Goal: Task Accomplishment & Management: Complete application form

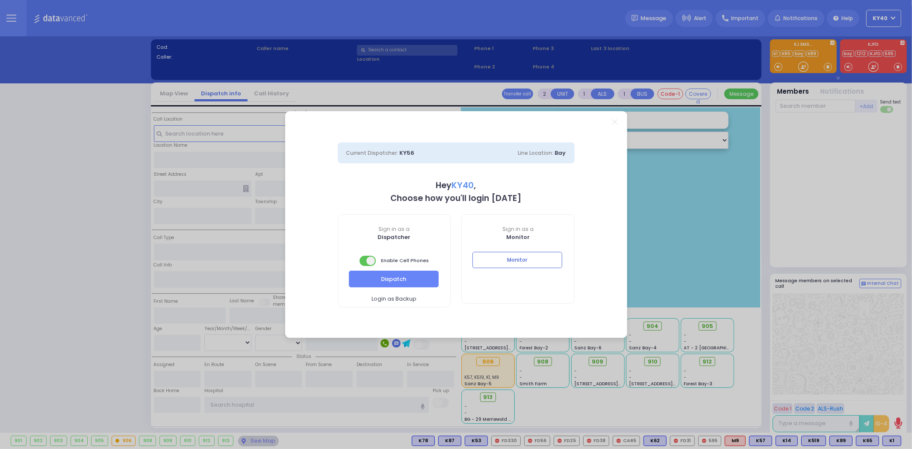
select select "5"
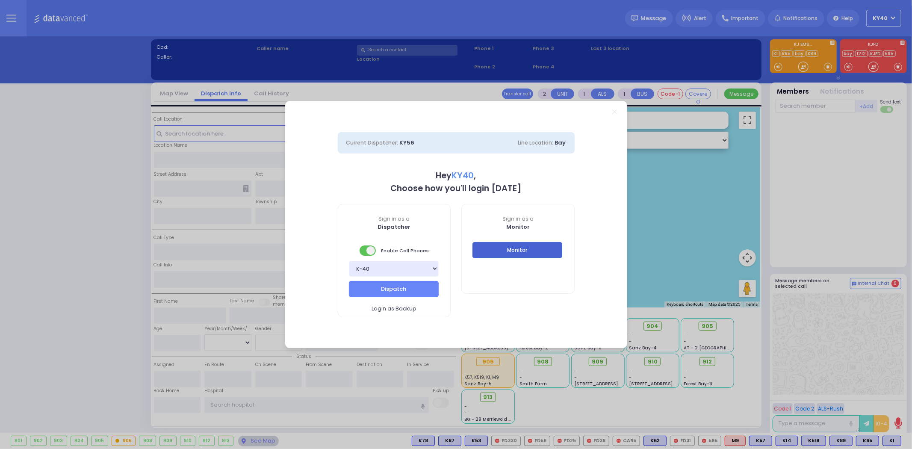
click at [499, 251] on button "Monitor" at bounding box center [518, 250] width 90 height 16
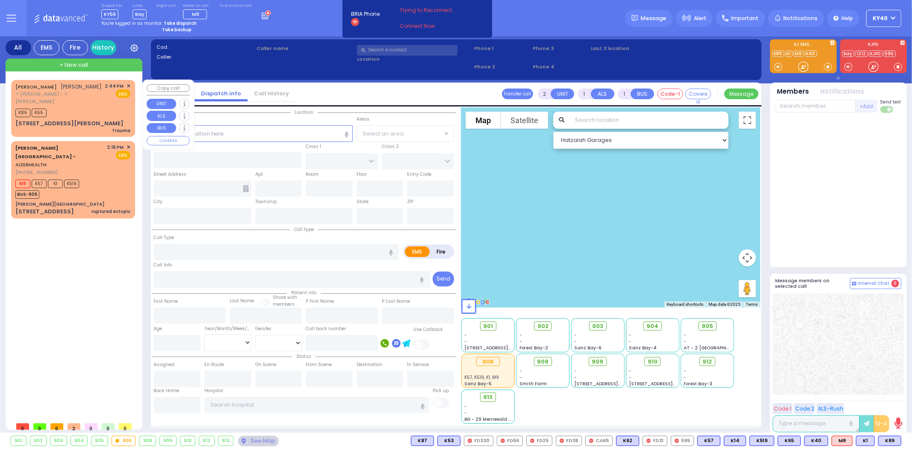
click at [80, 90] on div "[PERSON_NAME] [PERSON_NAME]" at bounding box center [58, 87] width 87 height 9
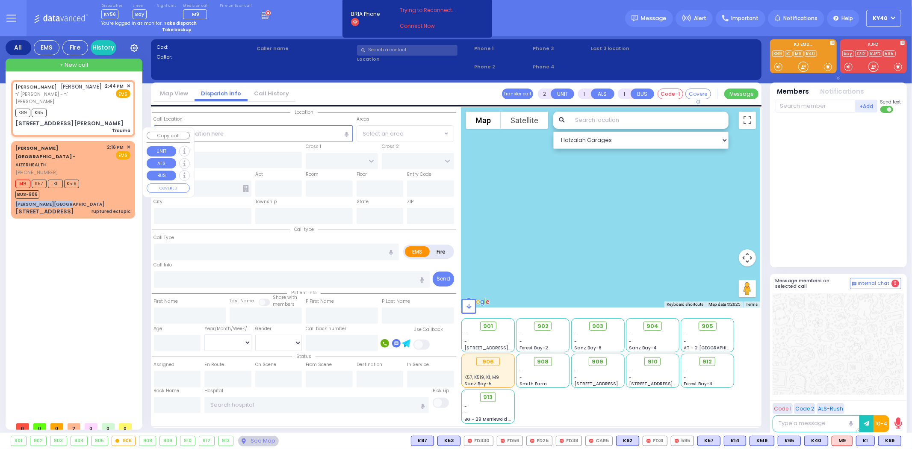
click at [85, 168] on div "[PERSON_NAME][GEOGRAPHIC_DATA] - AIZERHEALTH [PHONE_NUMBER] 2:16 PM ✕ EMS M9" at bounding box center [73, 179] width 121 height 74
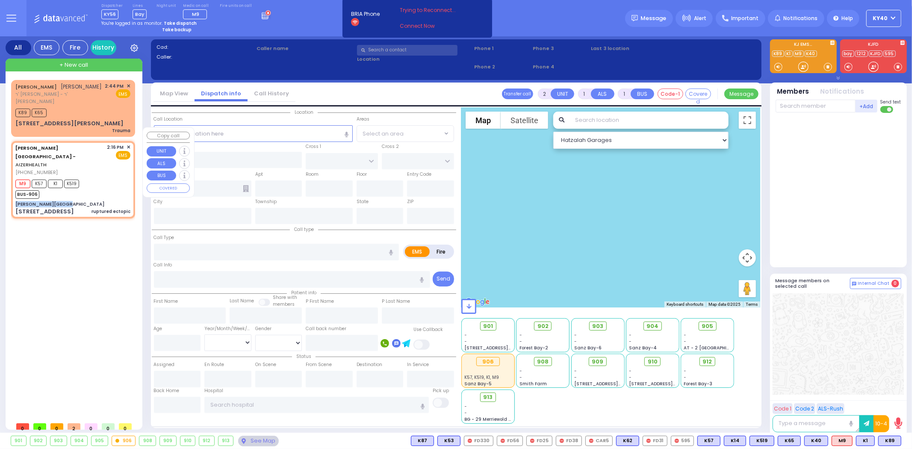
select select
type input "ruptured ectopic"
radio input "true"
select select
type input "14:16"
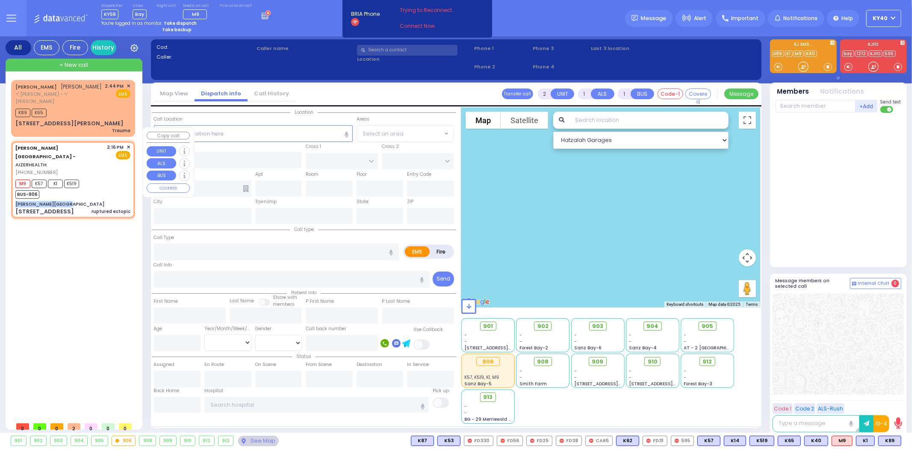
type input "14:18"
type input "[PERSON_NAME][GEOGRAPHIC_DATA]"
type input "[PERSON_NAME] DR"
type input "[PERSON_NAME]"
type input "[STREET_ADDRESS]"
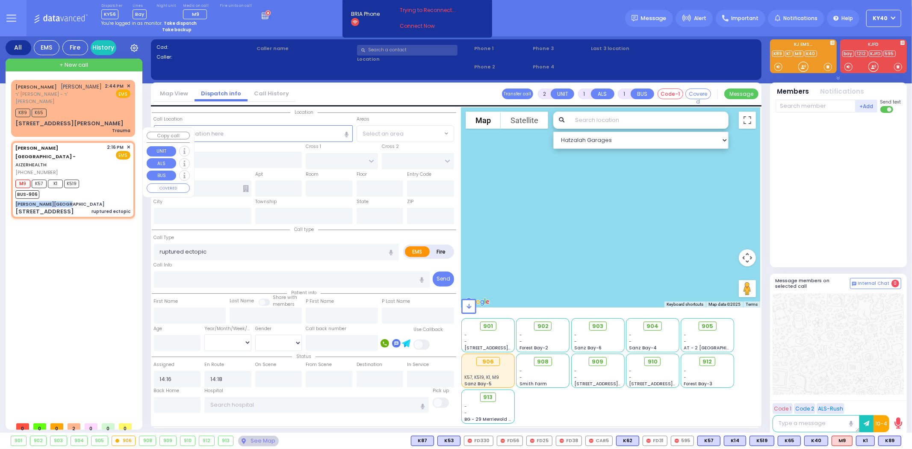
type input "2"
type input "[PERSON_NAME]"
type input "[US_STATE]"
type input "10950"
select select "SECTION 2"
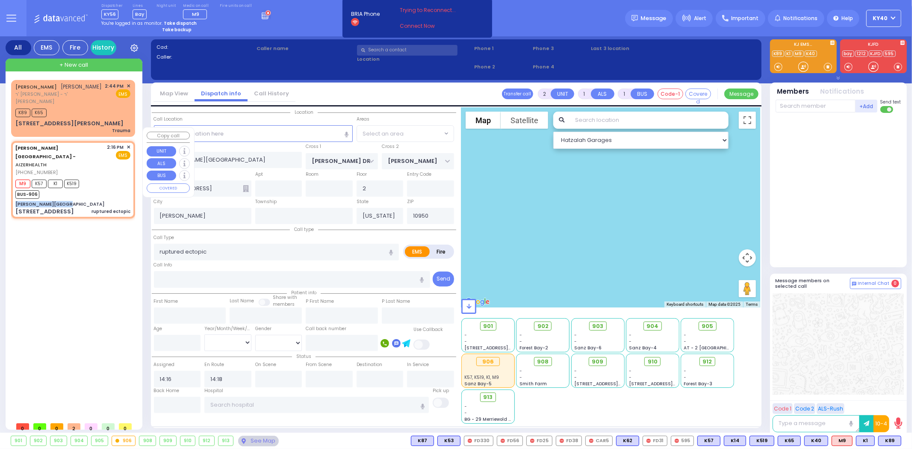
select select "Hatzalah Garages"
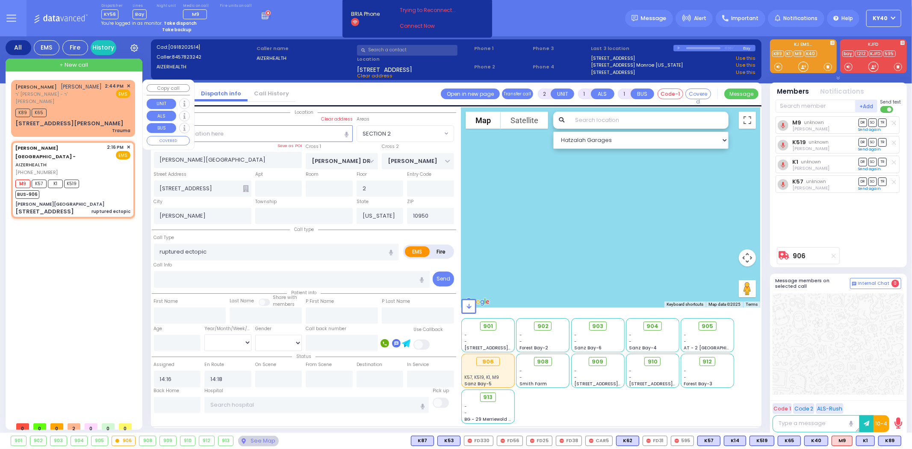
click at [93, 119] on div "[STREET_ADDRESS][PERSON_NAME] Trauma" at bounding box center [72, 126] width 115 height 15
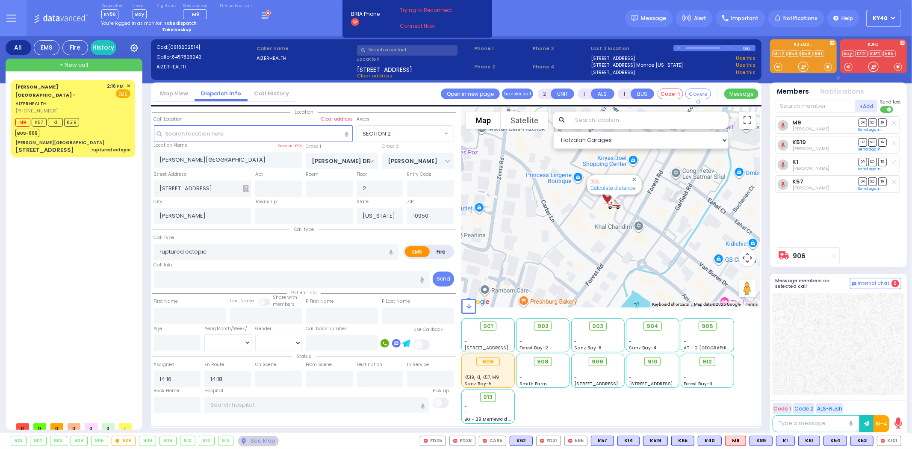
click at [181, 24] on strong "Take dispatch" at bounding box center [180, 23] width 33 height 6
select select "5"
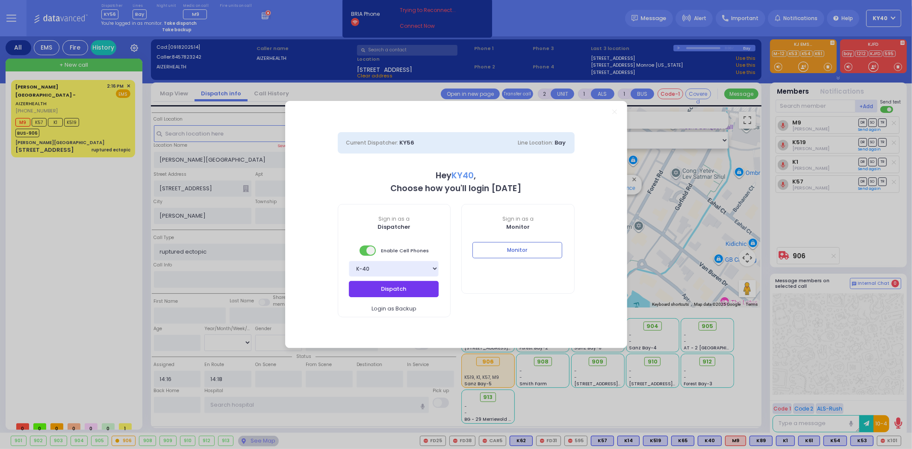
click at [386, 291] on button "Dispatch" at bounding box center [394, 289] width 90 height 16
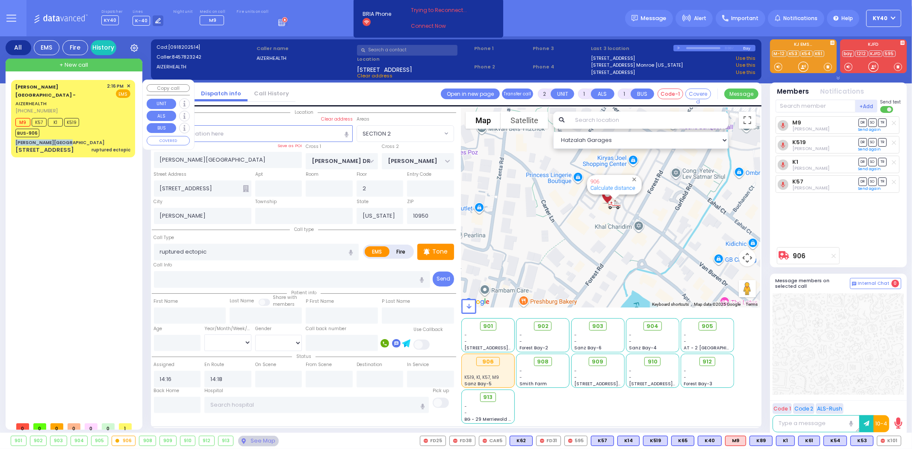
click at [101, 120] on div "[PERSON_NAME][GEOGRAPHIC_DATA] - AIZERHEALTH [PHONE_NUMBER] 2:16 PM ✕ EMS M9" at bounding box center [73, 118] width 121 height 74
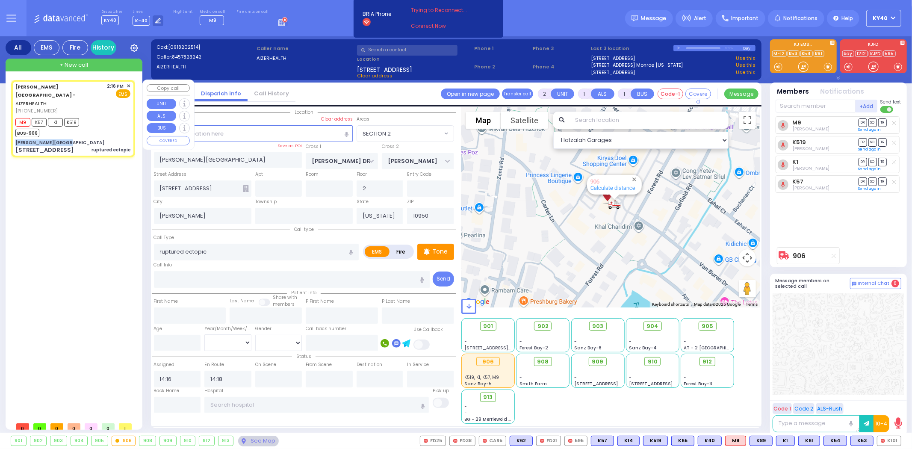
select select
radio input "true"
select select
type input "15:12"
select select "Hatzalah Garages"
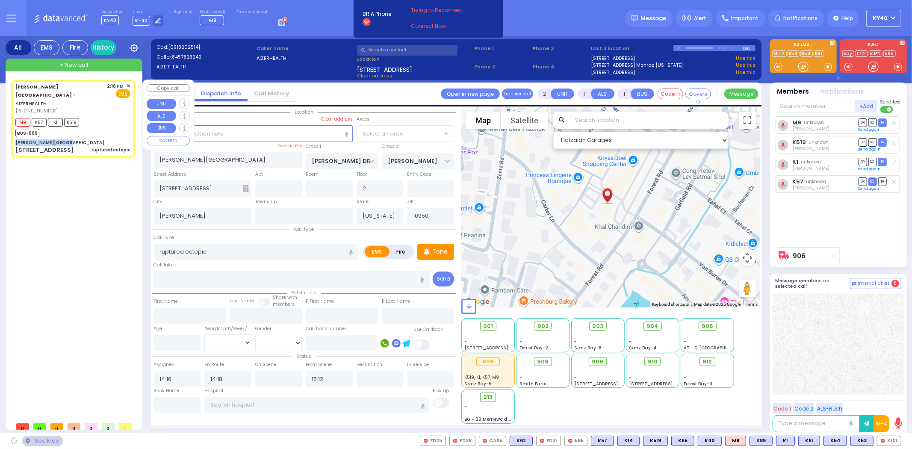
select select "SECTION 2"
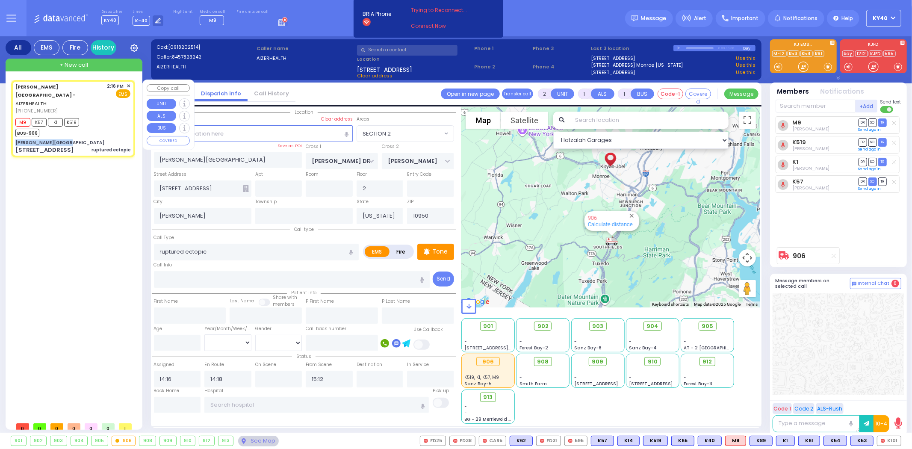
click at [87, 118] on div "M9 K57 K1 K519 BUS-906" at bounding box center [72, 126] width 115 height 21
select select
radio input "true"
select select
select select "SECTION 2"
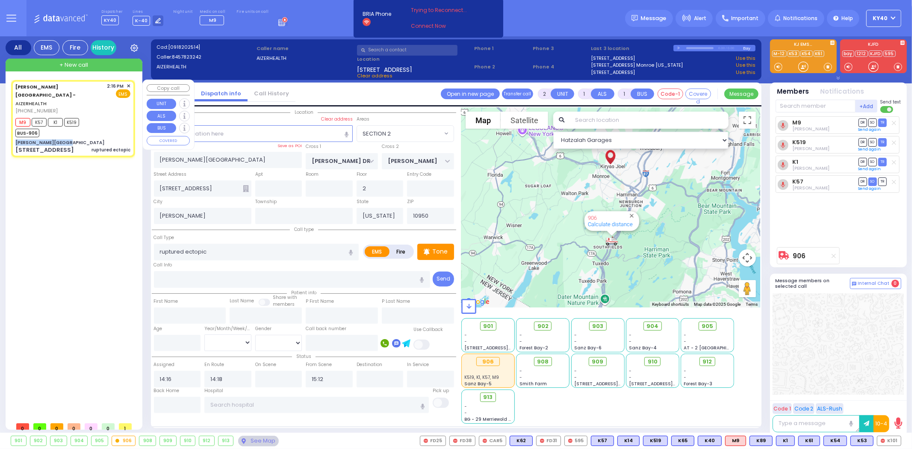
select select "Hatzalah Garages"
click at [104, 116] on div "M9 K57 K1 K519 BUS-906" at bounding box center [72, 126] width 115 height 21
select select
radio input "true"
select select
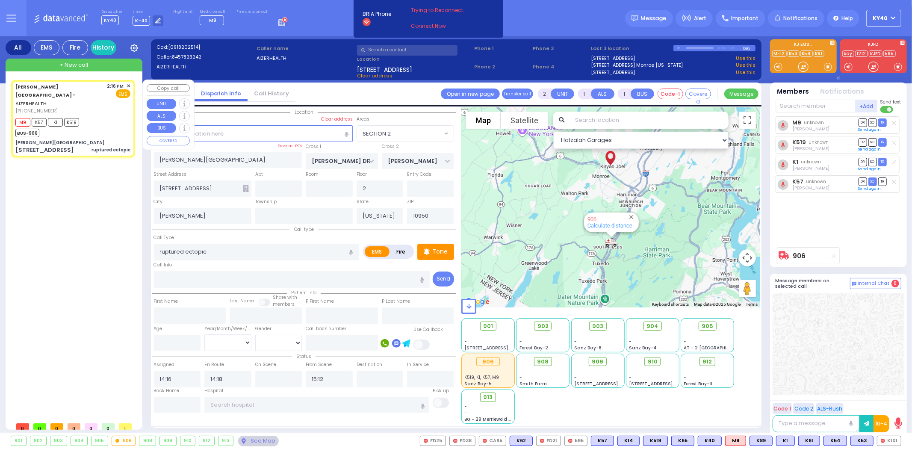
select select "SECTION 2"
select select "Hatzalah Garages"
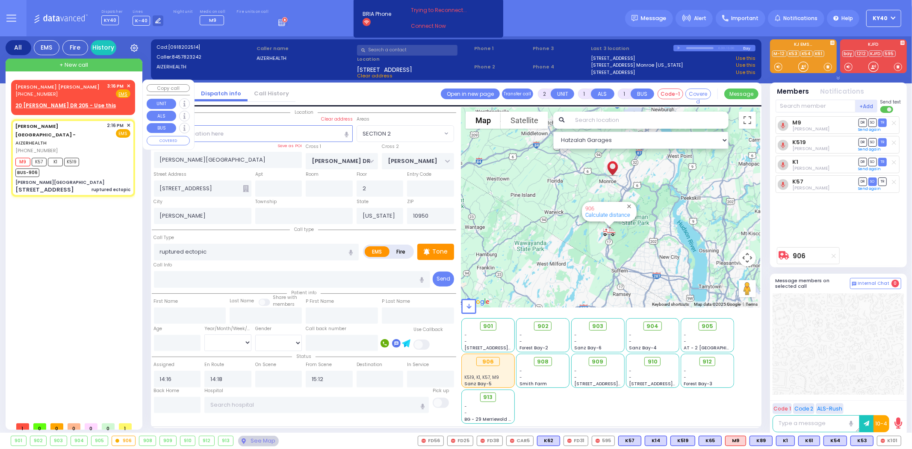
click at [53, 87] on div "[PERSON_NAME] [PERSON_NAME]" at bounding box center [58, 87] width 87 height 9
select select
radio input "true"
type input "[PERSON_NAME]"
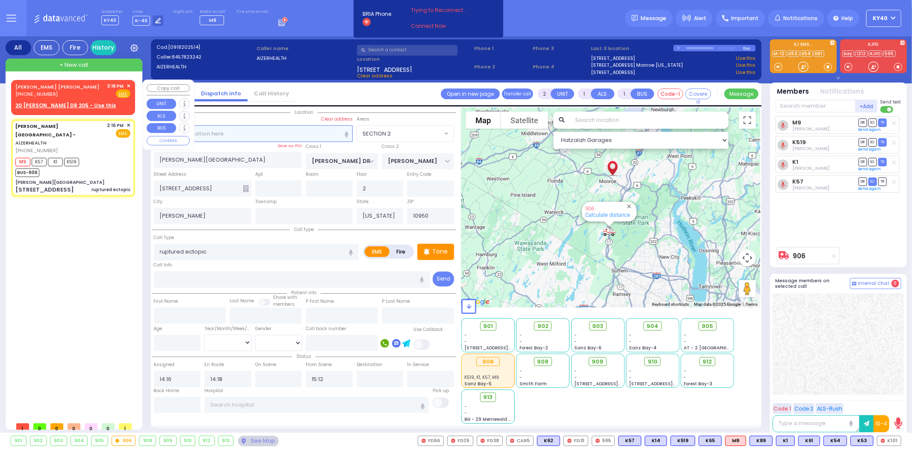
select select
type input "15:16"
select select "Hatzalah Garages"
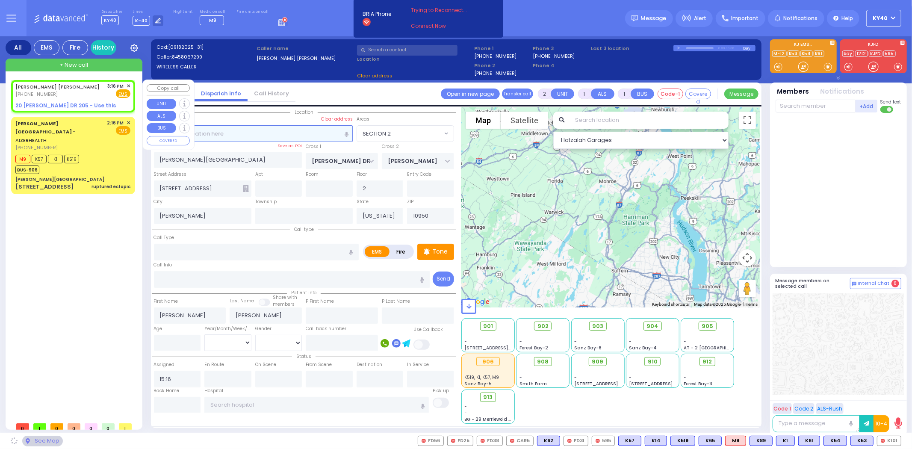
select select
radio input "true"
select select
select select "Hatzalah Garages"
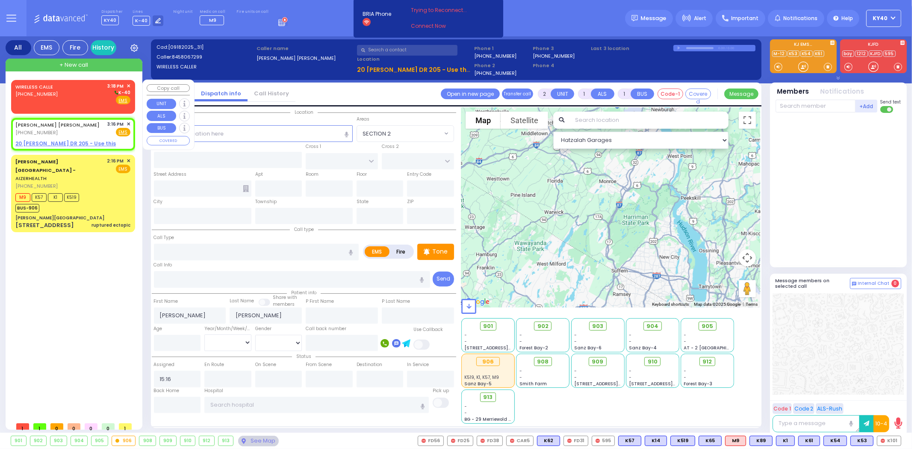
click at [77, 89] on div "WIRELESS CALLE [PHONE_NUMBER] 3:18 PM ✕ K-40" at bounding box center [72, 94] width 115 height 22
select select
radio input "true"
select select
type input "15:18"
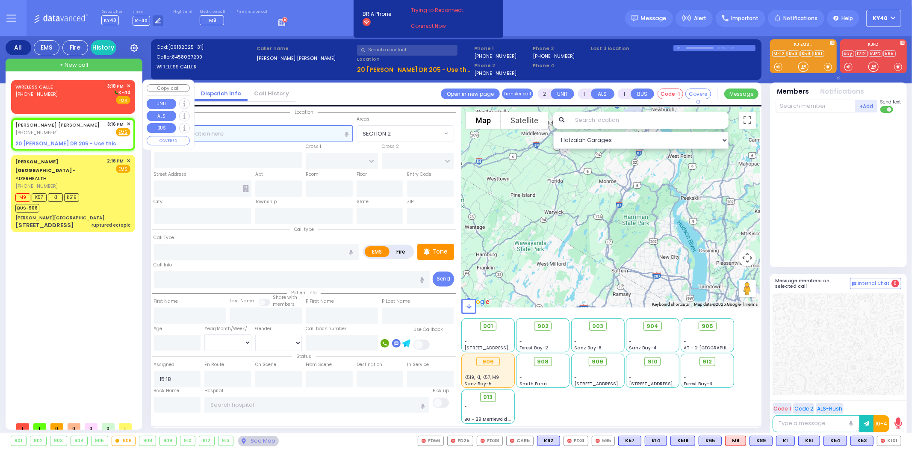
select select "Hatzalah Garages"
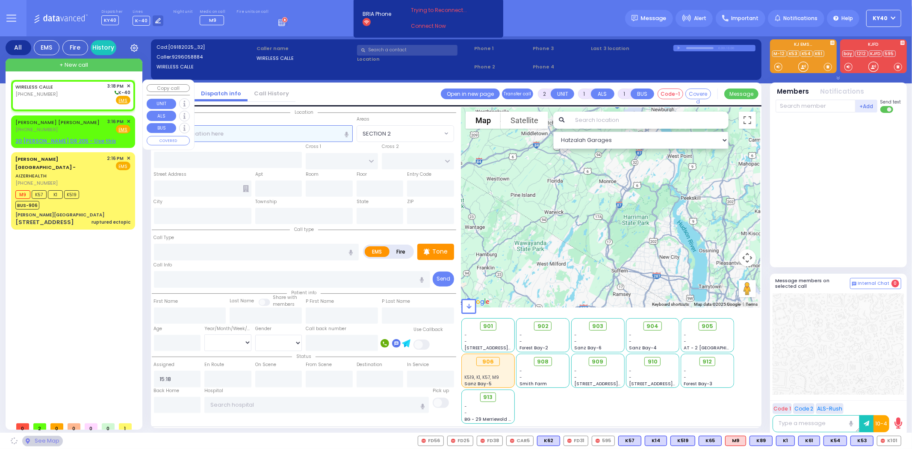
select select
radio input "true"
select select
select select "Hatzalah Garages"
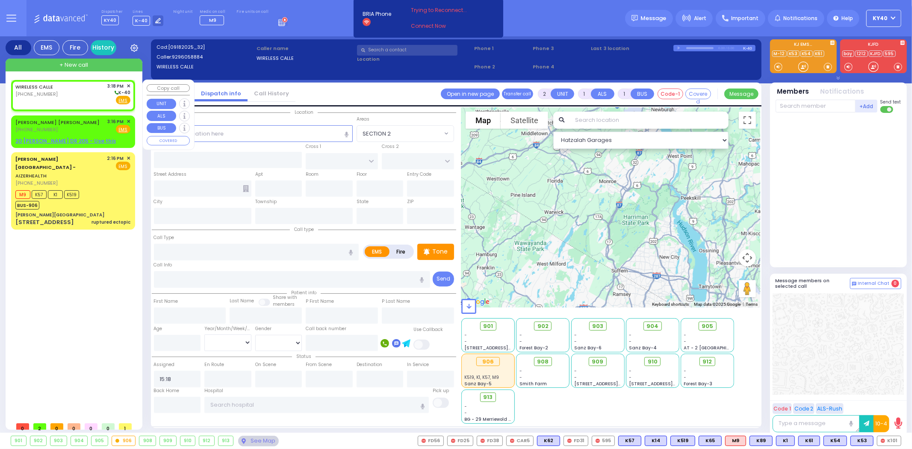
click at [71, 88] on div "WIRELESS CALLE [PHONE_NUMBER] 3:18 PM ✕ K-40" at bounding box center [72, 94] width 115 height 22
select select
radio input "true"
select select
select select "Hatzalah Garages"
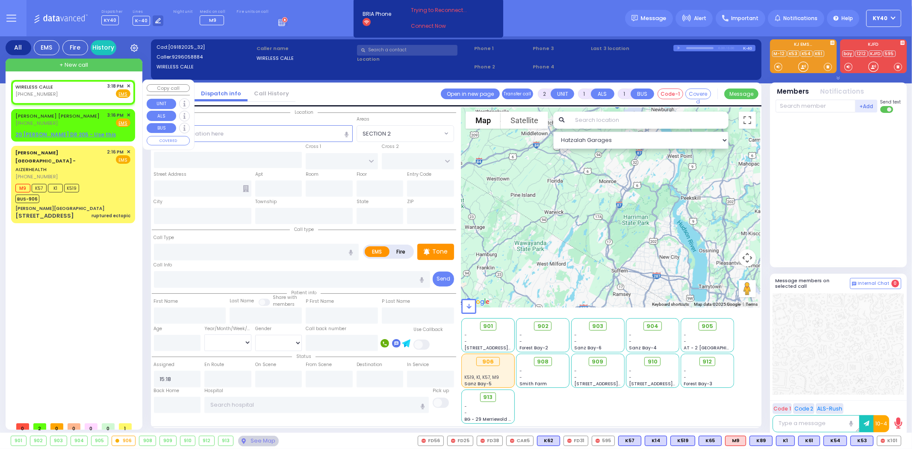
select select
radio input "true"
select select
select select "Hatzalah Garages"
click at [129, 85] on span "✕" at bounding box center [129, 86] width 4 height 7
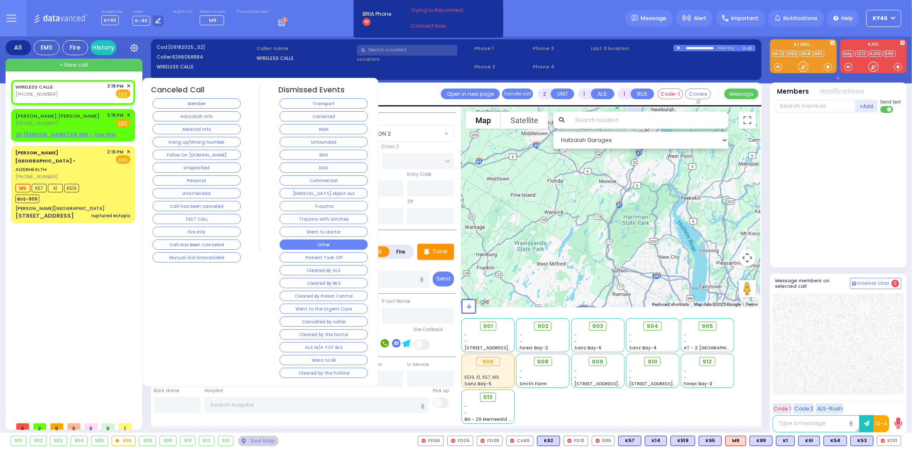
click at [312, 242] on button "Other" at bounding box center [324, 245] width 88 height 10
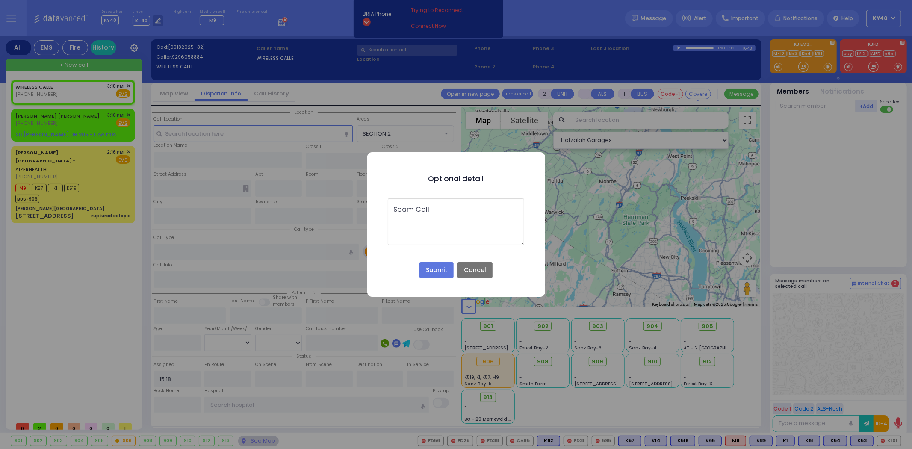
type textarea "Spam Call"
click at [443, 265] on button "Submit" at bounding box center [437, 270] width 34 height 16
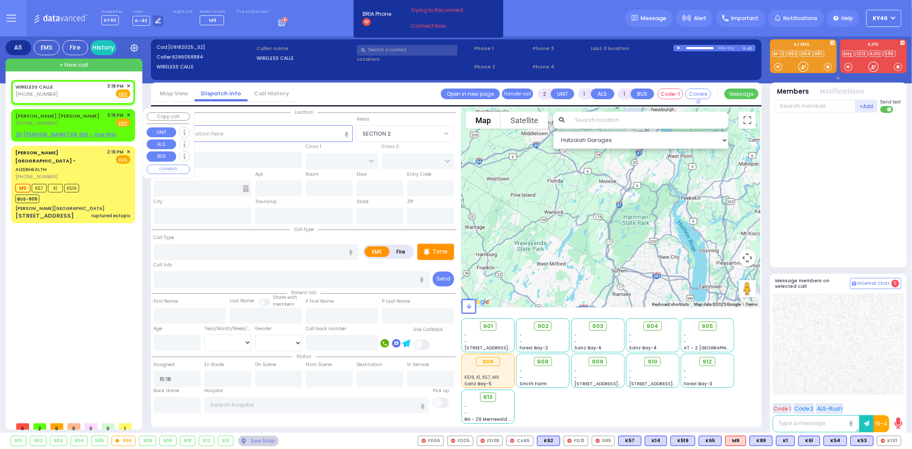
select select
radio input "true"
select select
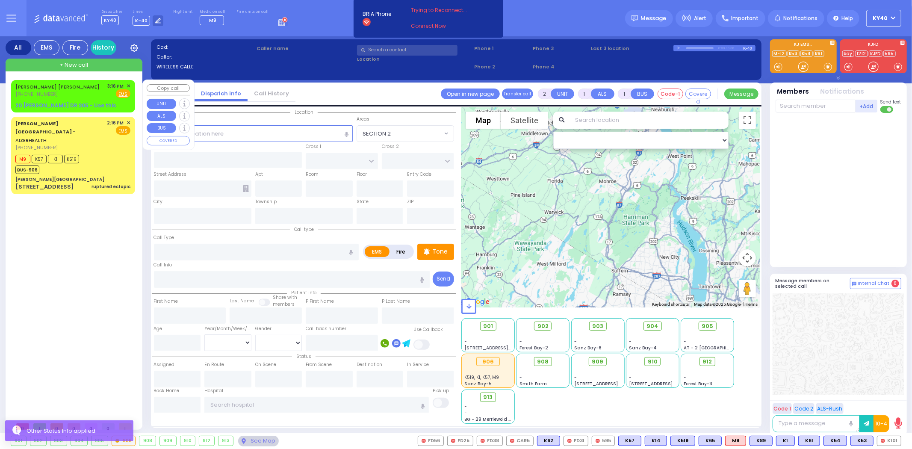
click at [129, 84] on span "✕" at bounding box center [129, 86] width 4 height 7
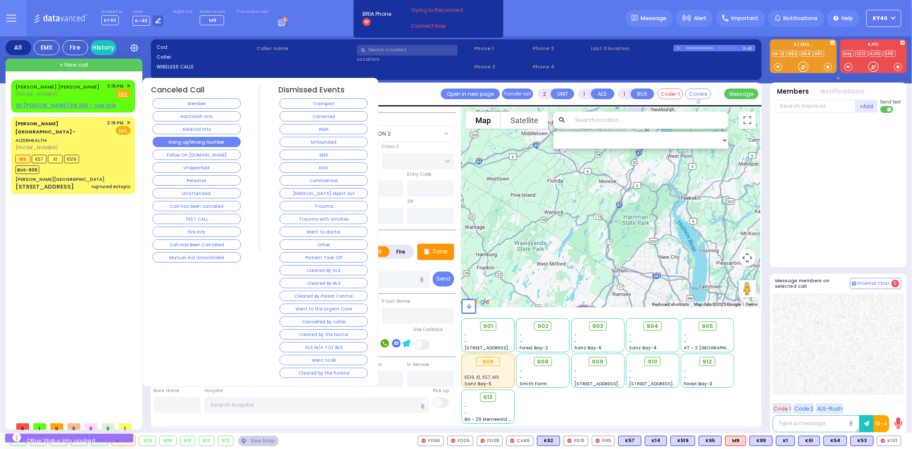
click at [212, 145] on button "Hang up/Wrong Number" at bounding box center [197, 142] width 88 height 10
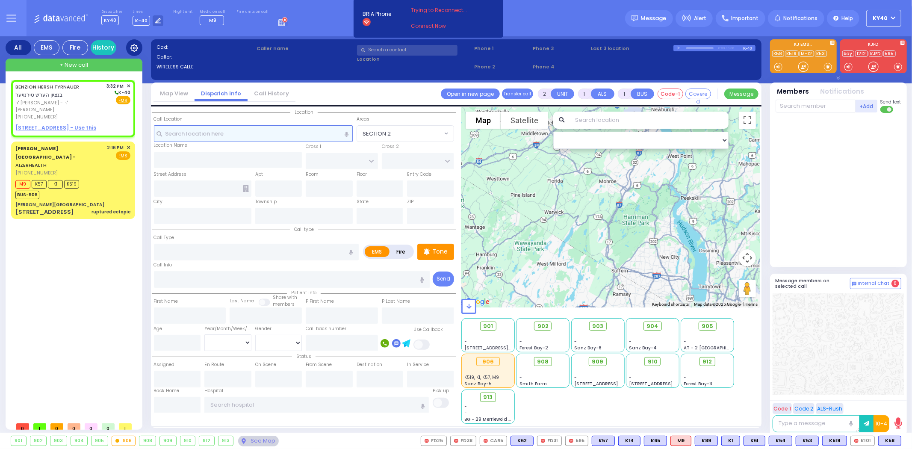
select select
radio input "true"
type input "[PERSON_NAME]"
type input "TYRNAUER"
select select
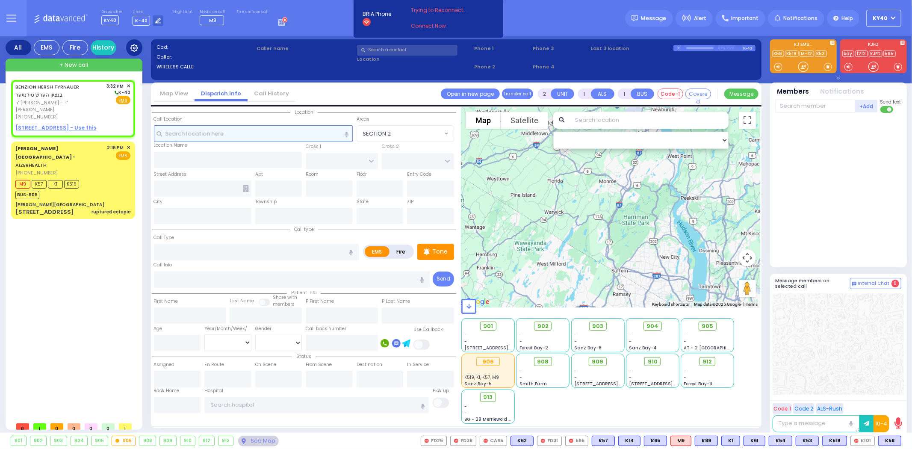
type input "15:32"
select select "Hatzalah Garages"
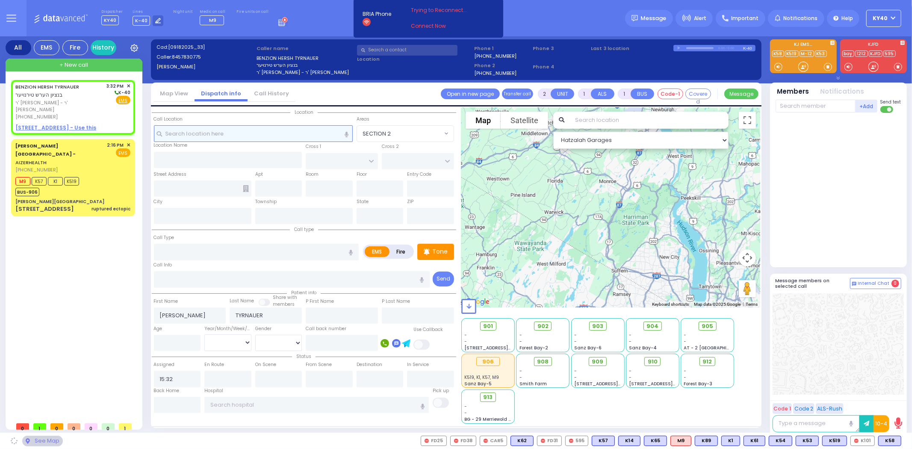
select select
radio input "true"
select select
select select "Hatzalah Garages"
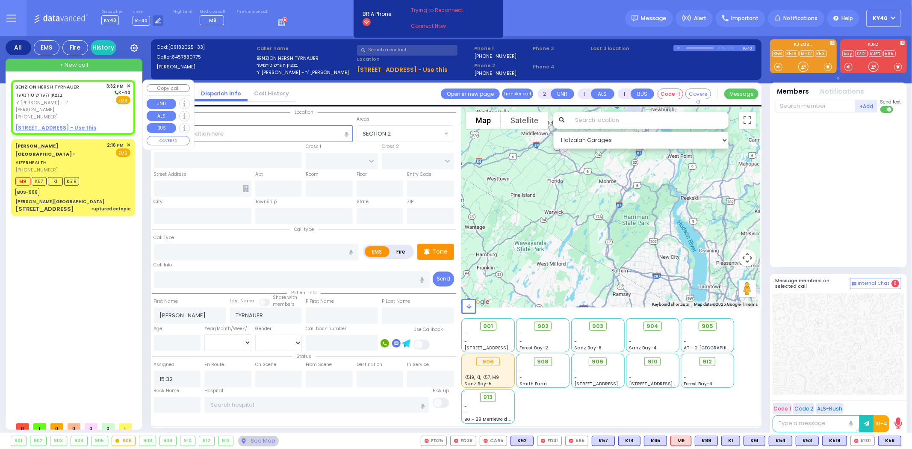
click at [64, 92] on div "[PERSON_NAME] בנציון הערש טירנויער" at bounding box center [59, 91] width 89 height 17
select select
radio input "true"
select select
select select "Hatzalah Garages"
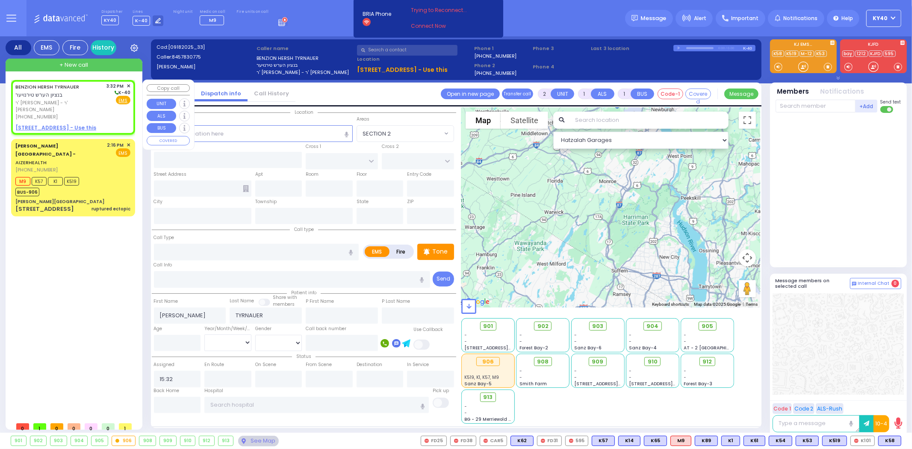
click at [62, 92] on div "[PERSON_NAME] בנציון הערש טירנויער" at bounding box center [59, 91] width 89 height 17
select select
radio input "true"
select select
select select "Hatzalah Garages"
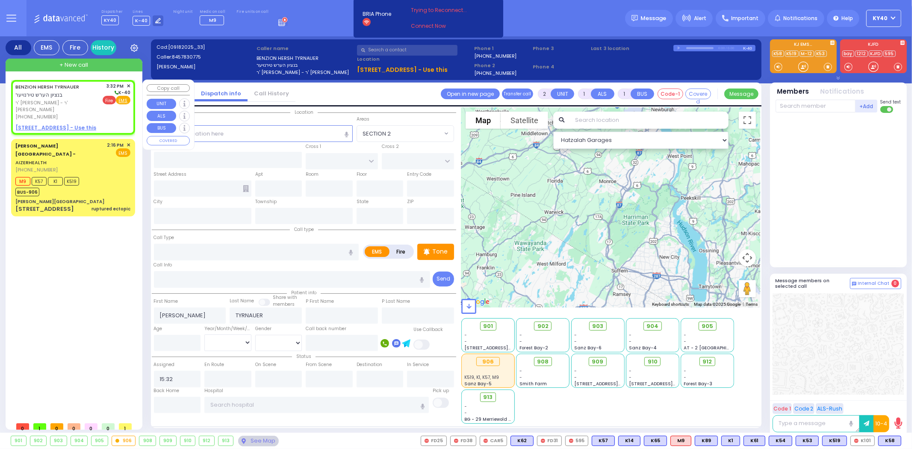
click at [109, 99] on span "Fire" at bounding box center [109, 100] width 13 height 9
select select
radio input "false"
radio input "true"
select select
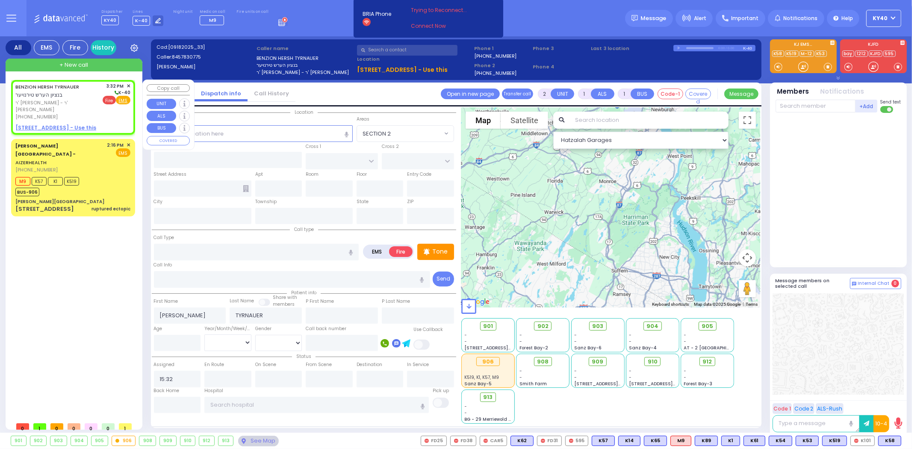
select select "Hatzalah Garages"
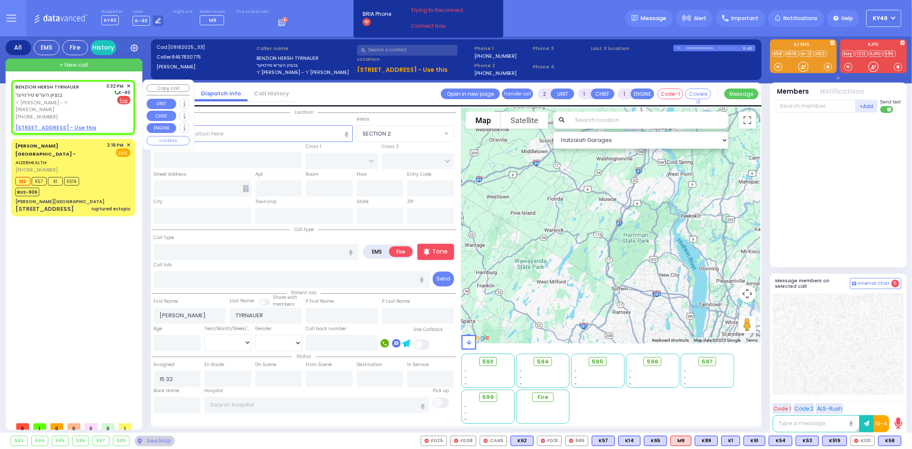
click at [61, 124] on u "[STREET_ADDRESS] - Use this" at bounding box center [55, 127] width 81 height 7
select select
radio input "true"
select select
select select "Hatzalah Garages"
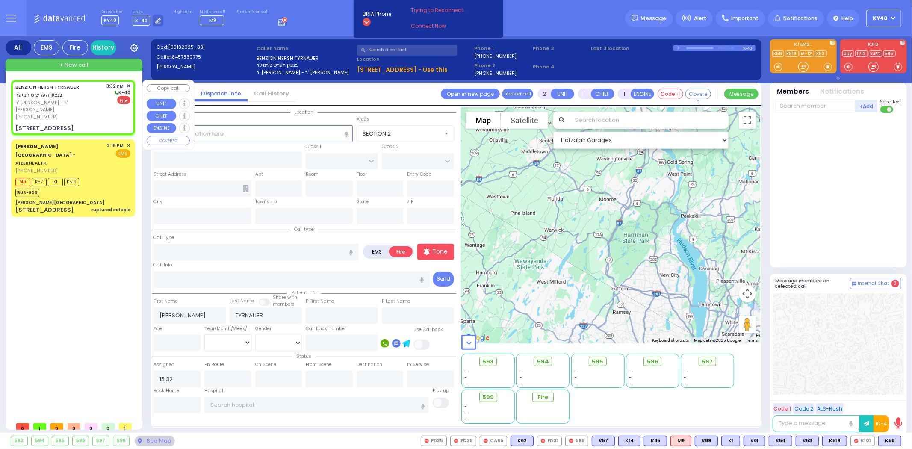
select select
radio input "true"
select select
select select "Hatzalah Garages"
type input "[GEOGRAPHIC_DATA]"
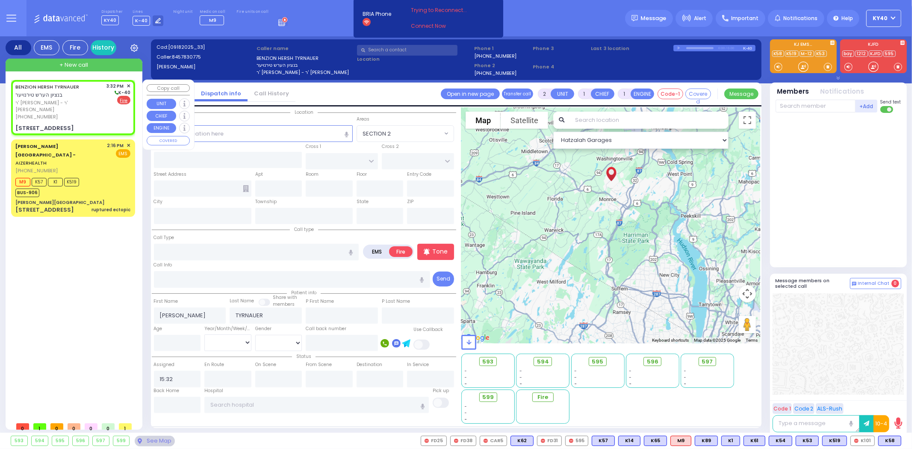
type input "CHEVRON RD"
type input "[STREET_ADDRESS]"
type input "304"
type input "[PERSON_NAME]"
type input "[US_STATE]"
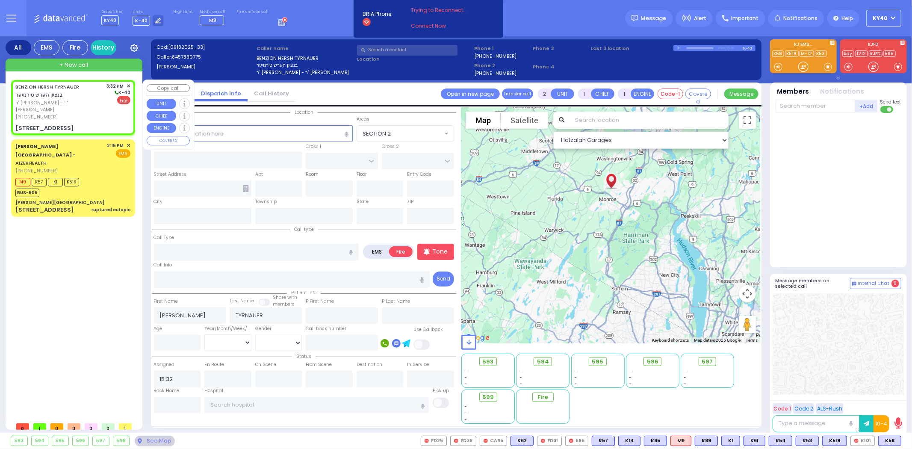
type input "10950"
select select "SECTION 5"
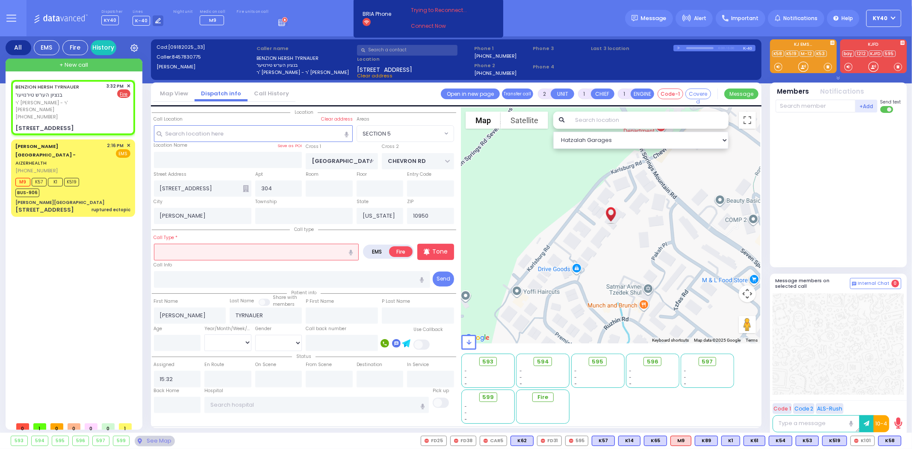
select select
radio input "true"
select select
select select "Hatzalah Garages"
select select "SECTION 5"
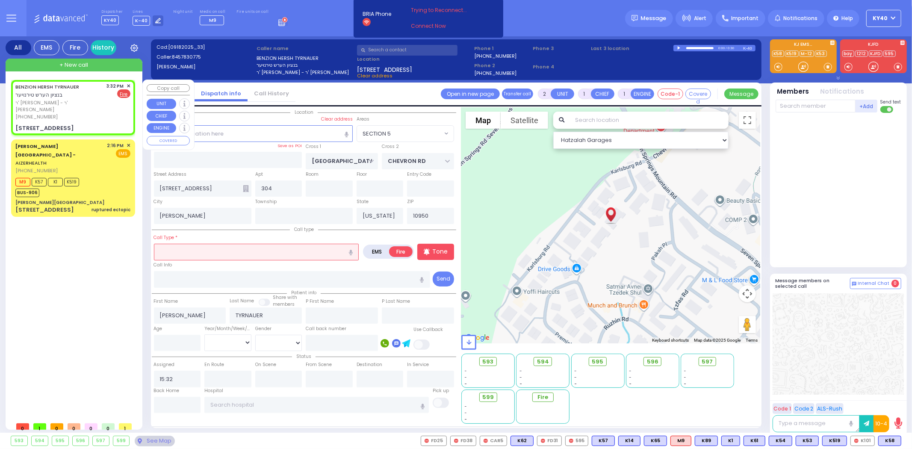
click at [98, 101] on span "ר' [PERSON_NAME] - ר' [PERSON_NAME]" at bounding box center [59, 106] width 89 height 14
select select
radio input "true"
select select
select select "Hatzalah Garages"
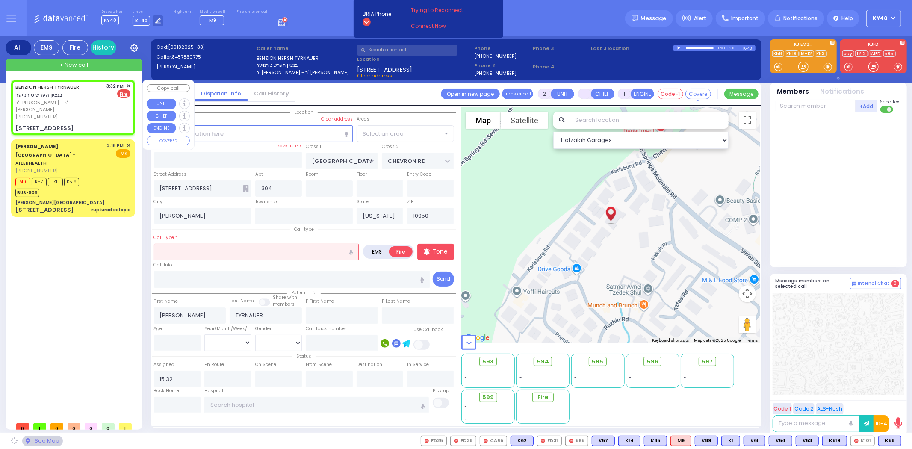
select select "SECTION 5"
click at [80, 99] on span "ר' [PERSON_NAME] - ר' [PERSON_NAME]" at bounding box center [59, 106] width 89 height 14
select select
radio input "true"
select select
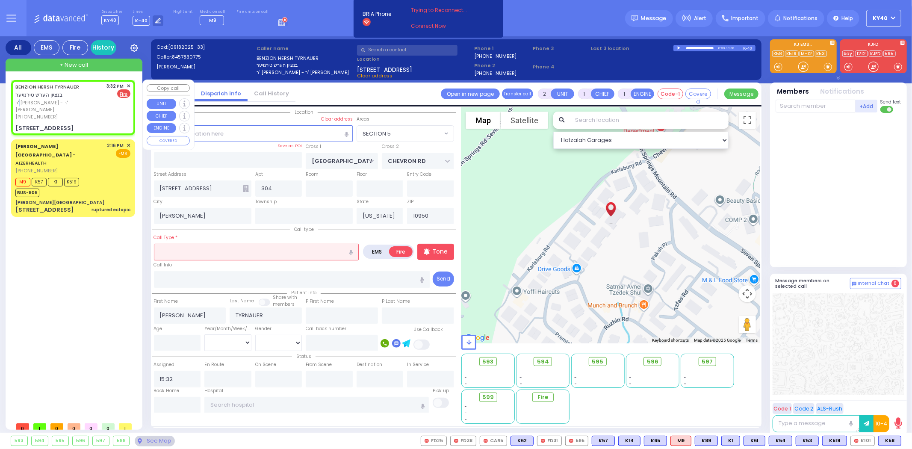
select select "Hatzalah Garages"
select select "SECTION 5"
drag, startPoint x: 71, startPoint y: 104, endPoint x: 76, endPoint y: 101, distance: 5.8
click at [74, 103] on span "ר' [PERSON_NAME] - ר' [PERSON_NAME]" at bounding box center [59, 106] width 89 height 14
select select
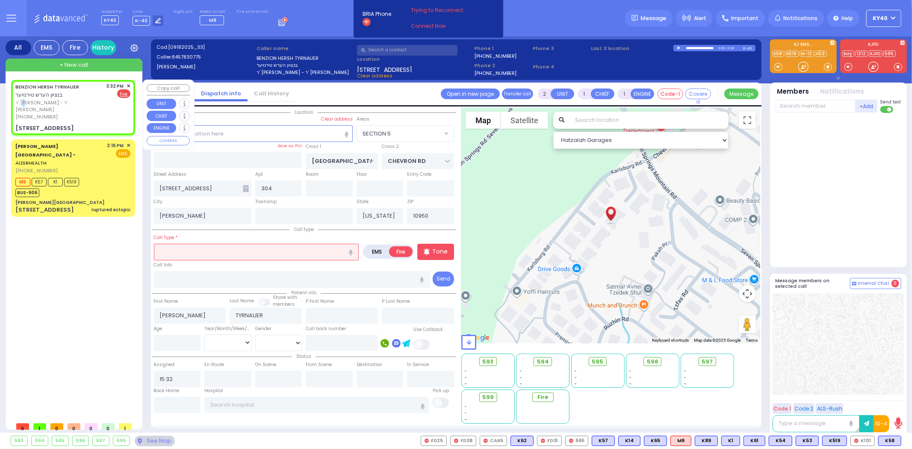
radio input "true"
select select
select select "Hatzalah Garages"
select select "SECTION 5"
click at [86, 105] on div "[PERSON_NAME] בנציון הערש טירנויער ר' [PERSON_NAME]' [PERSON_NAME] [PHONE_NUMBE…" at bounding box center [59, 102] width 89 height 38
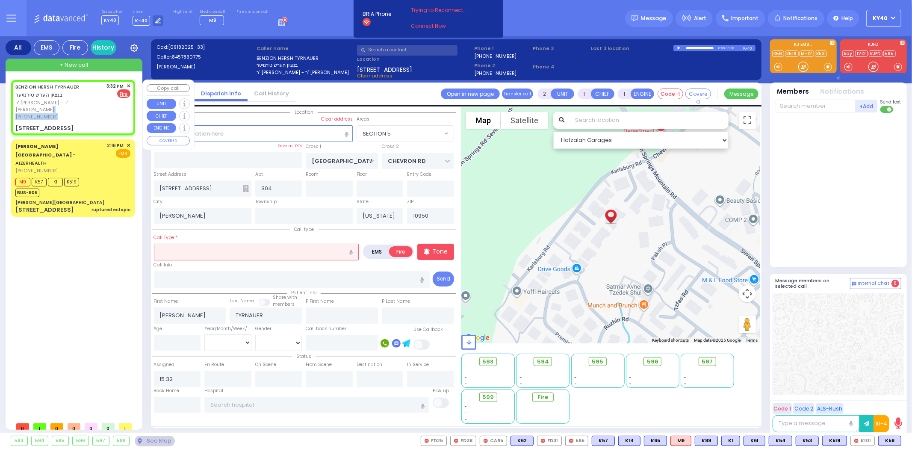
select select
radio input "true"
select select
select select "SECTION 5"
select select "Hatzalah Garages"
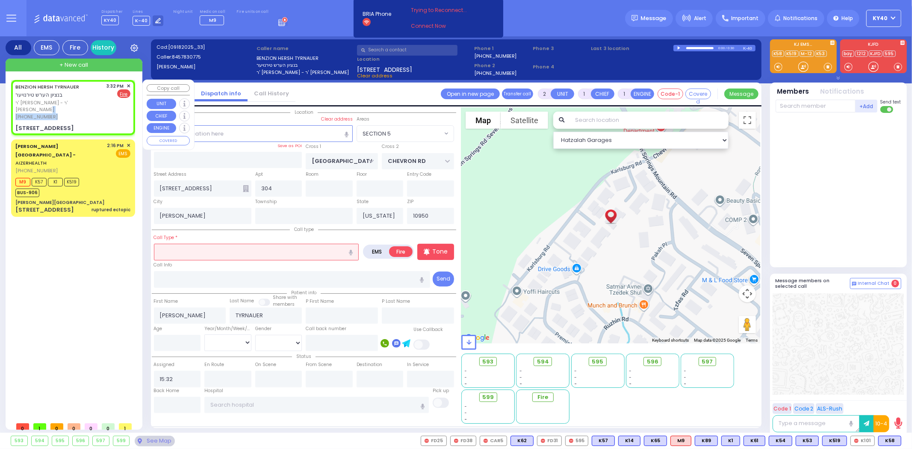
click at [88, 104] on span "ר' [PERSON_NAME] - ר' [PERSON_NAME]" at bounding box center [59, 106] width 89 height 14
select select
radio input "true"
select select
select select "SECTION 5"
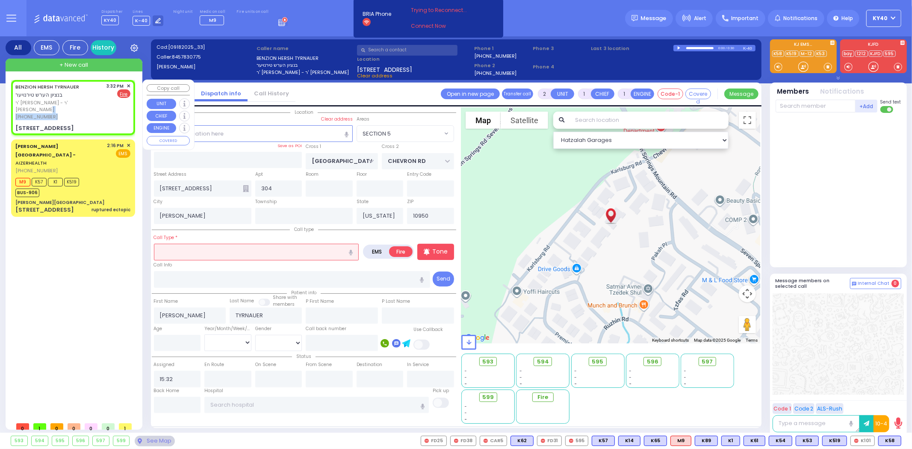
select select "Hatzalah Garages"
click at [68, 88] on link "BENZION HERSH TYRNAUER" at bounding box center [47, 86] width 64 height 7
select select
radio input "true"
select select
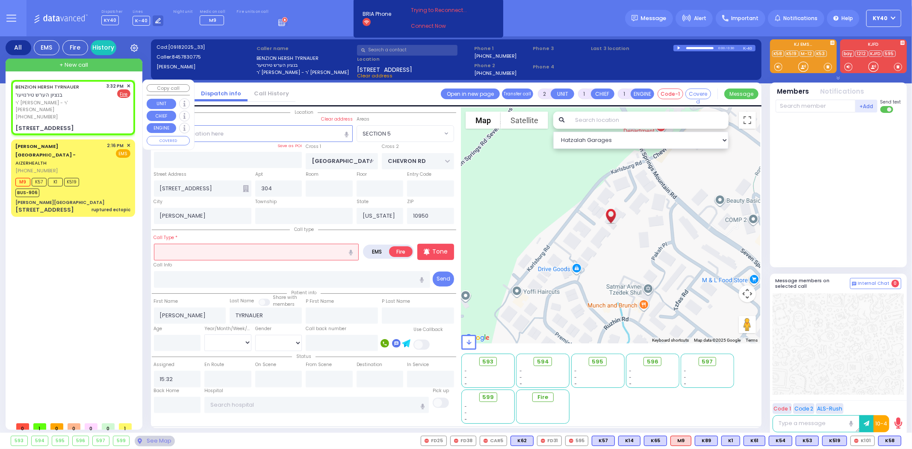
select select "Hatzalah Garages"
select select "SECTION 5"
click at [128, 84] on span "✕" at bounding box center [129, 86] width 4 height 7
drag, startPoint x: 303, startPoint y: 181, endPoint x: 134, endPoint y: 222, distance: 173.6
click at [134, 228] on div "Dispatcher KY40 ?" at bounding box center [456, 224] width 912 height 449
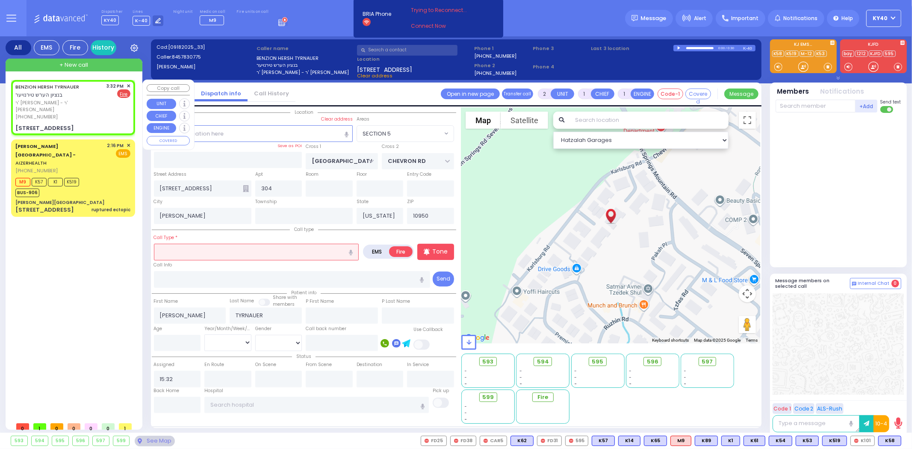
click at [129, 86] on span "✕" at bounding box center [129, 86] width 4 height 7
click at [108, 252] on div "[PERSON_NAME] בנציון הערש טירנויער ר' [PERSON_NAME]' [PERSON_NAME] [PHONE_NUMBE…" at bounding box center [74, 249] width 127 height 338
click at [262, 251] on input "text" at bounding box center [256, 252] width 205 height 16
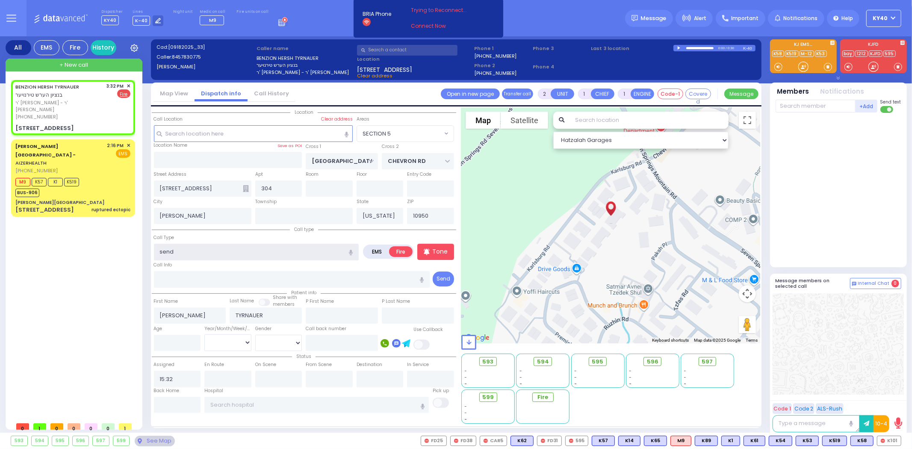
type input "send c"
select select
radio input "true"
select select
type input "send ch"
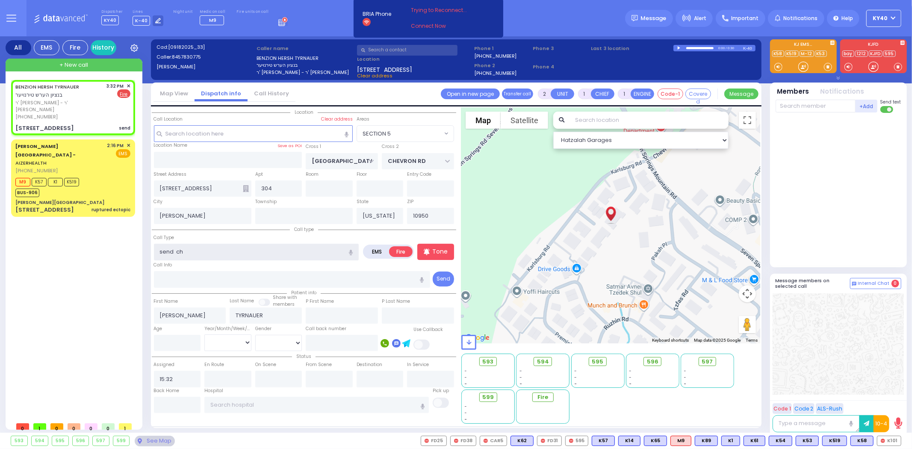
select select "Hatzalah Garages"
type input "send cha"
select select "SECTION 5"
type input "send chaverim"
select select
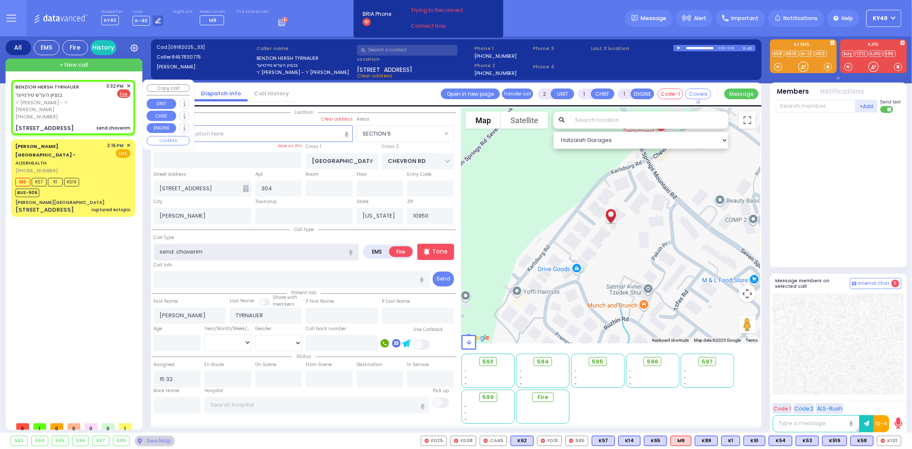
radio input "true"
select select
select select "SECTION 5"
select select "Hatzalah Garages"
type input "send chaverim"
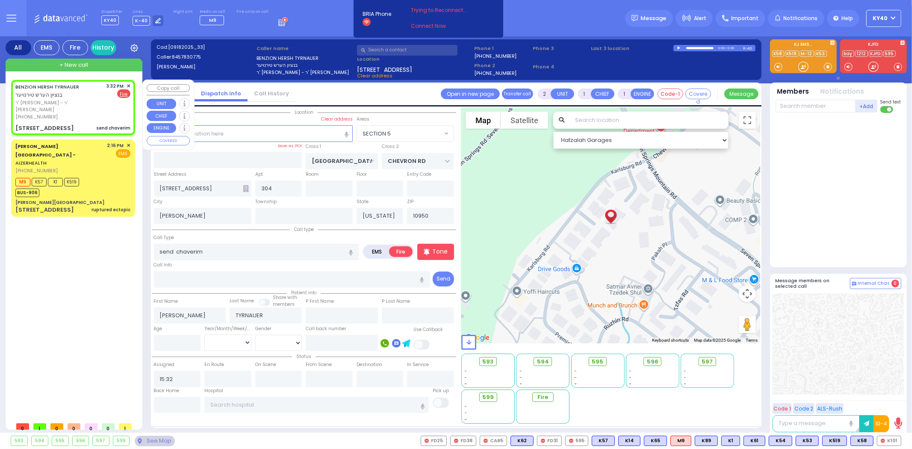
select select
radio input "true"
select select
select select "Hatzalah Garages"
select select "SECTION 5"
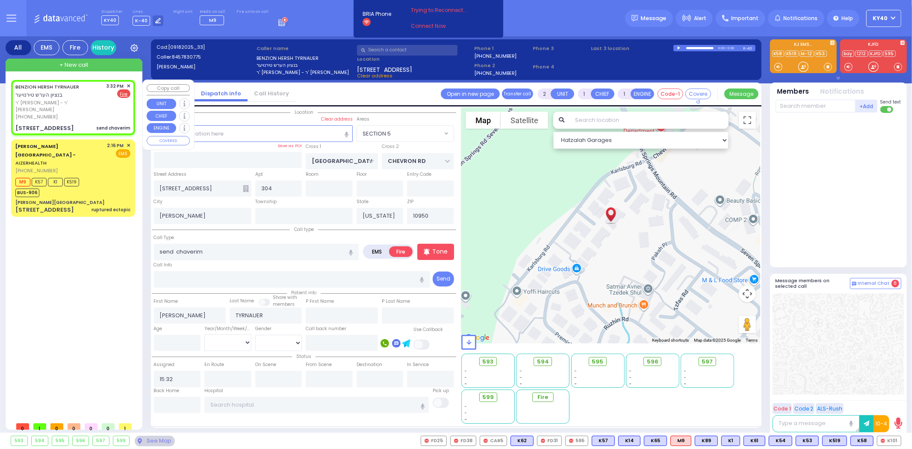
click at [127, 85] on span "✕" at bounding box center [129, 86] width 4 height 7
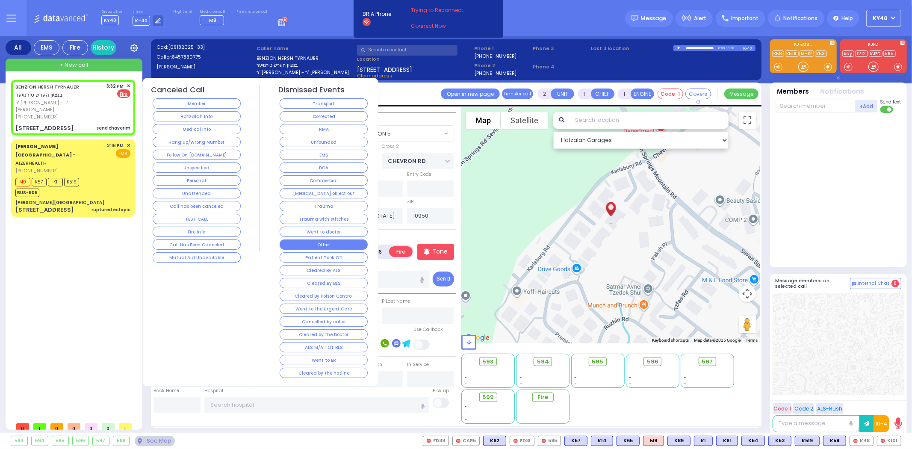
click at [294, 246] on button "Other" at bounding box center [324, 245] width 88 height 10
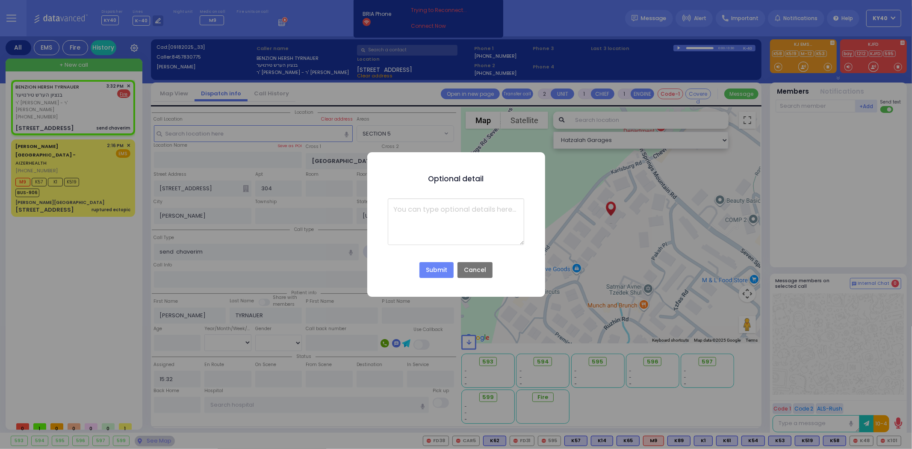
drag, startPoint x: 432, startPoint y: 268, endPoint x: 428, endPoint y: 234, distance: 34.9
click at [428, 234] on div "Optional detail × Submit No Cancel" at bounding box center [456, 224] width 178 height 145
click at [429, 228] on textarea at bounding box center [456, 221] width 136 height 47
type textarea "s"
type textarea "send [PERSON_NAME]"
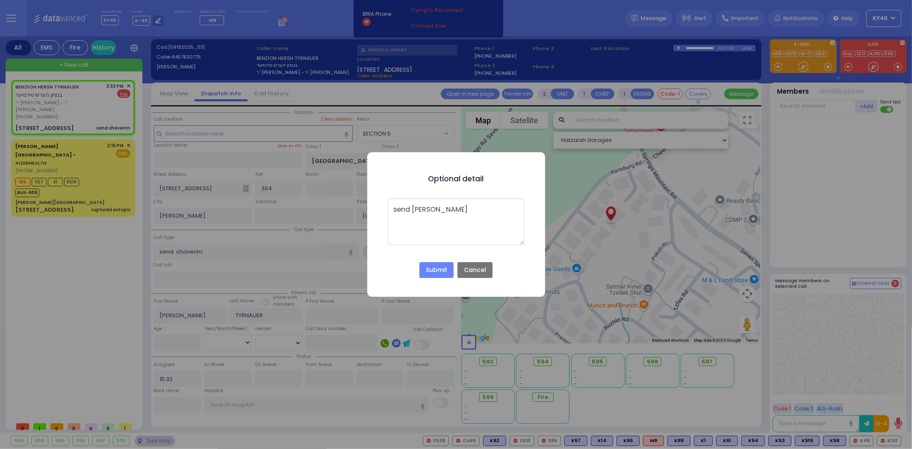
drag, startPoint x: 432, startPoint y: 210, endPoint x: 416, endPoint y: 261, distance: 53.7
click at [416, 261] on div "Submit No Cancel" at bounding box center [457, 270] width 156 height 20
click at [438, 271] on button "Submit" at bounding box center [437, 270] width 34 height 16
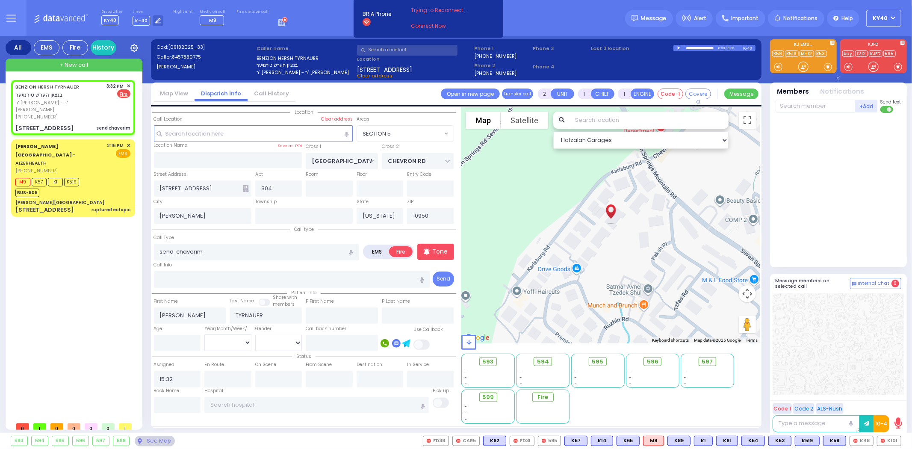
select select
radio input "true"
select select
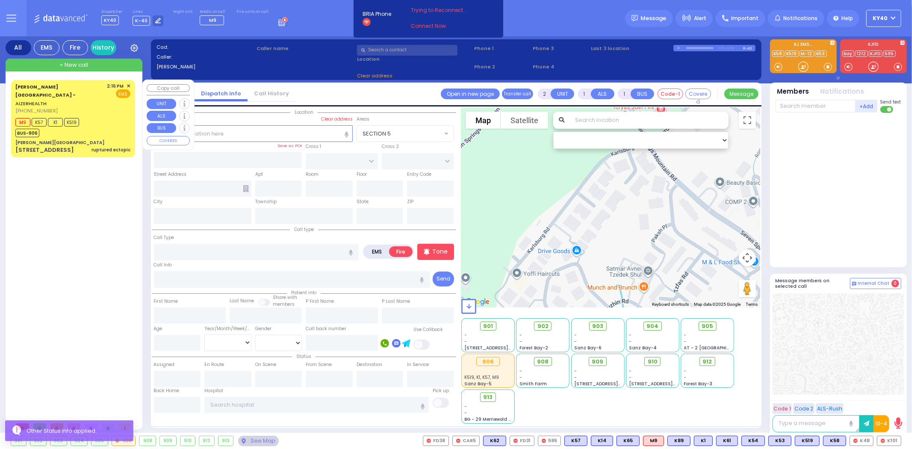
click at [97, 116] on div "M9 K57 K1 K519 BUS-906" at bounding box center [72, 126] width 115 height 21
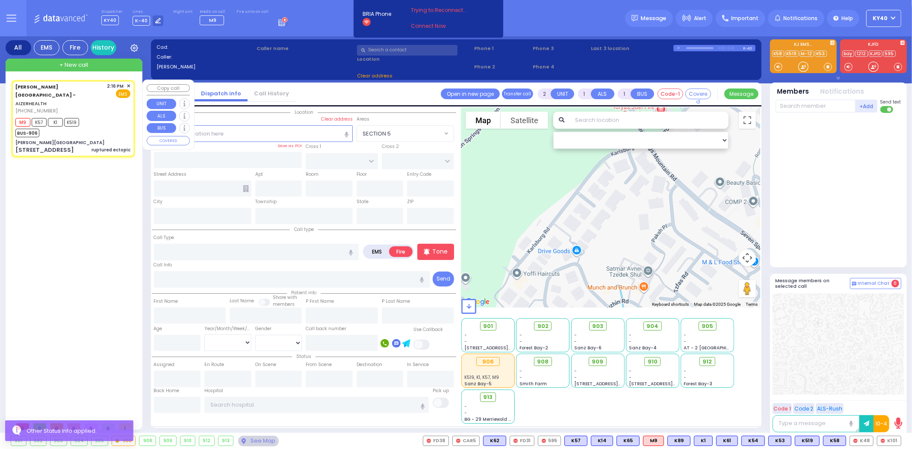
type input "6"
select select
type input "ruptured ectopic"
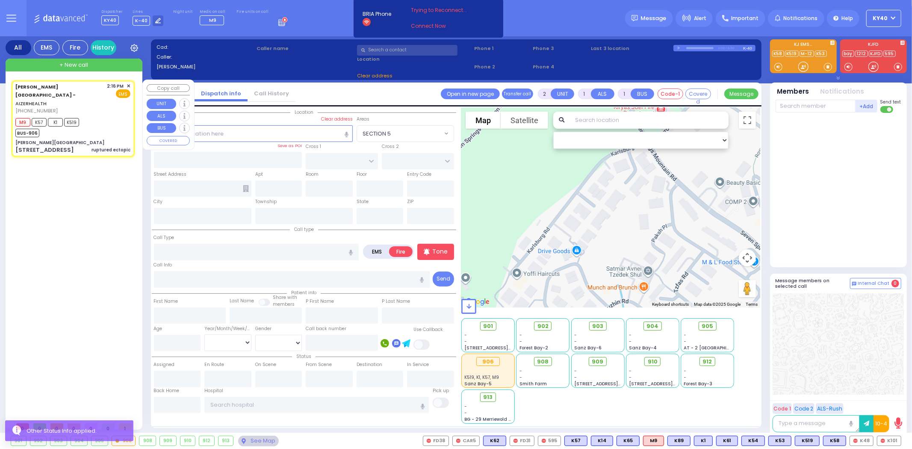
radio input "true"
type input "Chany"
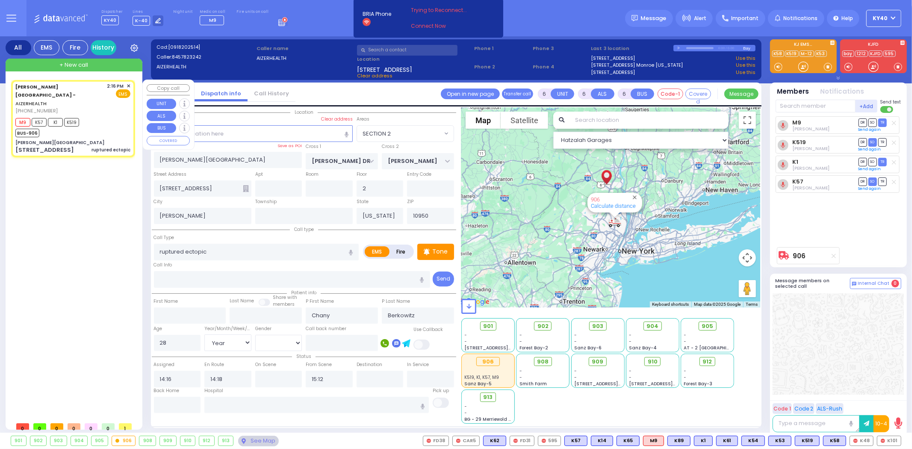
click at [104, 116] on div "M9 K57 K1 K519 BUS-906" at bounding box center [72, 126] width 115 height 21
select select "SECTION 2"
select select "Year"
select select "[DEMOGRAPHIC_DATA]"
click at [106, 116] on div "M9 K57 K1 K519 BUS-906" at bounding box center [72, 126] width 115 height 21
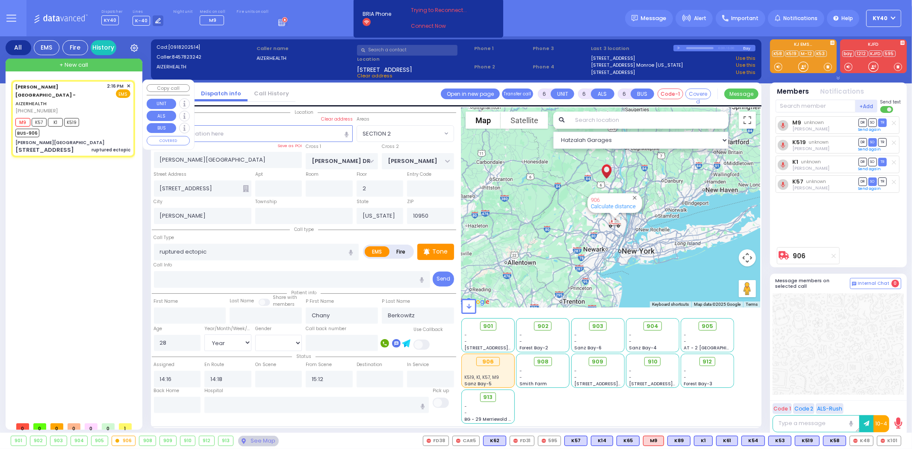
select select
radio input "true"
select select "Year"
select select "[DEMOGRAPHIC_DATA]"
select select "Hatzalah Garages"
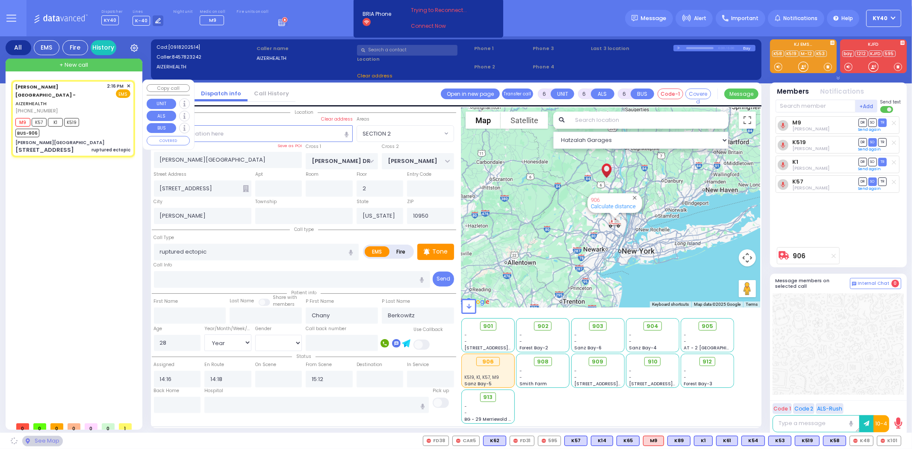
select select "SECTION 2"
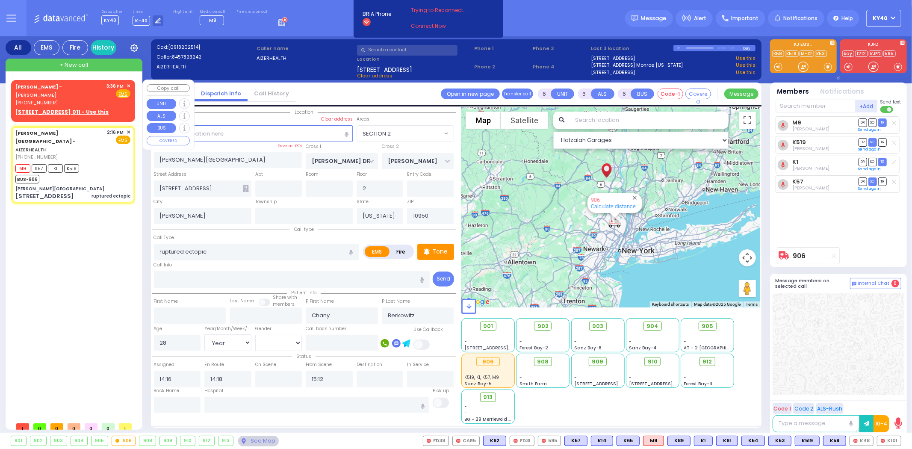
click at [48, 91] on div "Dr. Markowitz - ZelCare - ZELENKO VLADIMI" at bounding box center [59, 91] width 89 height 17
type input "2"
type input "1"
select select
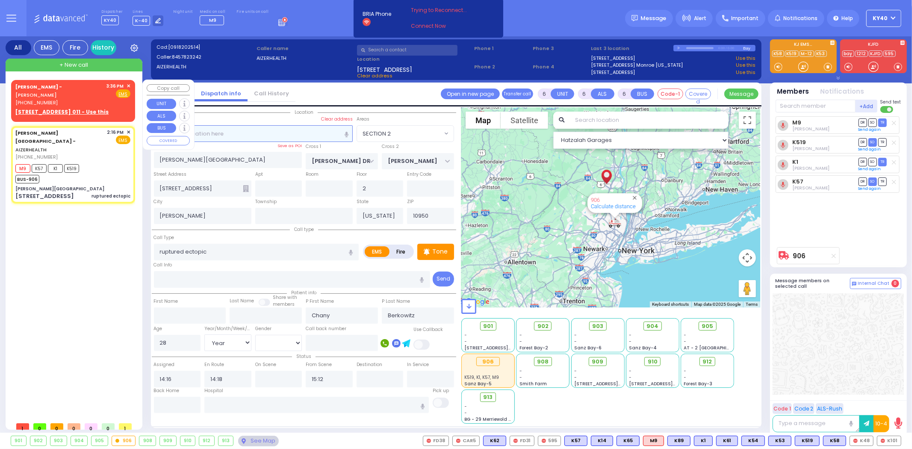
radio input "true"
select select
type input "15:36"
select select "Hatzalah Garages"
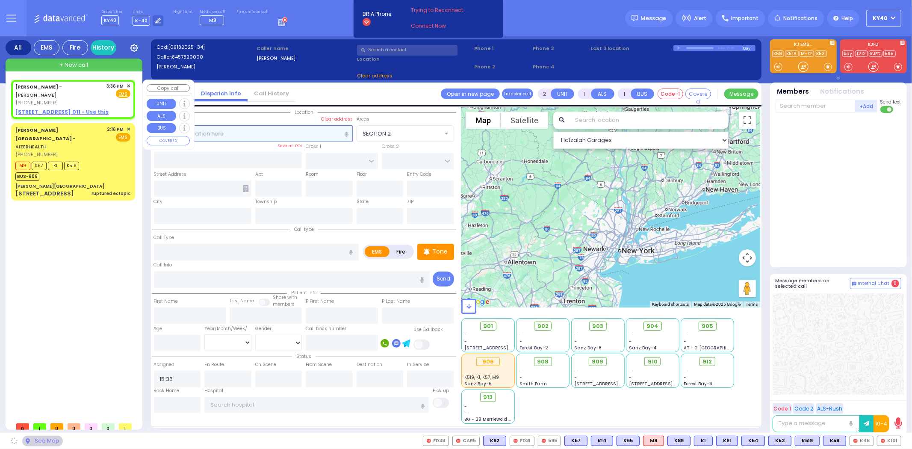
select select
radio input "true"
select select
select select "Hatzalah Garages"
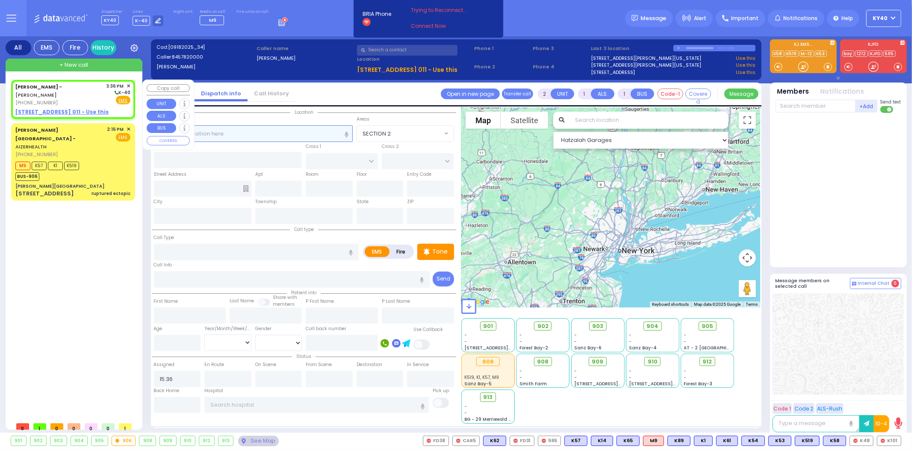
select select
radio input "true"
select select
select select "Hatzalah Garages"
click at [65, 92] on div "Dr. Markowitz - ZelCare - ZELENKO VLADIMI" at bounding box center [59, 91] width 89 height 17
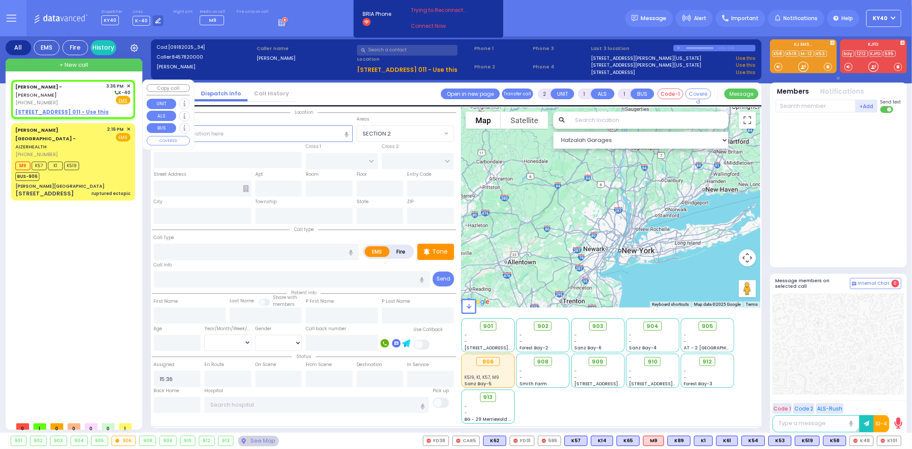
select select
radio input "true"
select select
select select "Hatzalah Garages"
click at [67, 110] on u "3 HAMASPIK WAY 011 - Use this" at bounding box center [61, 111] width 93 height 7
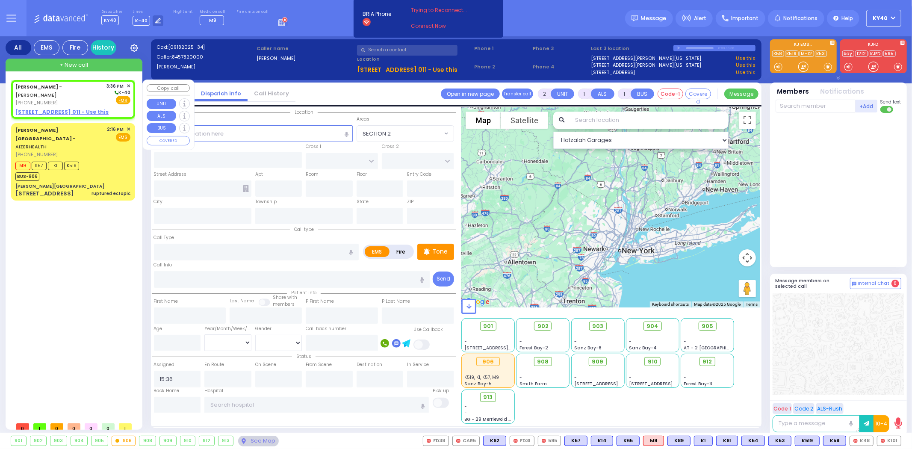
select select
radio input "true"
select select
select select "Hatzalah Garages"
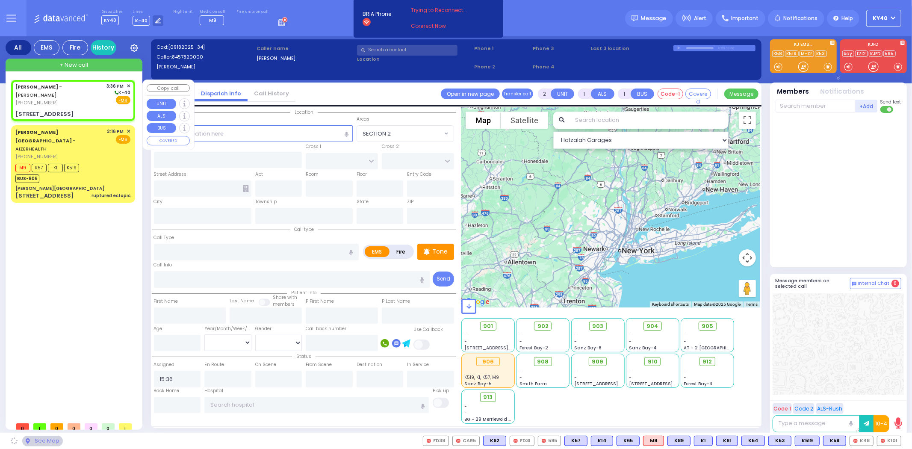
type input "3 Hamaspik Way"
type input "011"
type input "[PERSON_NAME]"
type input "[US_STATE]"
type input "10950"
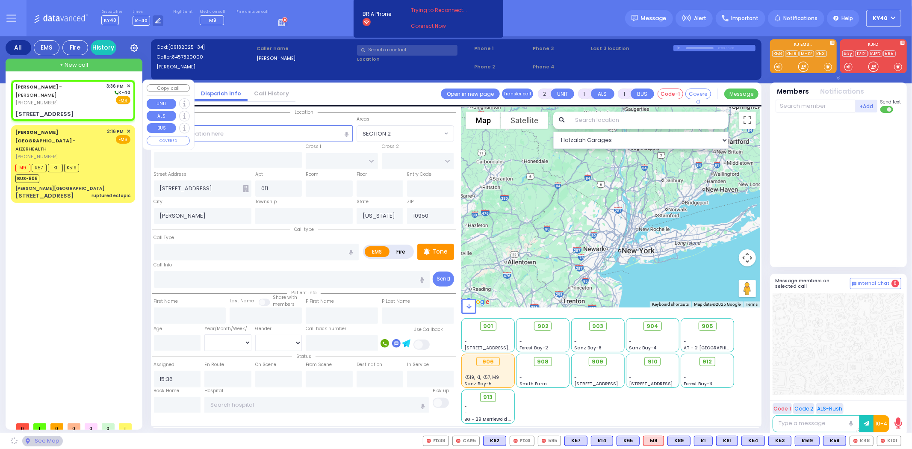
select select
radio input "true"
select select
select select "Hatzalah Garages"
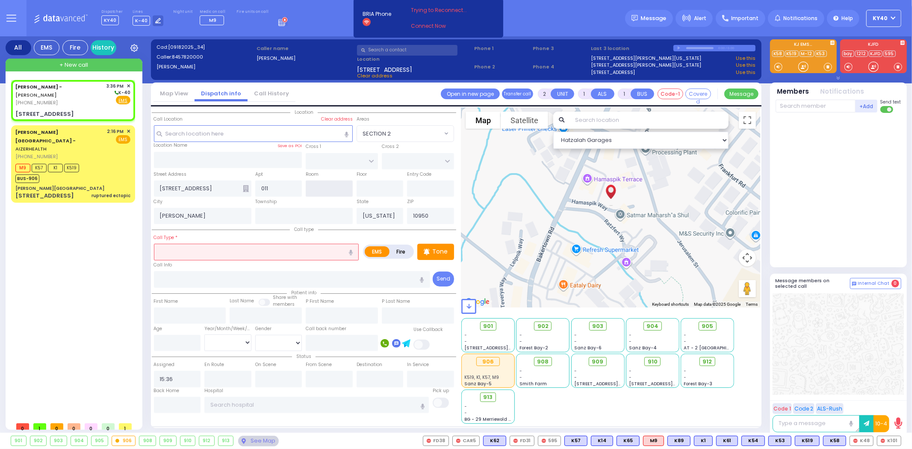
drag, startPoint x: 324, startPoint y: 186, endPoint x: 319, endPoint y: 187, distance: 5.4
click at [323, 186] on input "text" at bounding box center [329, 189] width 47 height 16
type input "4"
click at [222, 247] on input "text" at bounding box center [256, 252] width 205 height 16
select select
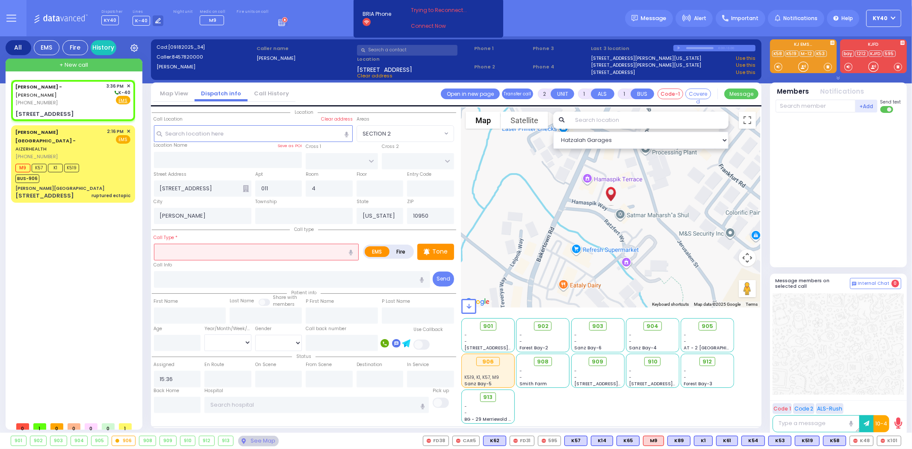
radio input "true"
select select
select select "Hatzalah Garages"
type input "res"
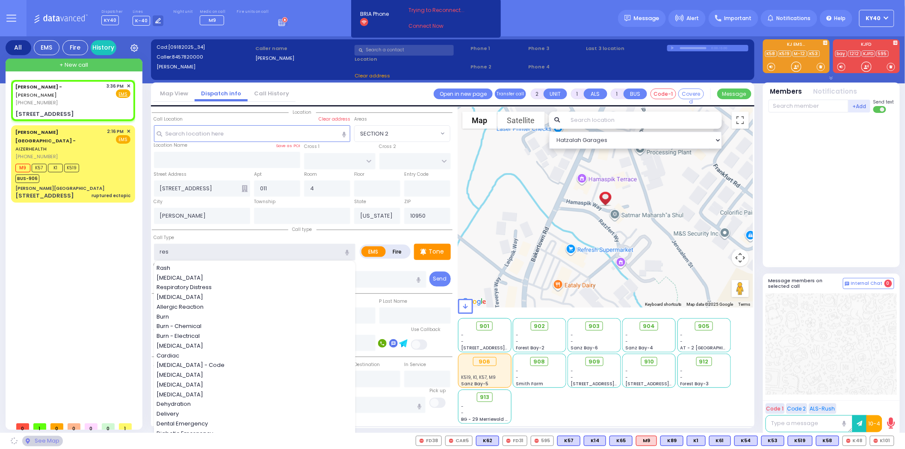
select select
radio input "true"
select select
select select "Hatzalah Garages"
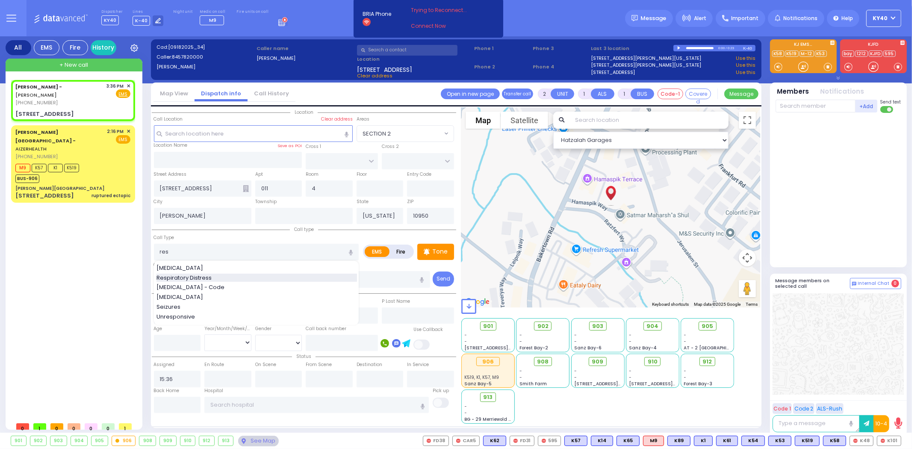
click at [189, 274] on span "Respiratory Distress" at bounding box center [186, 278] width 58 height 9
type input "Respiratory Distress"
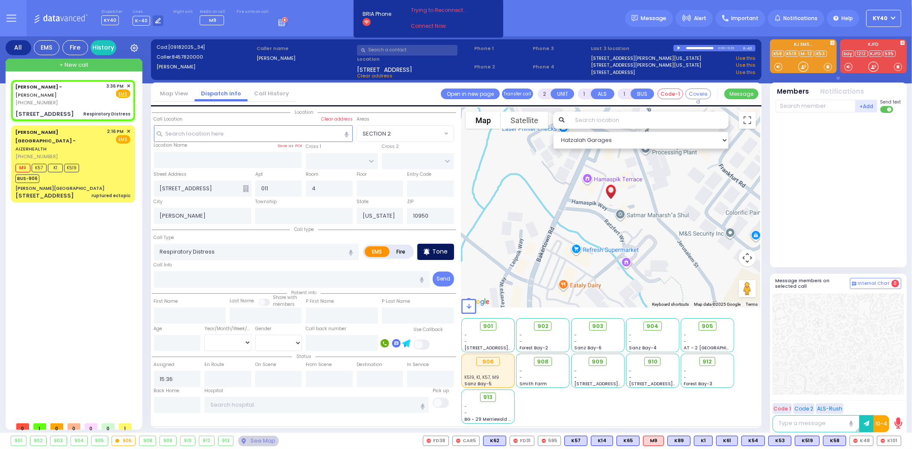
select select
radio input "true"
select select
click at [435, 248] on p "Tone" at bounding box center [439, 251] width 15 height 9
select select "Hatzalah Garages"
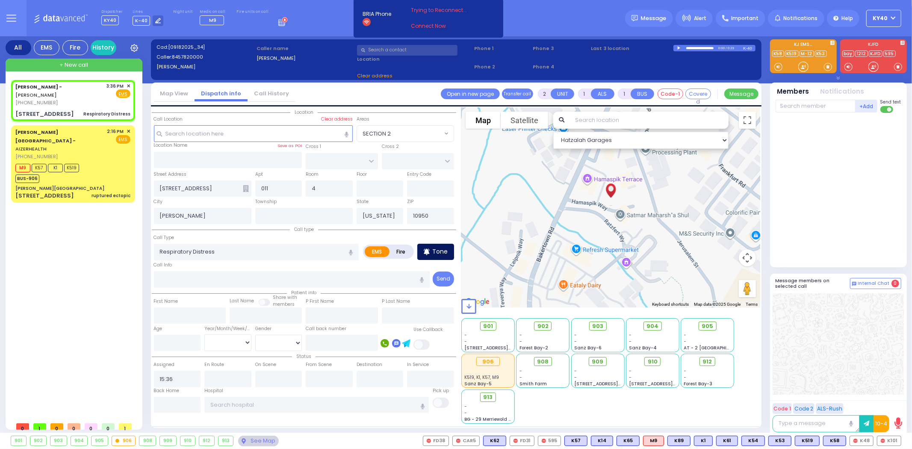
select select
radio input "true"
select select
select select "Hatzalah Garages"
click at [434, 253] on p "Tone" at bounding box center [439, 251] width 15 height 9
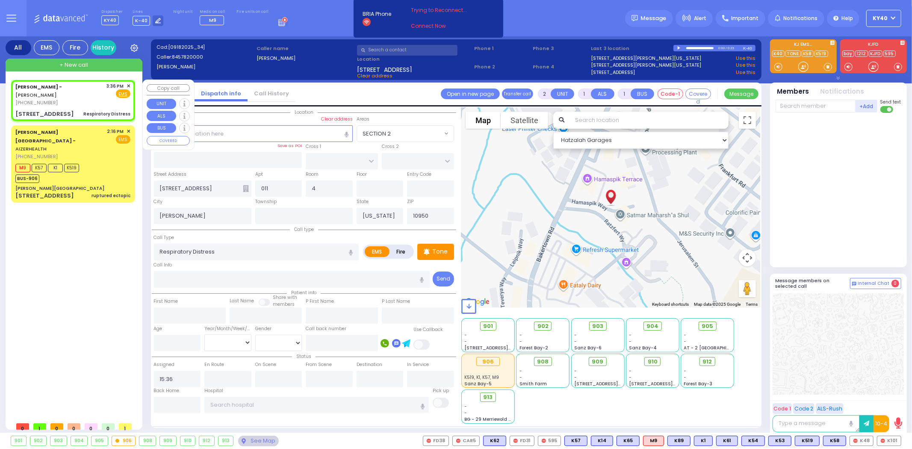
click at [70, 93] on div "Dr. Markowitz - ZelCare - ZELENKO VLADIMI" at bounding box center [59, 91] width 89 height 17
select select
radio input "true"
select select
select select "Hatzalah Garages"
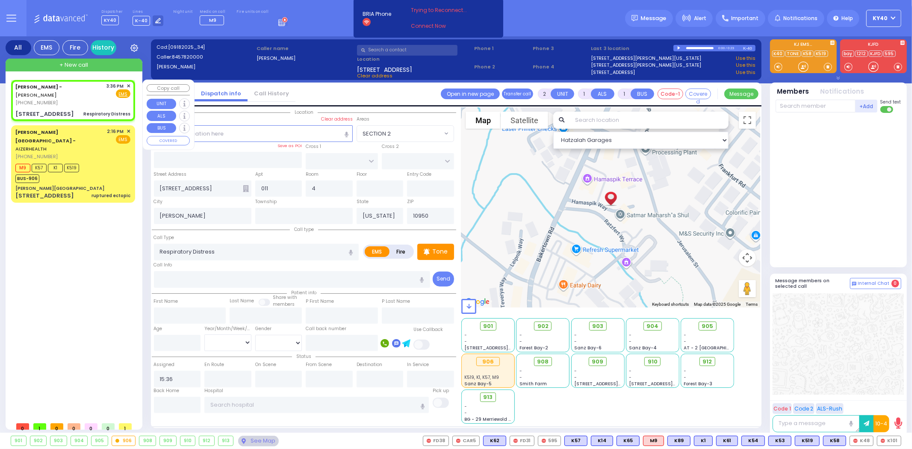
click at [79, 92] on div "Dr. Markowitz - ZelCare - ZELENKO VLADIMI" at bounding box center [59, 91] width 89 height 17
select select
radio input "true"
select select
select select "Hatzalah Garages"
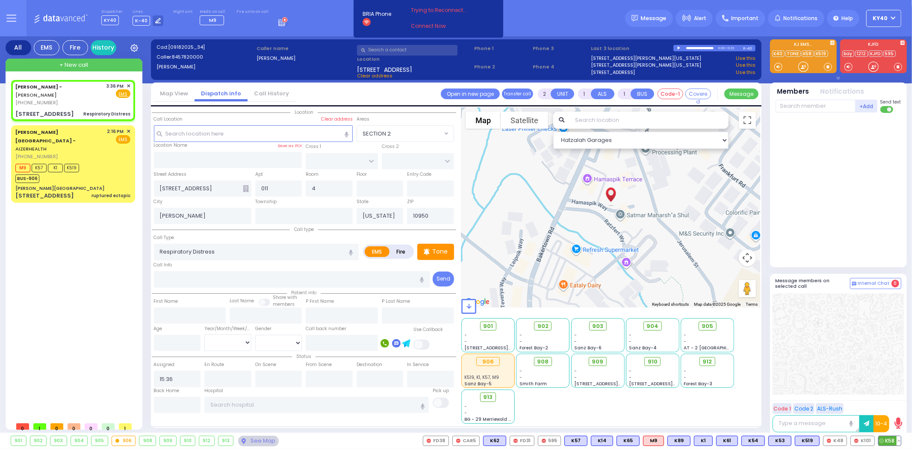
click at [886, 441] on span "K58" at bounding box center [890, 440] width 22 height 9
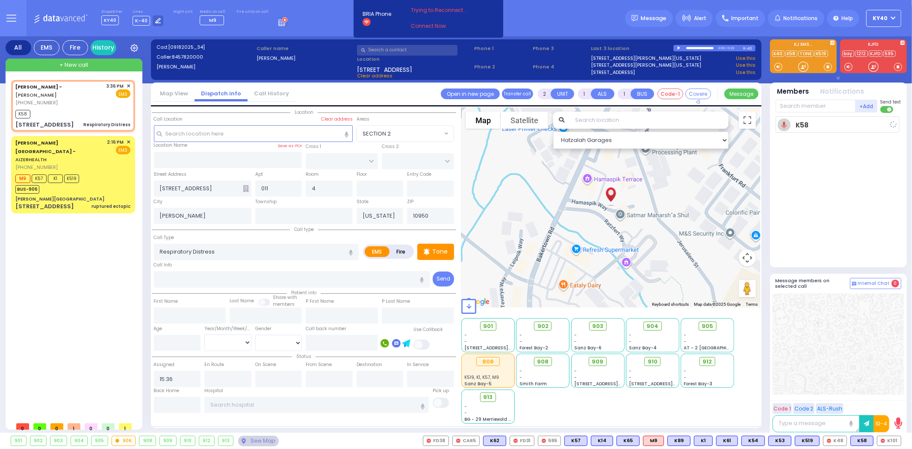
select select
radio input "true"
select select
type input "15:37"
select select "Hatzalah Garages"
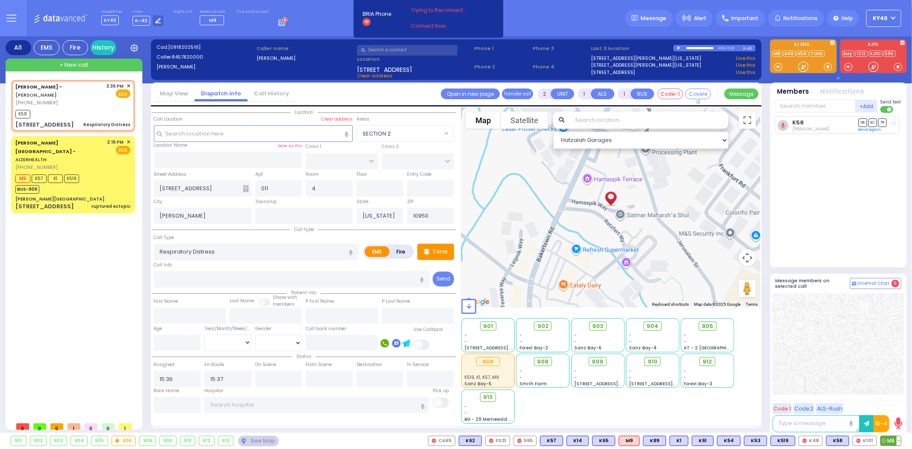
click at [895, 441] on span "M8" at bounding box center [891, 440] width 20 height 9
select select
radio input "true"
select select
select select "Hatzalah Garages"
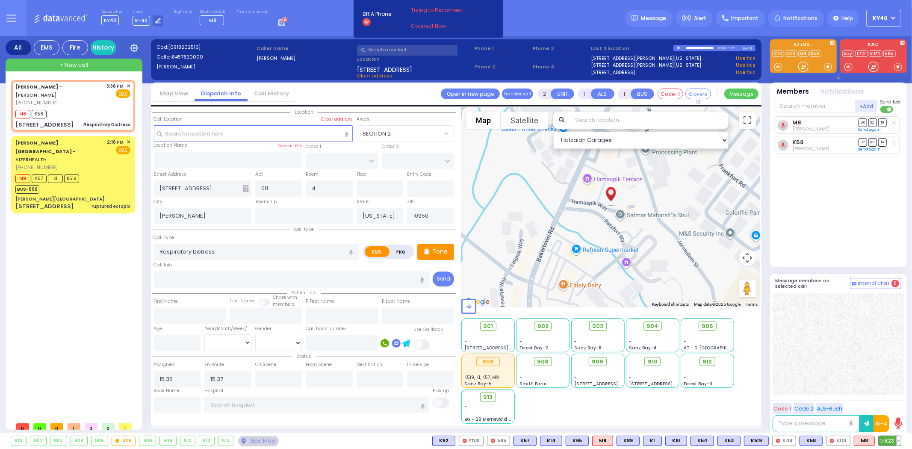
click at [890, 441] on span "K23" at bounding box center [890, 440] width 22 height 9
select select
radio input "true"
select select
select select "Hatzalah Garages"
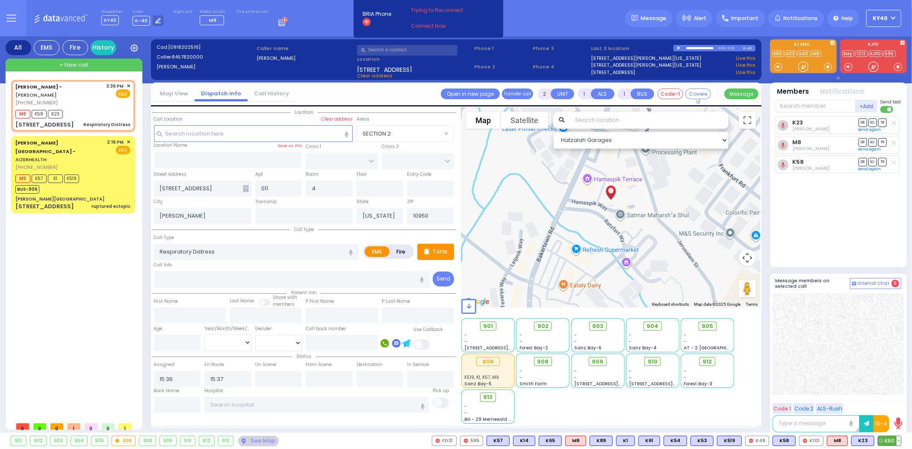
click at [890, 438] on span "K60" at bounding box center [890, 440] width 23 height 9
select select
radio input "true"
select select
select select "Hatzalah Garages"
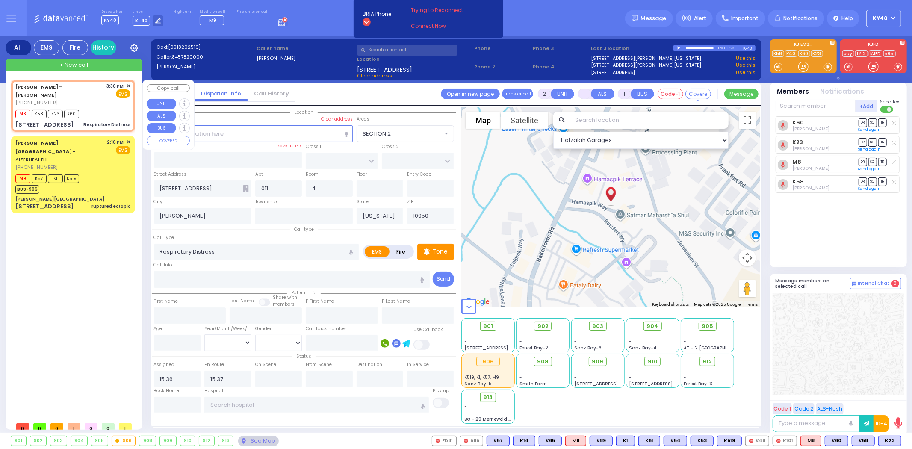
click at [93, 97] on div "Dr. Markowitz - ZelCare - ZELENKO VLADIMI" at bounding box center [59, 91] width 89 height 17
select select
radio input "true"
select select
select select "Hatzalah Garages"
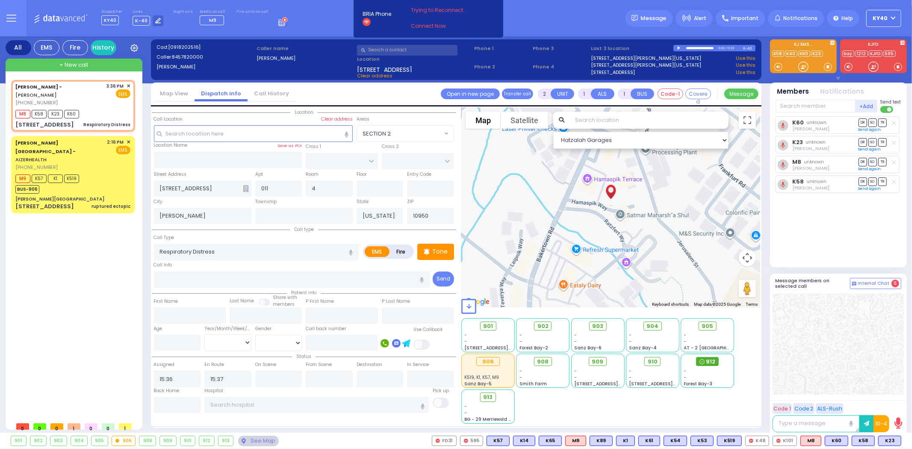
click at [702, 361] on icon at bounding box center [702, 361] width 5 height 5
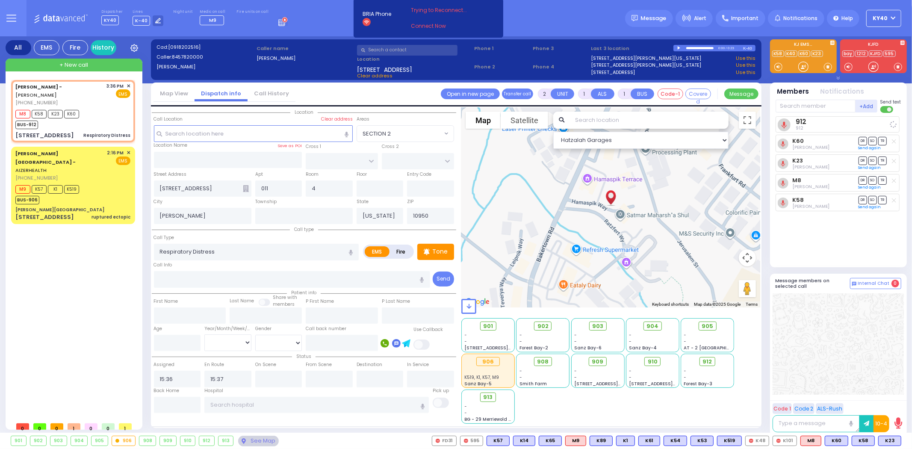
select select
radio input "true"
select select
select select "Hatzalah Garages"
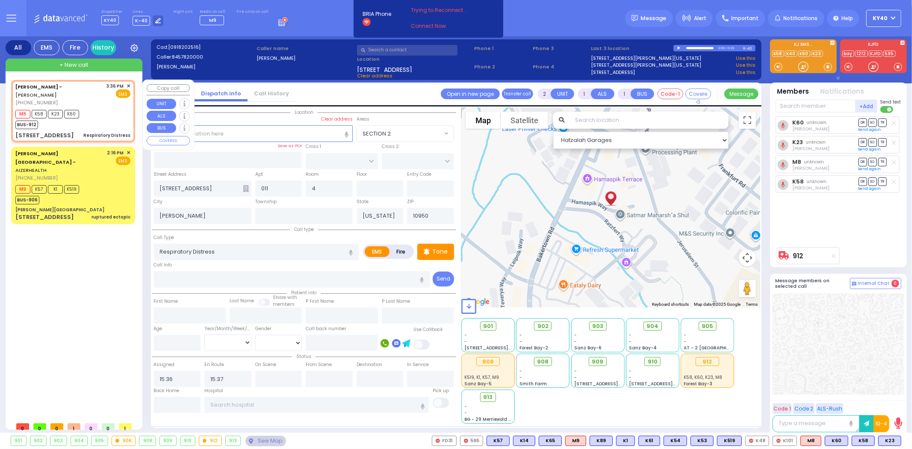
drag, startPoint x: 93, startPoint y: 101, endPoint x: 98, endPoint y: 102, distance: 5.2
click at [93, 102] on div "(845) 782-0000" at bounding box center [59, 102] width 89 height 7
select select
radio input "true"
select select
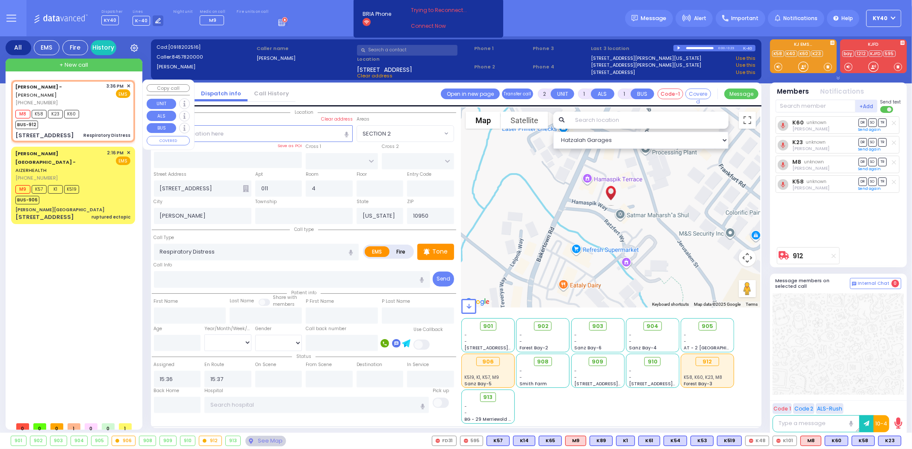
select select "Hatzalah Garages"
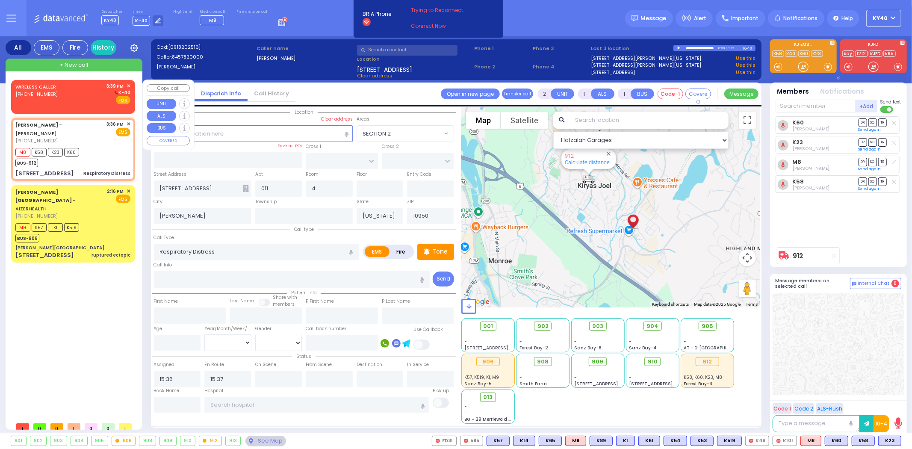
click at [91, 95] on div "WIRELESS CALLER (347) 802-6535 3:39 PM ✕ K-40" at bounding box center [72, 94] width 115 height 22
select select
radio input "true"
select select
type input "15:39"
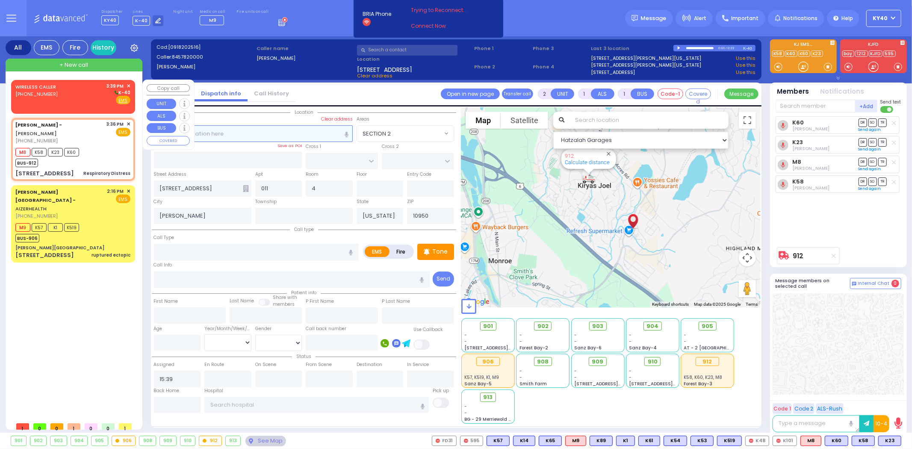
select select "Hatzalah Garages"
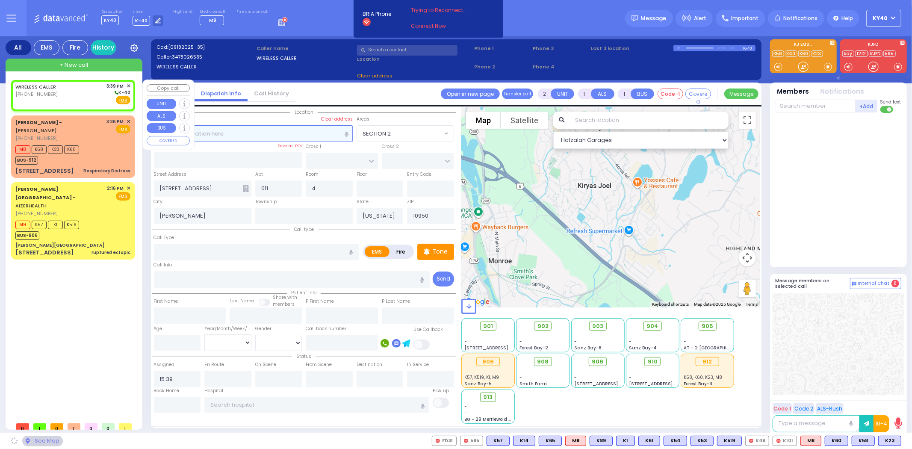
select select
radio input "true"
select select
select select "Hatzalah Garages"
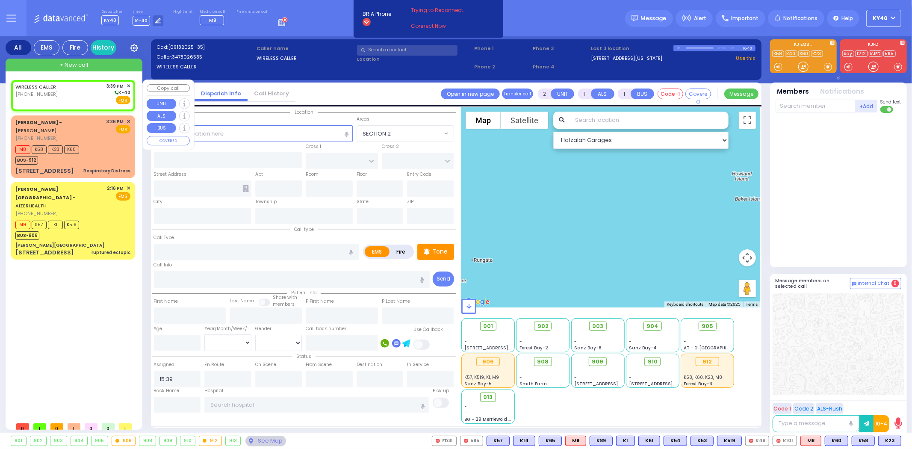
click at [88, 91] on div "WIRELESS CALLER (347) 802-6535 3:39 PM ✕ K-40" at bounding box center [72, 94] width 115 height 22
select select
radio input "true"
select select
select select "Hatzalah Garages"
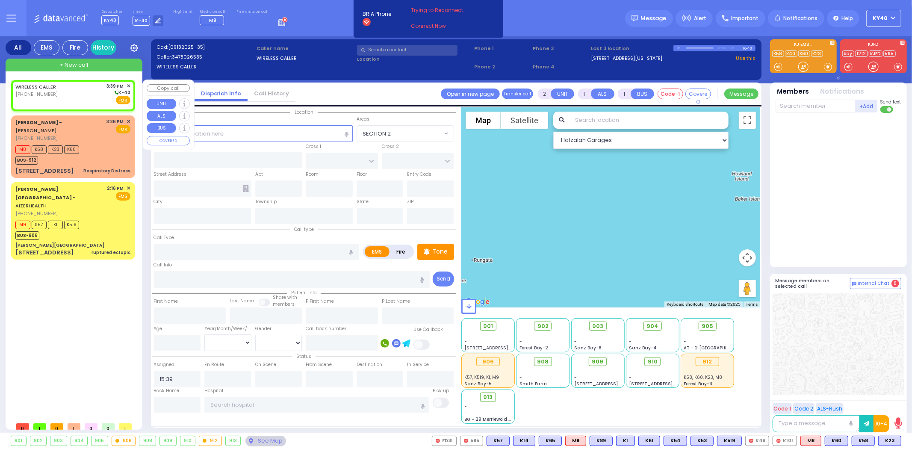
click at [87, 91] on div "WIRELESS CALLER (347) 802-6535 3:39 PM ✕ K-40" at bounding box center [72, 94] width 115 height 22
select select
radio input "true"
select select
select select "Hatzalah Garages"
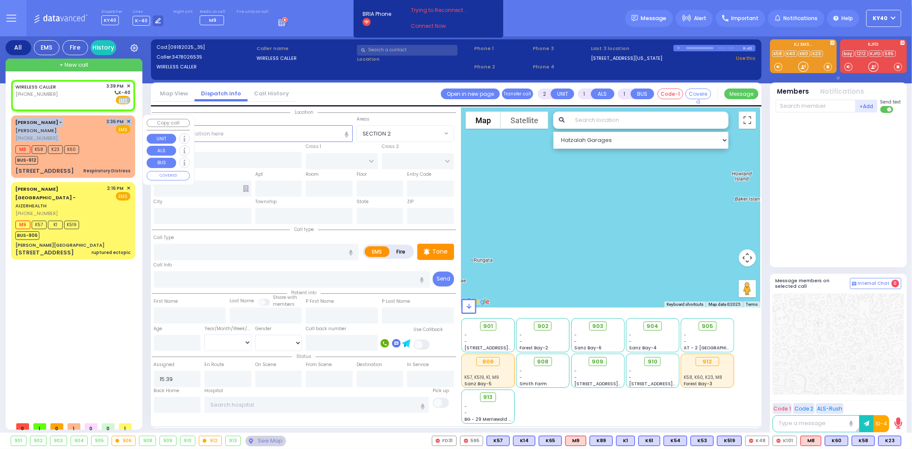
drag, startPoint x: 109, startPoint y: 99, endPoint x: 247, endPoint y: 140, distance: 144.1
click at [110, 136] on div "WIRELESS CALLER (347) 802-6535 3:39 PM ✕ EMS M8" at bounding box center [73, 172] width 124 height 184
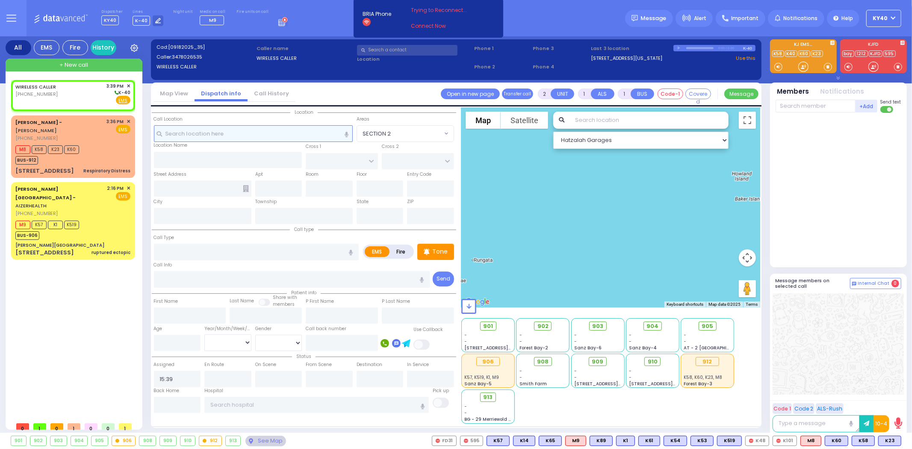
click at [260, 129] on input "text" at bounding box center [253, 133] width 199 height 16
click at [108, 101] on span "Fire" at bounding box center [109, 100] width 13 height 9
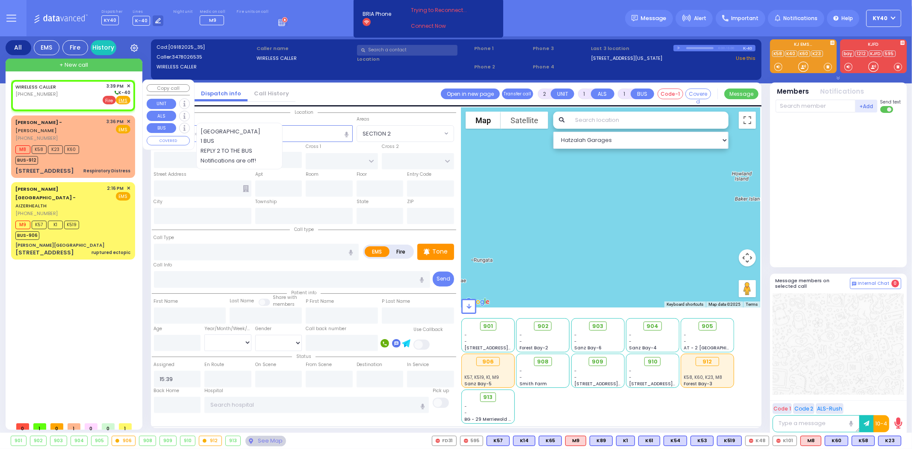
select select
radio input "false"
radio input "true"
select select
select select "Hatzalah Garages"
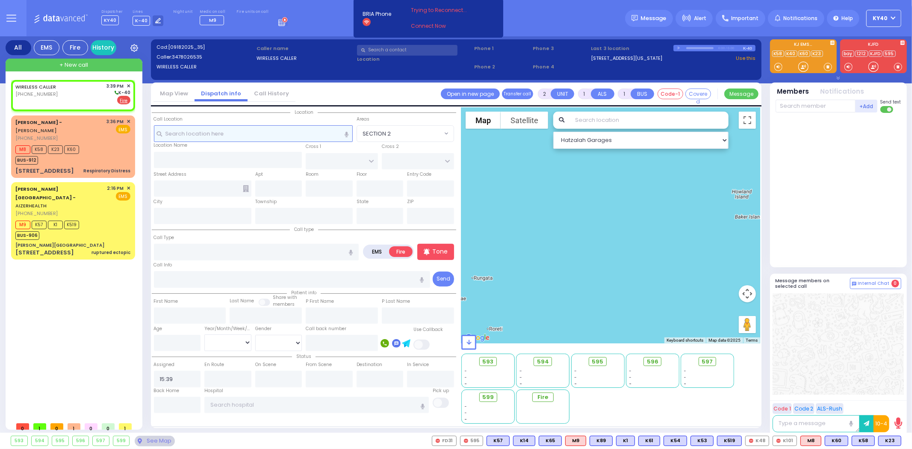
drag, startPoint x: 234, startPoint y: 129, endPoint x: 234, endPoint y: 134, distance: 5.2
click at [235, 131] on input "text" at bounding box center [253, 133] width 199 height 16
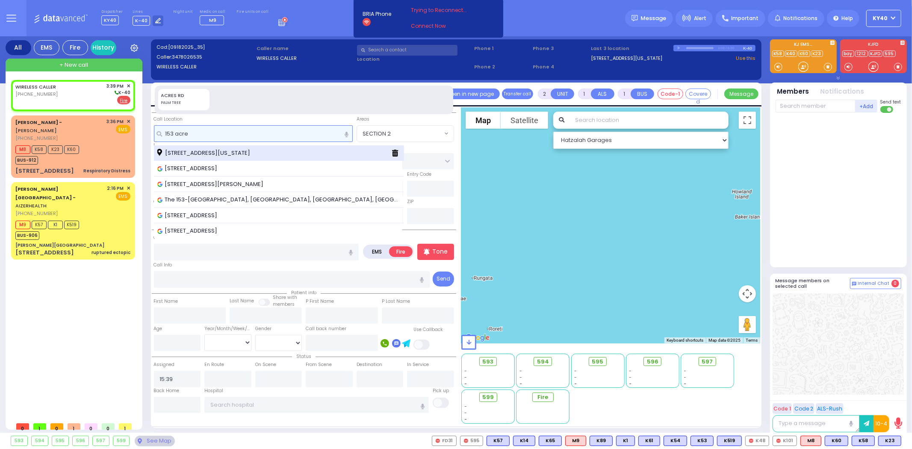
type input "153 acre"
click at [242, 148] on div "153 Acres Road Monroe New York 10950" at bounding box center [279, 153] width 251 height 16
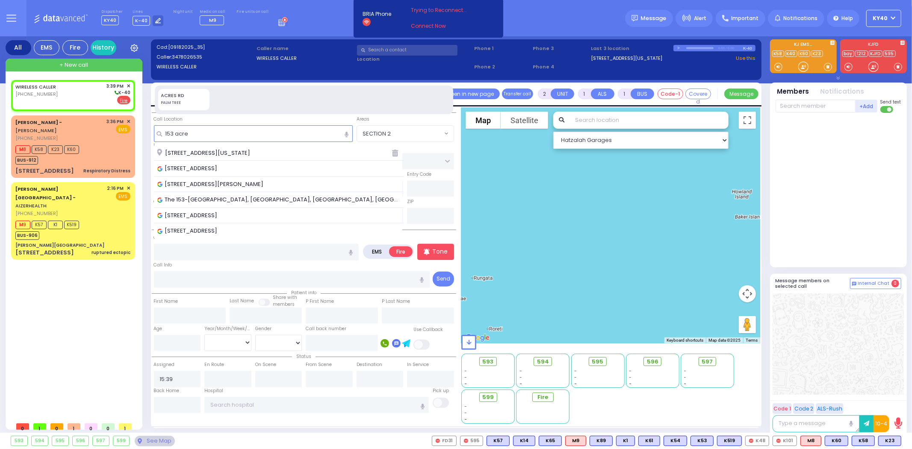
click at [240, 151] on span "153 Acres Road Monroe New York 10950" at bounding box center [205, 153] width 96 height 9
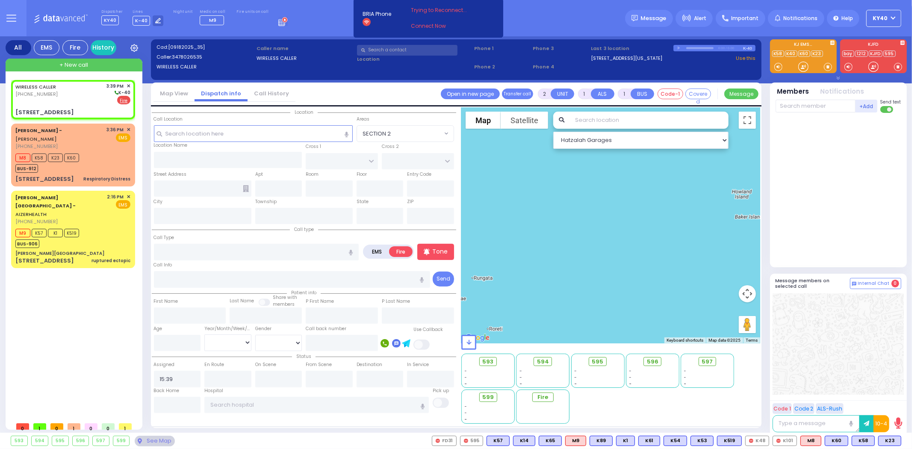
select select
radio input "true"
select select
select select "Hatzalah Garages"
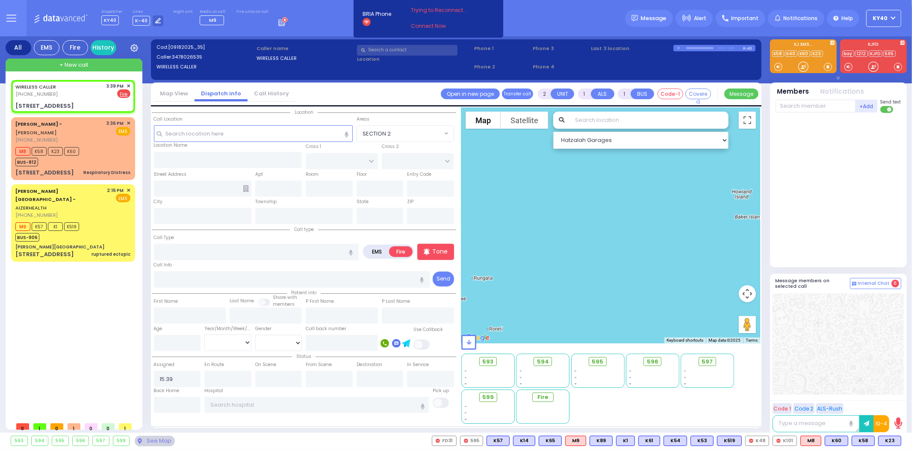
select select
radio input "true"
select select
select select "Hatzalah Garages"
type input "LEMBERG COURT"
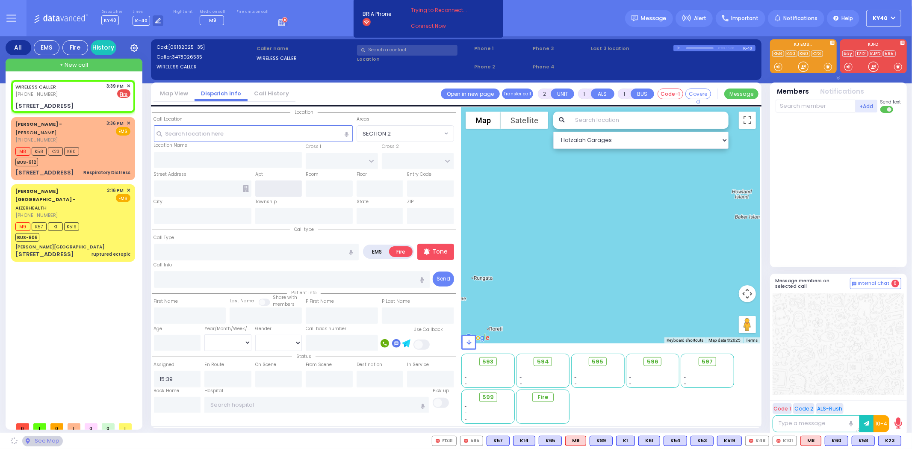
type input "MELITZ RD"
type input "153 Acres Road"
type input "Monroe"
type input "[US_STATE]"
type input "10950"
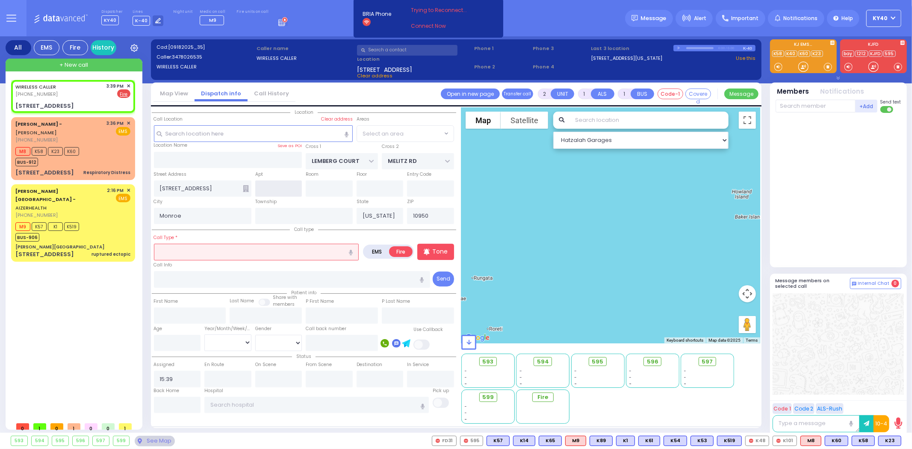
select select "SECTION 3"
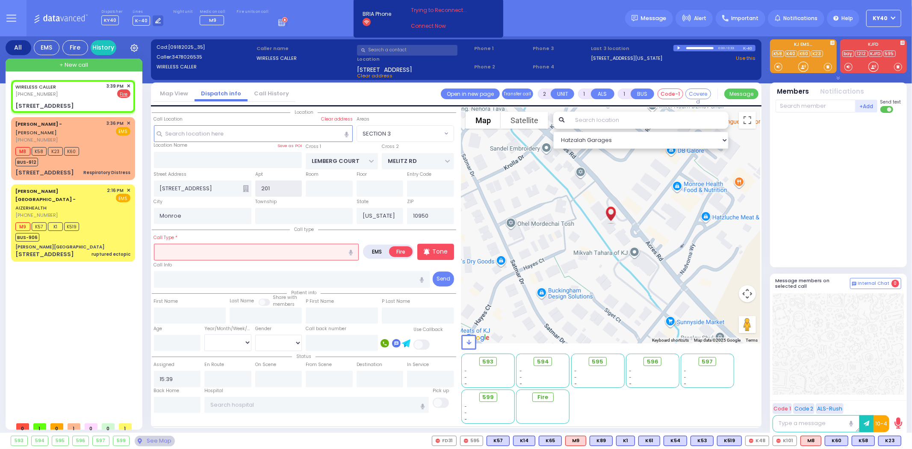
type input "201"
click at [224, 246] on input "text" at bounding box center [256, 252] width 205 height 16
select select
radio input "true"
select select
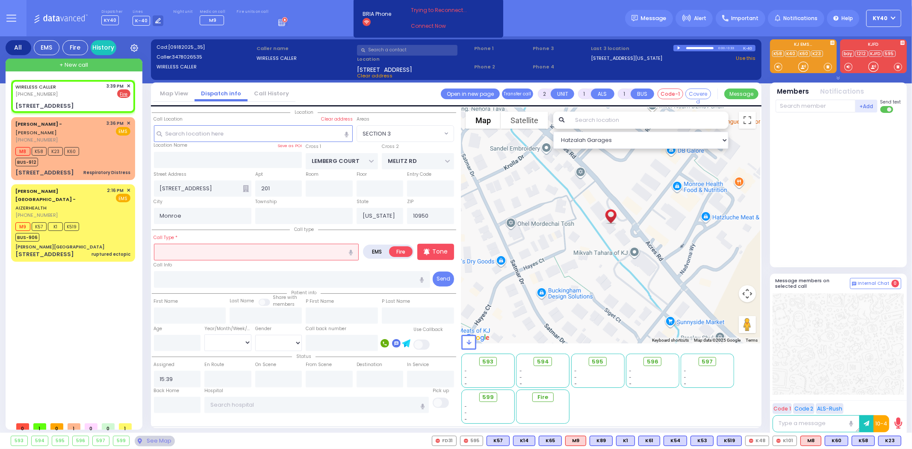
select select "Hatzalah Garages"
select select "SECTION 3"
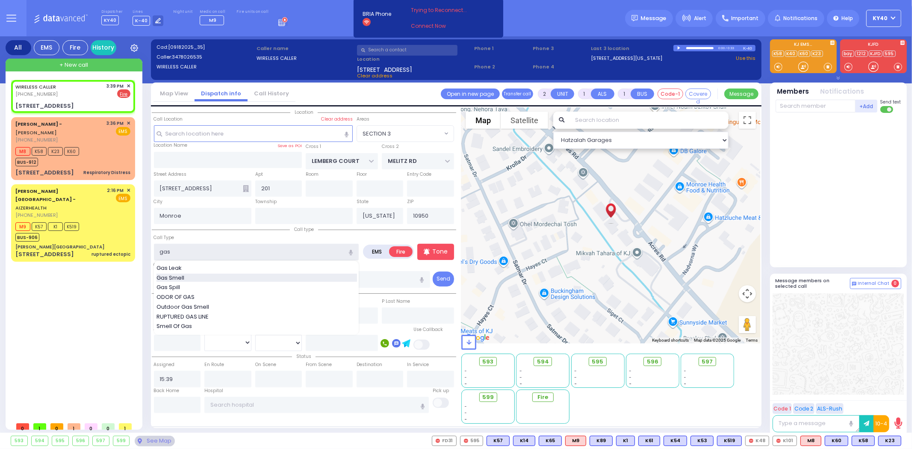
type input "gas"
select select
radio input "true"
select select
select select "SECTION 3"
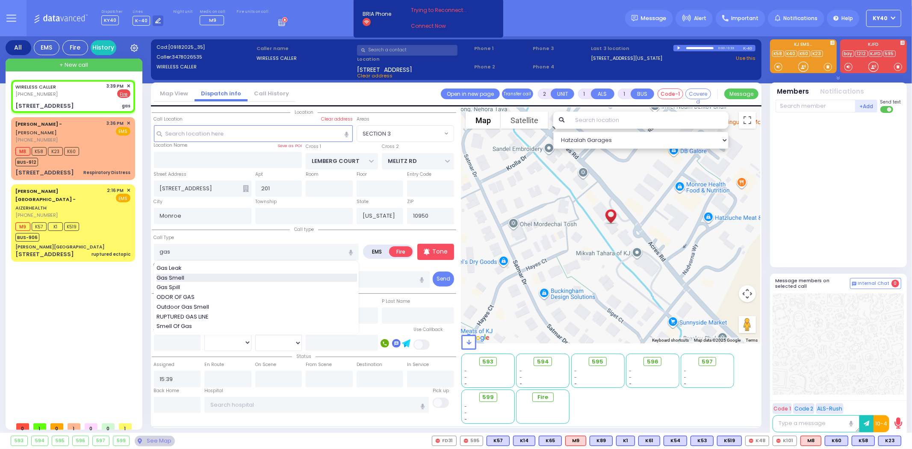
select select "Hatzalah Garages"
click at [206, 274] on div "Gas Smell" at bounding box center [257, 278] width 201 height 9
type input "Gas Smell"
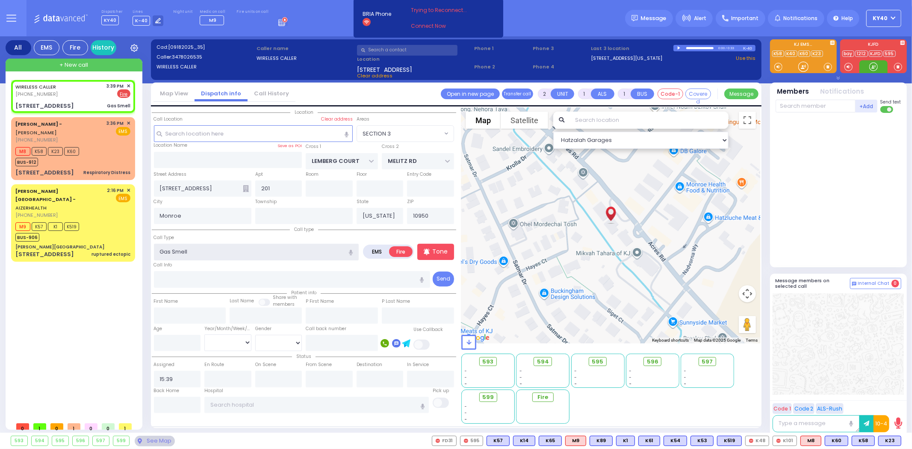
select select
radio input "true"
select select
select select "Hatzalah Garages"
select select "SECTION 3"
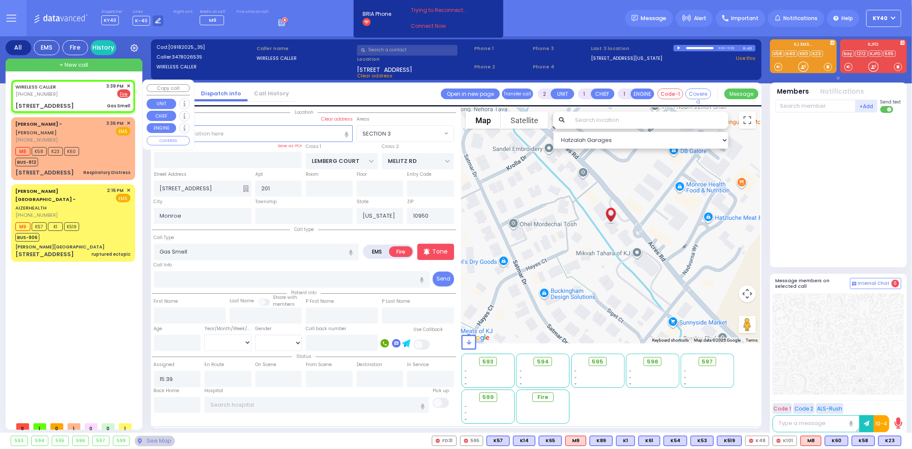
click at [74, 96] on div "WIRELESS CALLER (347) 802-6535 3:39 PM ✕ EMS Fire" at bounding box center [72, 91] width 115 height 16
select select
radio input "true"
select select
select select "Hatzalah Garages"
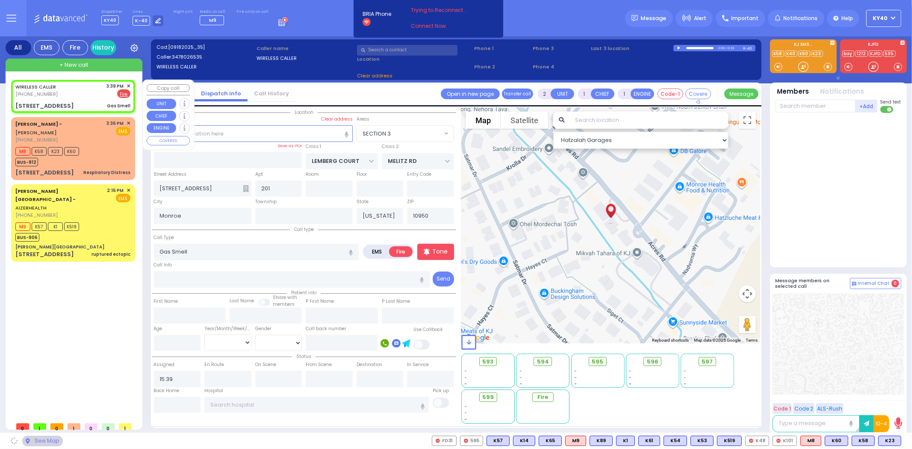
select select
radio input "true"
select select
select select "Hatzalah Garages"
select select "SECTION 3"
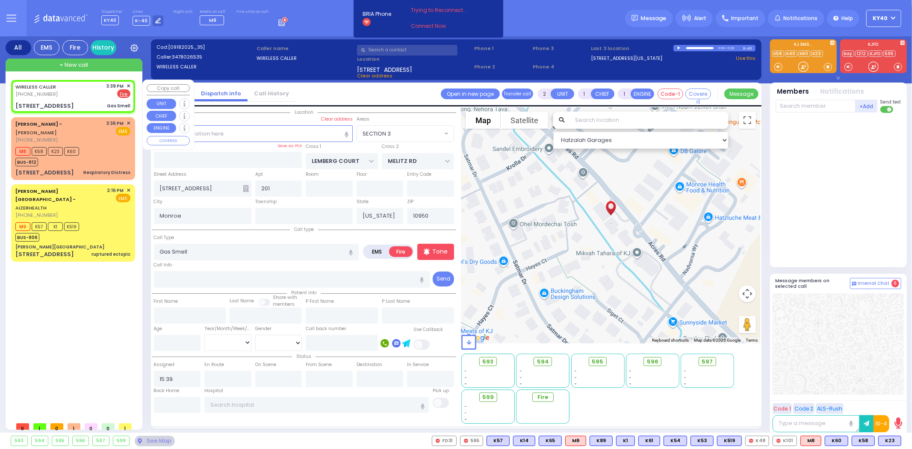
click at [71, 92] on div "WIRELESS CALLER (347) 802-6535 3:39 PM ✕ EMS Fire" at bounding box center [72, 91] width 115 height 16
select select
radio input "true"
select select
select select "Hatzalah Garages"
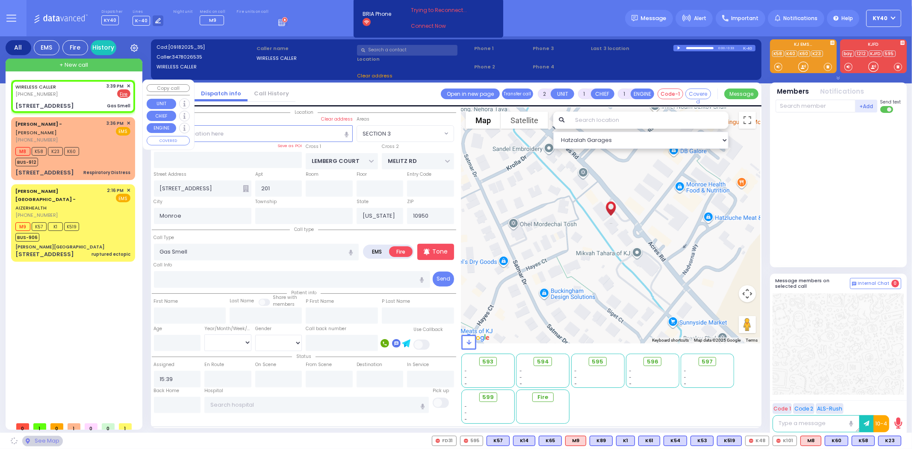
select select "SECTION 3"
drag, startPoint x: 50, startPoint y: 92, endPoint x: 57, endPoint y: 94, distance: 6.6
click at [57, 94] on div "(347) 802-6535" at bounding box center [37, 94] width 44 height 7
select select
radio input "true"
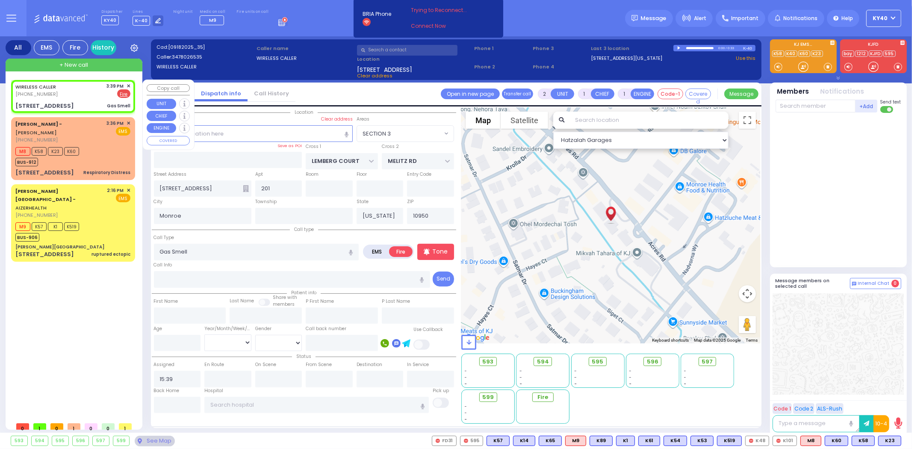
select select
select select "SECTION 3"
select select "Hatzalah Garages"
drag, startPoint x: 84, startPoint y: 90, endPoint x: 91, endPoint y: 90, distance: 6.4
click at [88, 91] on div "WIRELESS CALLER (347) 802-6535 3:39 PM ✕ EMS Fire" at bounding box center [72, 91] width 115 height 16
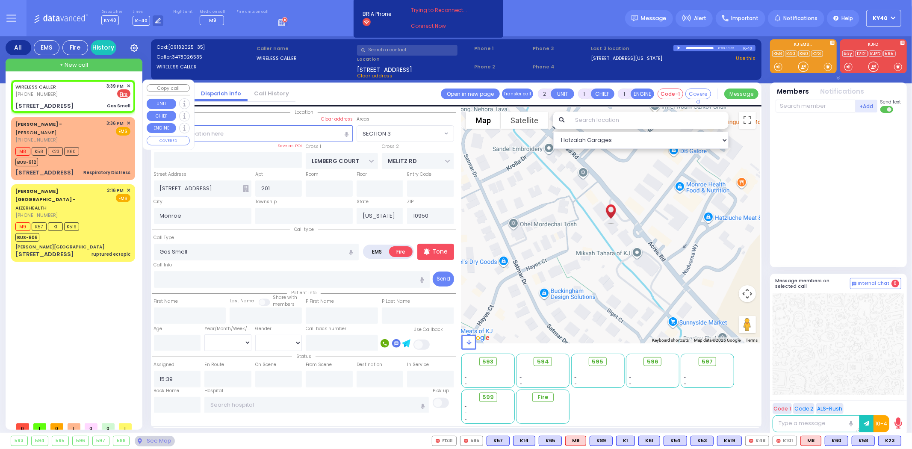
select select
radio input "true"
click at [824, 103] on input "text" at bounding box center [816, 106] width 80 height 13
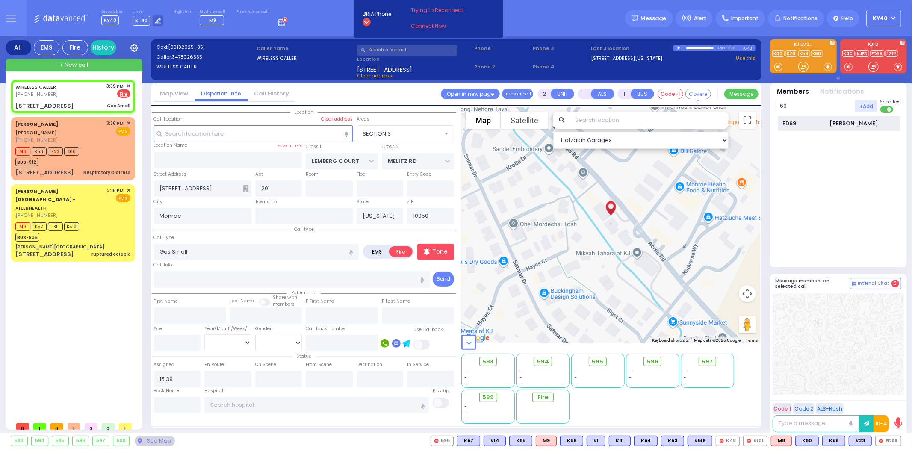
click at [796, 121] on div "FD69" at bounding box center [804, 123] width 43 height 9
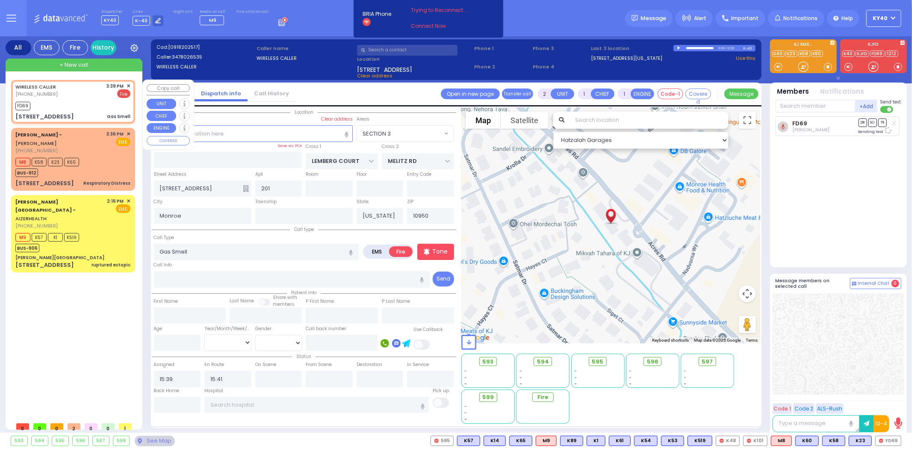
click at [72, 87] on div "WIRELESS CALLER (347) 802-6535 3:39 PM ✕ Fire" at bounding box center [72, 91] width 115 height 16
click at [88, 94] on div "WIRELESS CALLER (347) 802-6535 3:39 PM ✕ Fire" at bounding box center [72, 91] width 115 height 16
click at [824, 105] on input "text" at bounding box center [816, 106] width 80 height 13
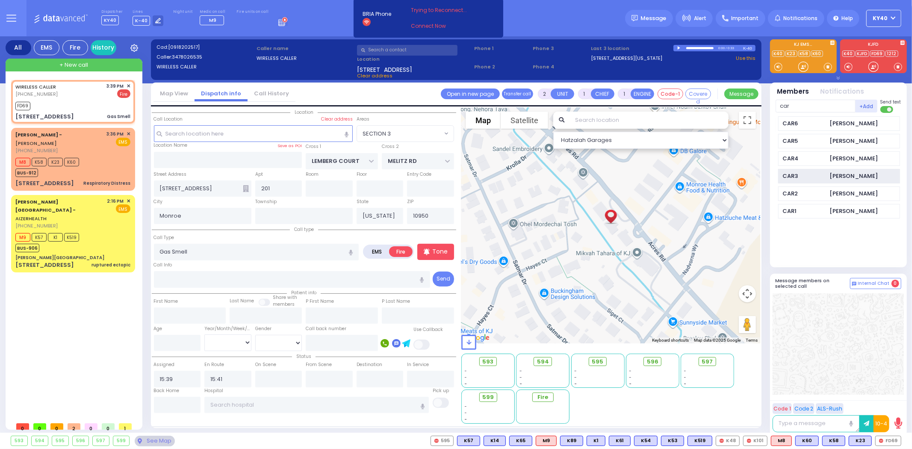
click at [806, 173] on div "CAR3" at bounding box center [804, 176] width 43 height 9
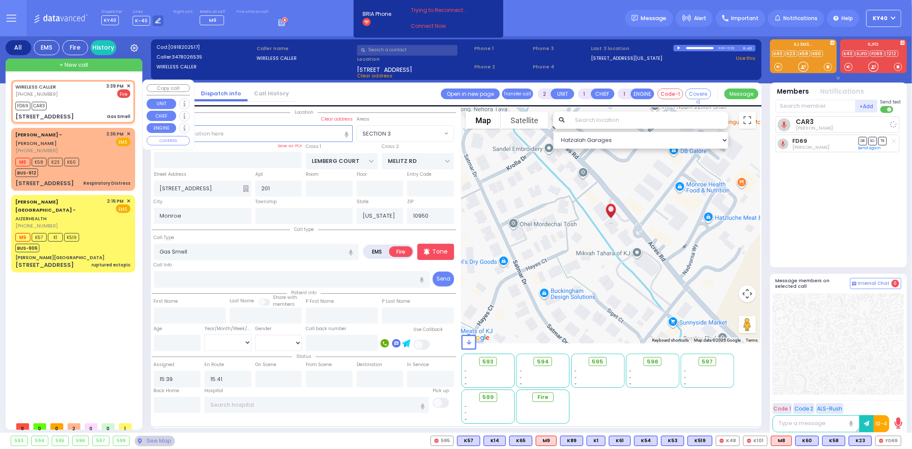
click at [74, 95] on div "WIRELESS CALLER (347) 802-6535 3:39 PM ✕ Fire" at bounding box center [72, 91] width 115 height 16
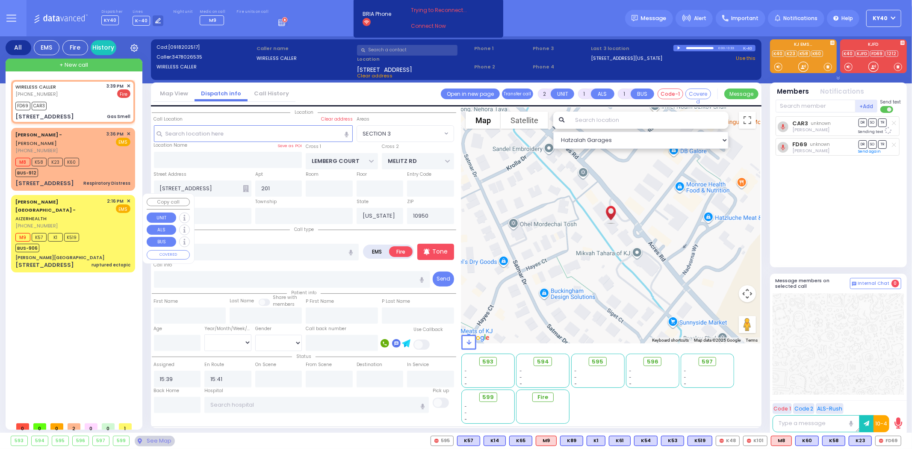
click at [102, 231] on div "M9 K57 K1 K519 BUS-906" at bounding box center [72, 241] width 115 height 21
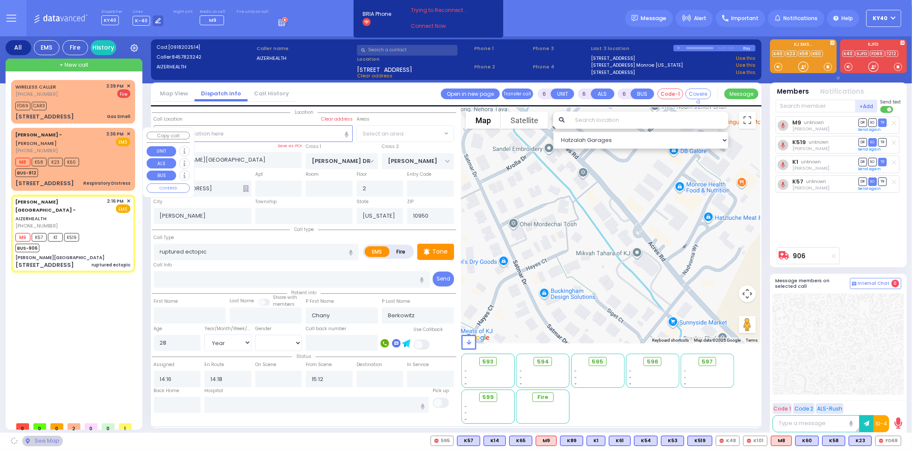
drag, startPoint x: 95, startPoint y: 154, endPoint x: 97, endPoint y: 160, distance: 5.6
click at [96, 157] on div "M8 K58 K23 K60 BUS-912" at bounding box center [72, 166] width 115 height 21
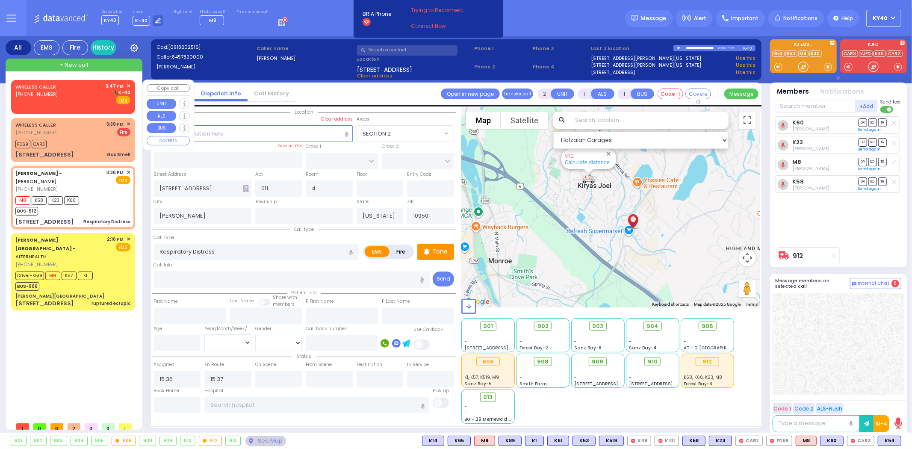
click at [76, 94] on div "WIRELESS CALLER (845) 774-6839 3:47 PM ✕ K-40" at bounding box center [72, 94] width 115 height 22
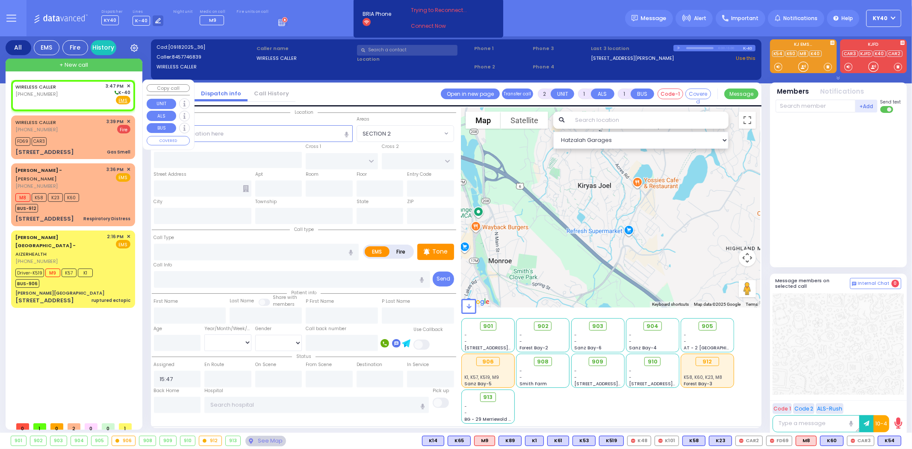
click at [79, 94] on div "WIRELESS CALLER (845) 774-6839 3:47 PM ✕ K-40" at bounding box center [72, 94] width 115 height 22
click at [299, 132] on input "text" at bounding box center [253, 133] width 199 height 16
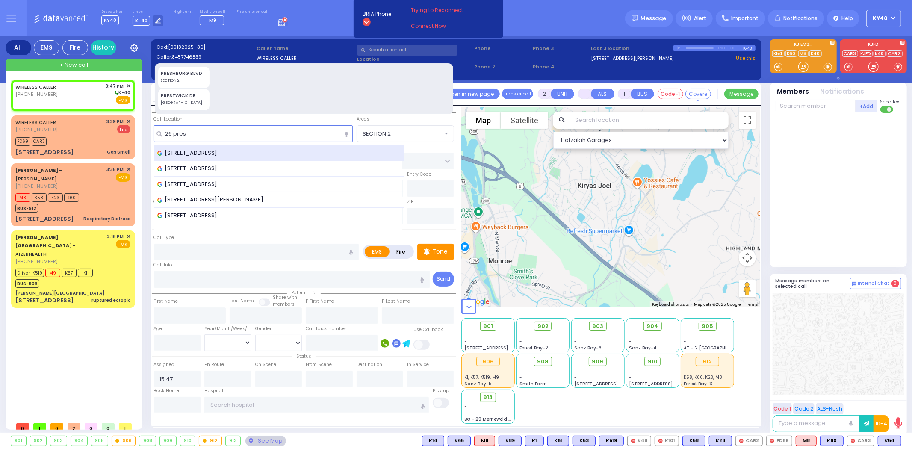
click at [233, 157] on div "26 Prestwick Drive, Monroe, NY, USA" at bounding box center [279, 153] width 251 height 16
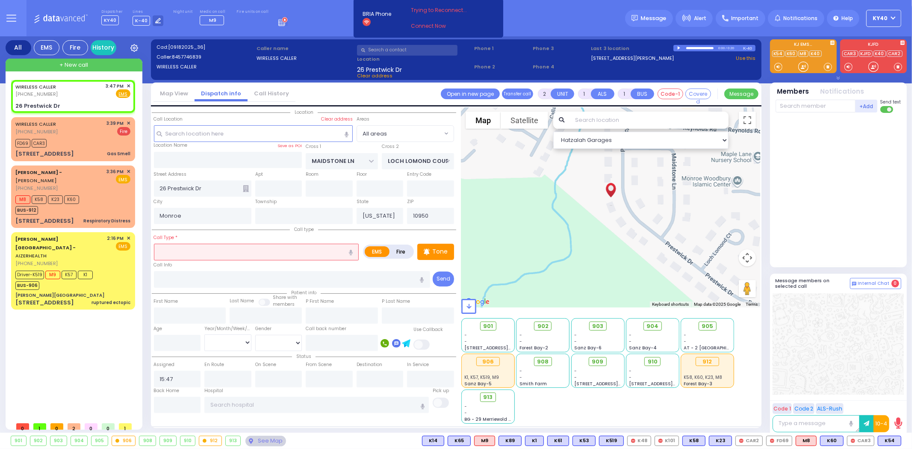
click at [253, 246] on input "text" at bounding box center [256, 252] width 205 height 16
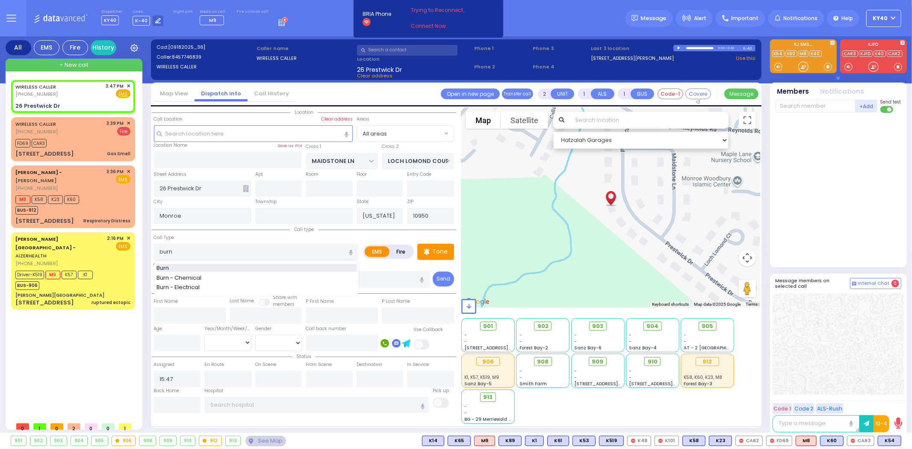
click at [196, 264] on div "Burn" at bounding box center [257, 268] width 201 height 9
click at [104, 269] on div "Driver-K519 M9 K57 K1 BUS-906" at bounding box center [72, 279] width 115 height 21
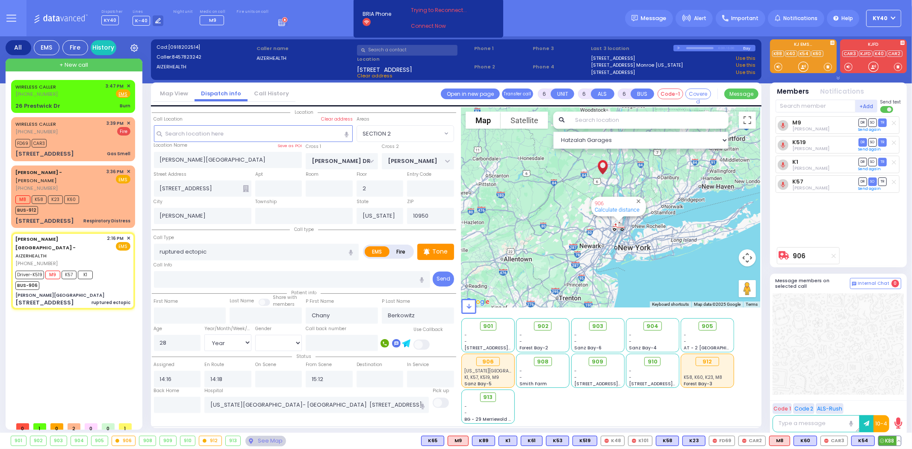
click at [891, 439] on span "K88" at bounding box center [890, 440] width 22 height 9
click at [894, 124] on icon at bounding box center [894, 123] width 4 height 5
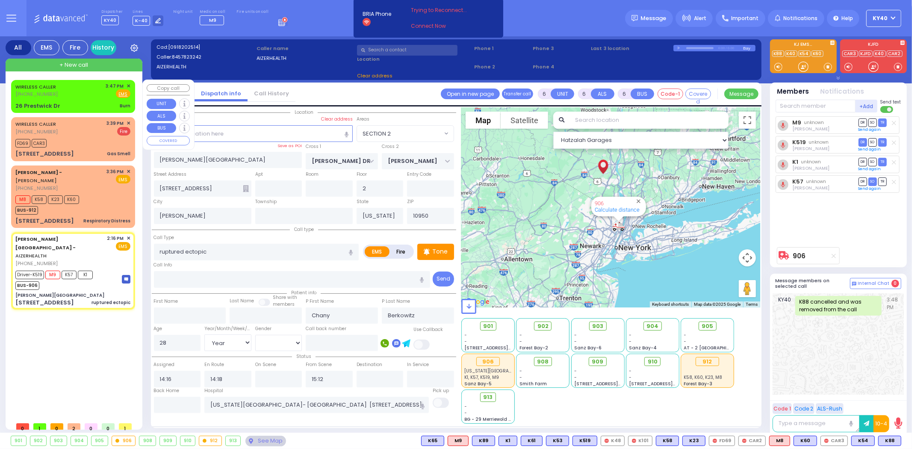
click at [62, 102] on div "26 Prestwick Dr Burn" at bounding box center [72, 106] width 115 height 9
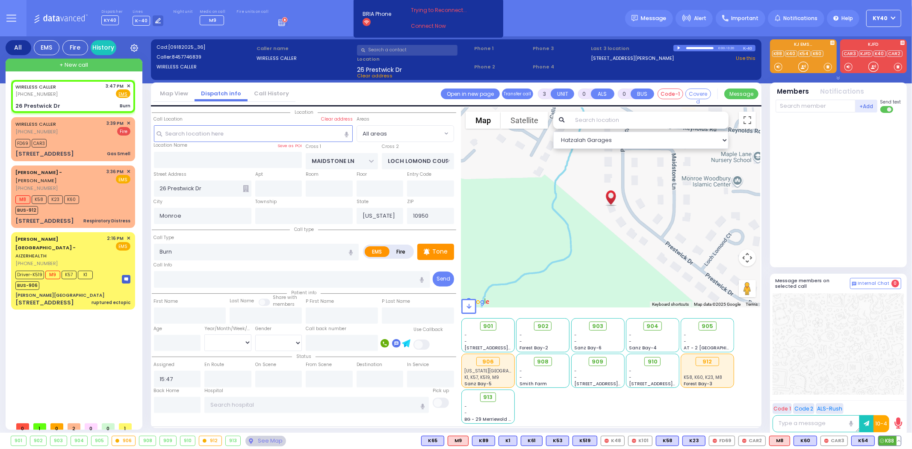
click at [890, 440] on span "K88" at bounding box center [890, 440] width 22 height 9
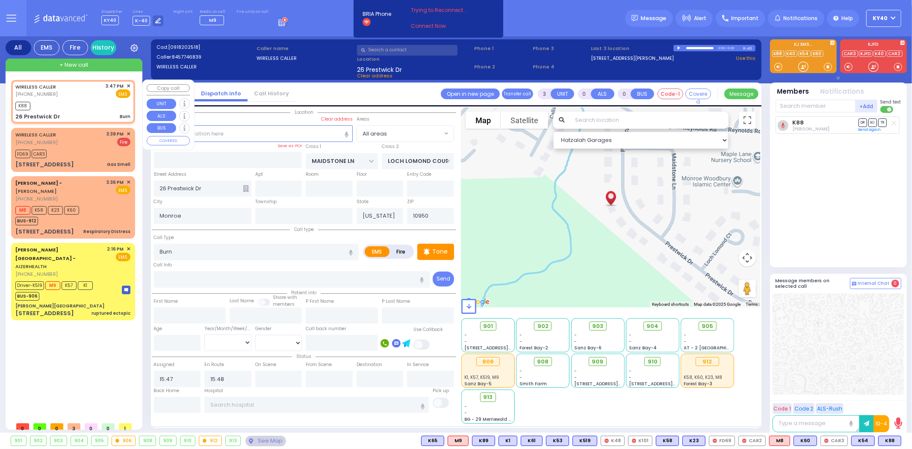
click at [83, 101] on div "K88" at bounding box center [72, 105] width 115 height 11
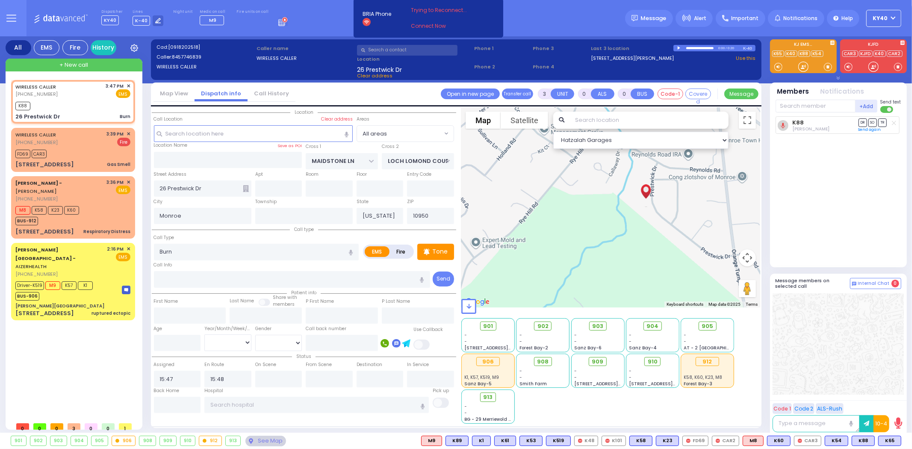
drag, startPoint x: 673, startPoint y: 231, endPoint x: 664, endPoint y: 260, distance: 30.4
click at [664, 261] on div at bounding box center [611, 207] width 299 height 200
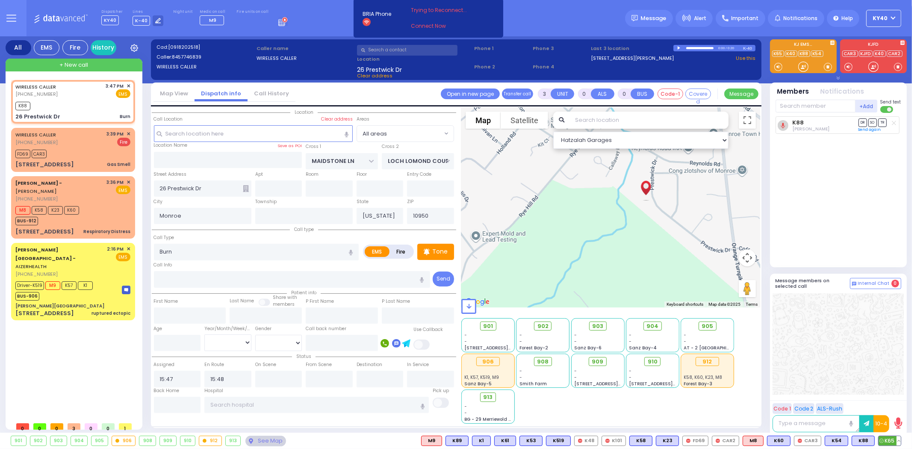
click at [886, 438] on span "K65" at bounding box center [890, 440] width 22 height 9
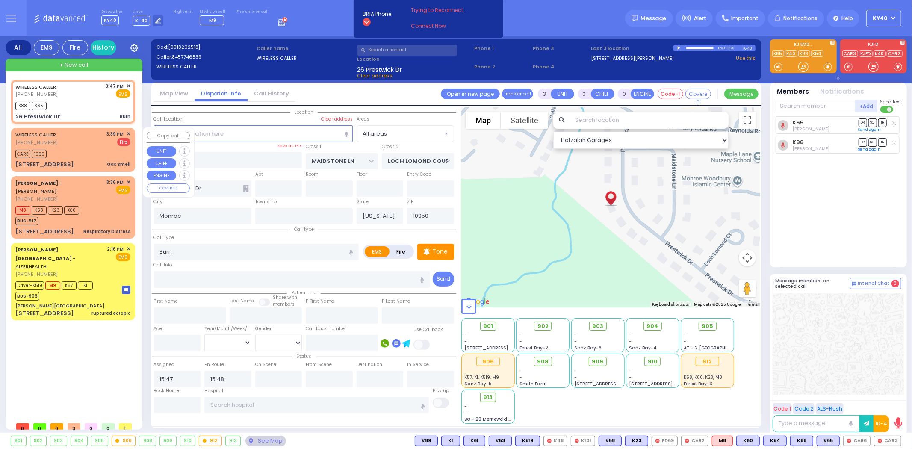
click at [95, 139] on div "WIRELESS CALLER (347) 802-6535 3:39 PM ✕ Fire" at bounding box center [72, 138] width 115 height 16
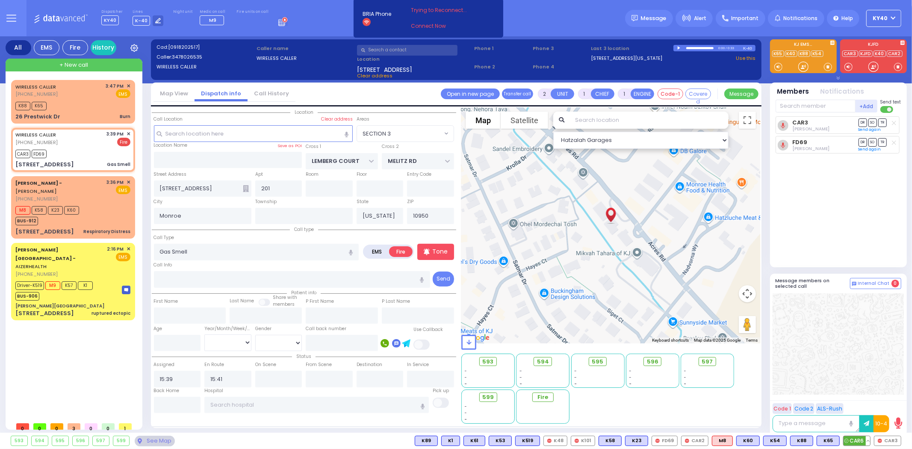
click at [859, 441] on span "CAR6" at bounding box center [857, 440] width 27 height 9
select select "SECTION 3"
select select
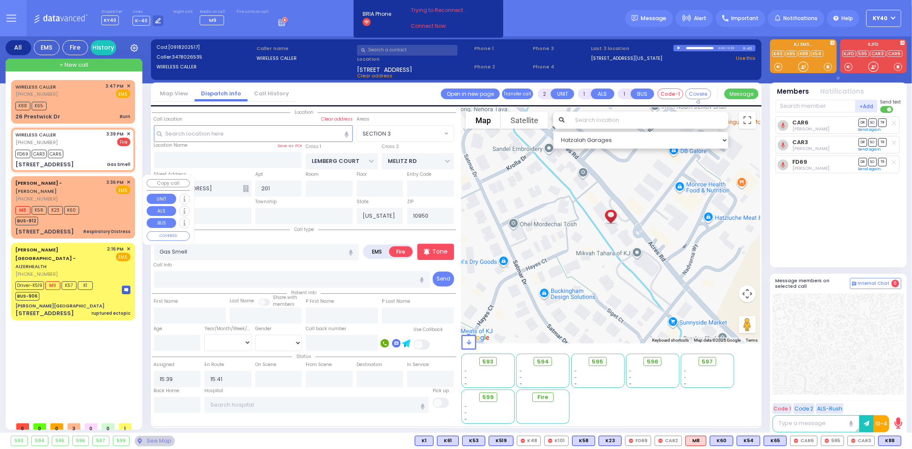
click at [105, 195] on div "Dr. Markowitz - ZelCare - ZELENKO VLADIMI (845) 782-0000 3:36 PM ✕ EMS" at bounding box center [72, 191] width 115 height 24
select select
type input "Respiratory Distress"
radio input "true"
select select
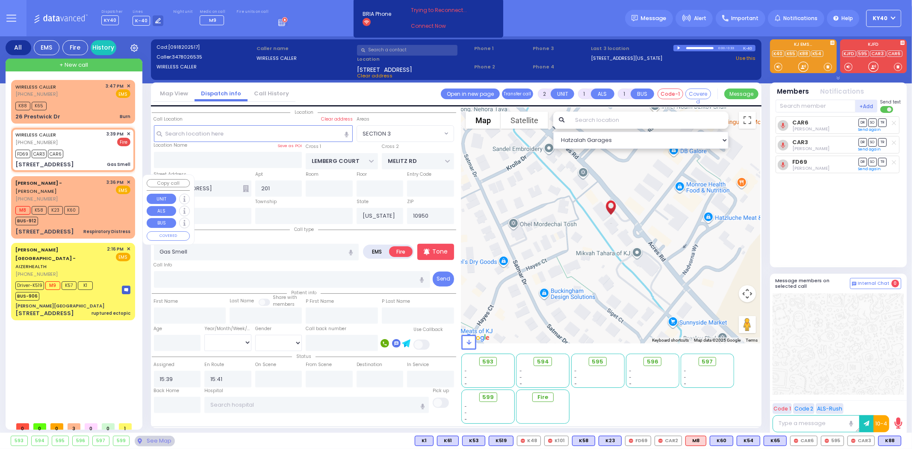
type input "15:36"
type input "15:37"
select select "Hatzalah Garages"
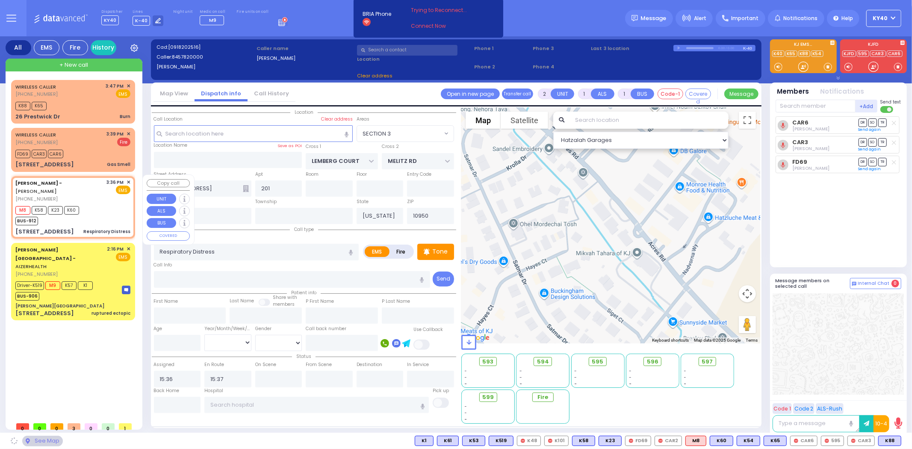
type input "3 Hamaspik Way"
type input "011"
type input "4"
type input "[PERSON_NAME]"
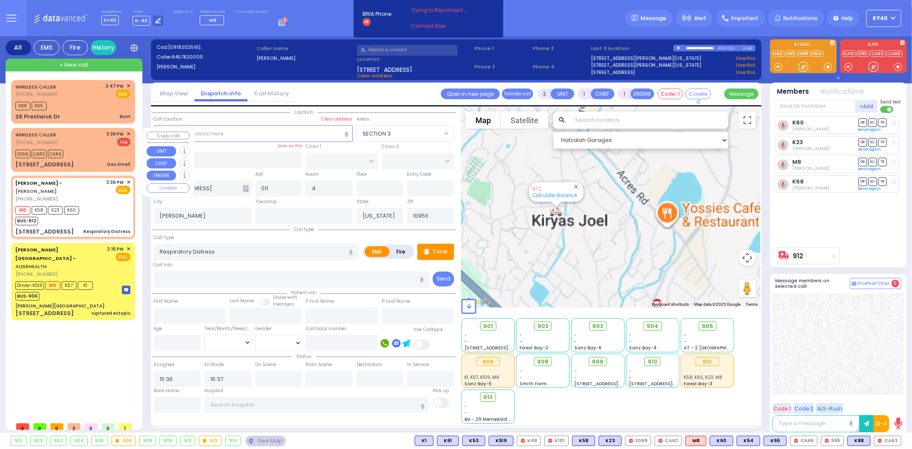
click at [127, 133] on span "✕" at bounding box center [129, 133] width 4 height 7
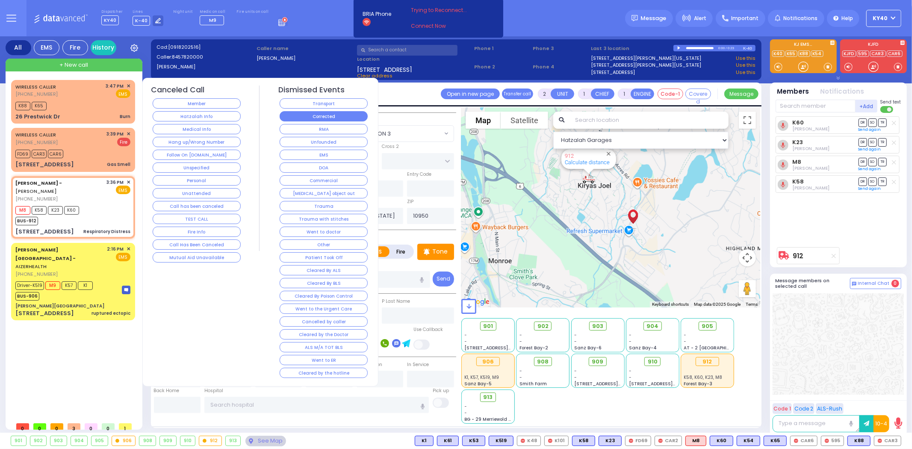
click at [314, 113] on button "Corrected" at bounding box center [324, 116] width 88 height 10
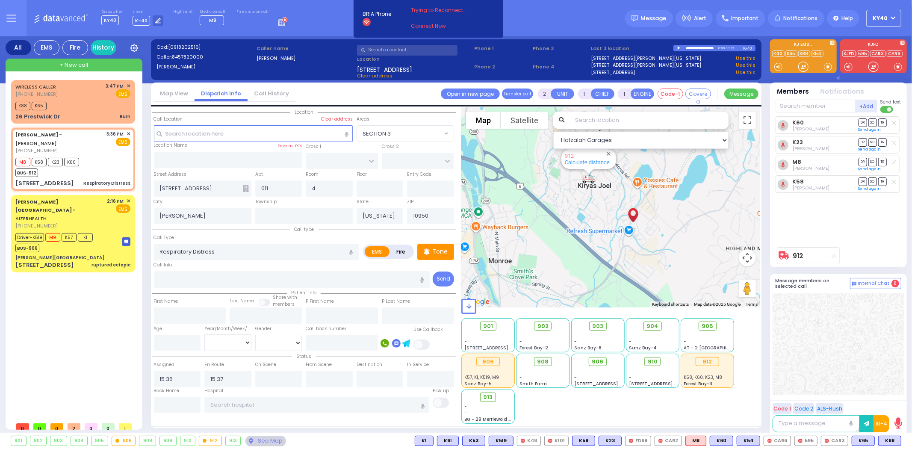
type input "6"
select select
radio input "true"
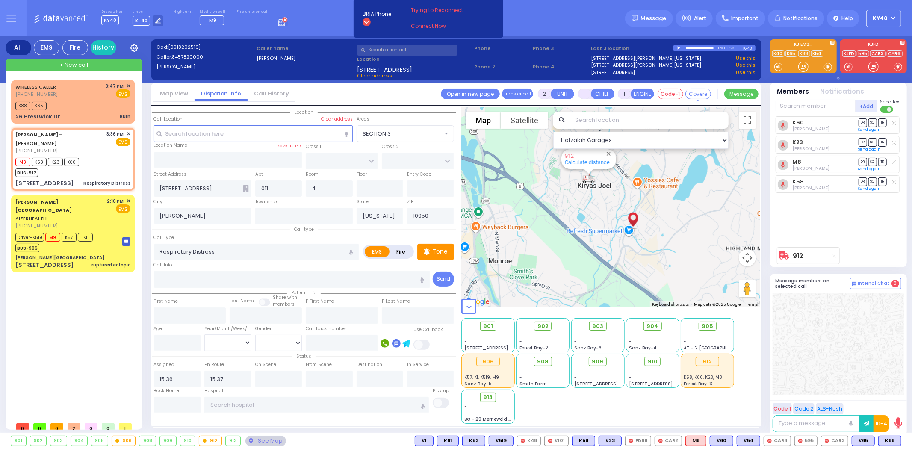
type input "Unknown"
select select "Year"
select select "Hatzalah Garages"
click at [110, 173] on div "M8 K58 K23 K60 BUS-912" at bounding box center [72, 166] width 115 height 21
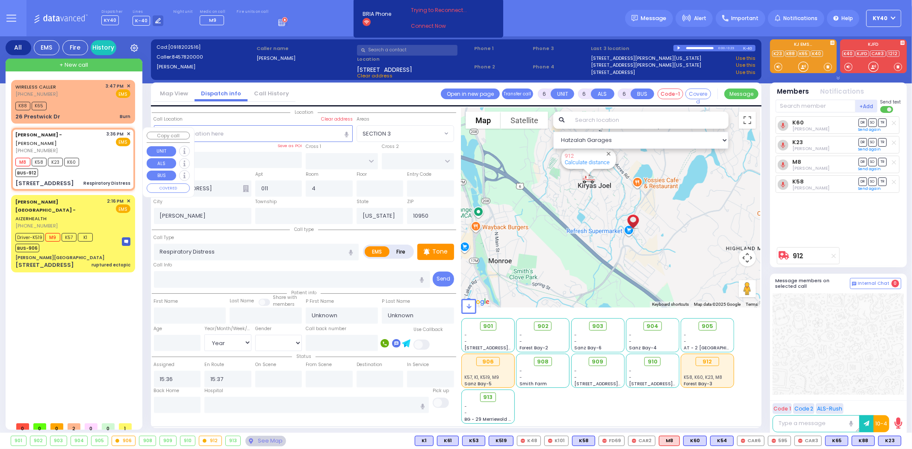
select select
radio input "true"
select select "Year"
select select "Hatzalah Garages"
click at [108, 157] on div "M8 K58 K23 K60 BUS-912" at bounding box center [72, 166] width 115 height 21
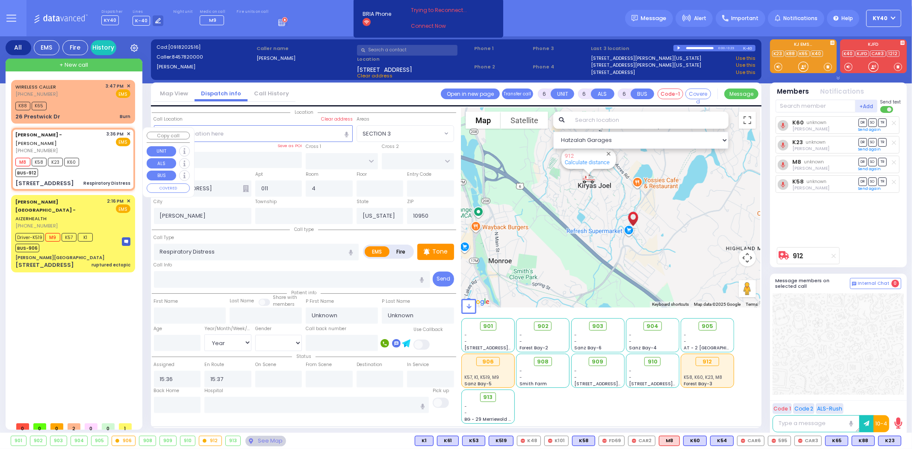
select select
radio input "true"
select select "Year"
select select "Hatzalah Garages"
select select
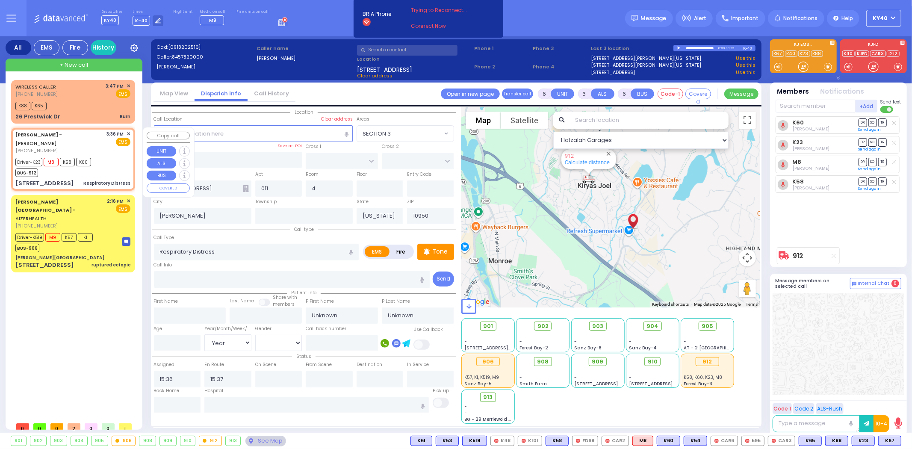
radio input "true"
select select "Year"
type input "15:40"
type input "15:59"
select select "Hatzalah Garages"
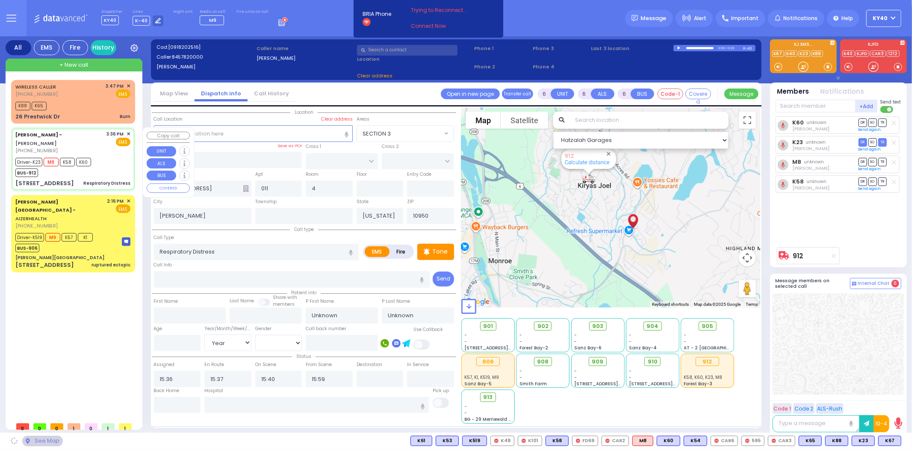
select select
radio input "true"
select select "Year"
select select "Hatzalah Garages"
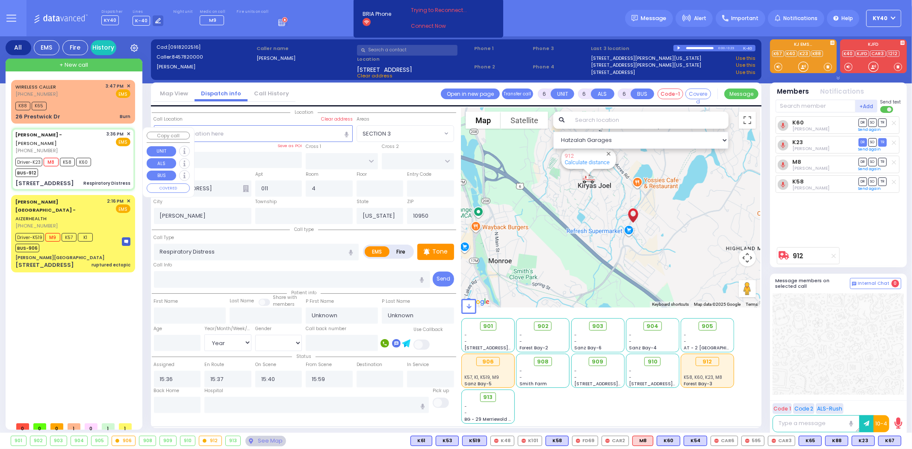
select select
radio input "true"
type input "Chesskel"
type input "Katz"
select select "Year"
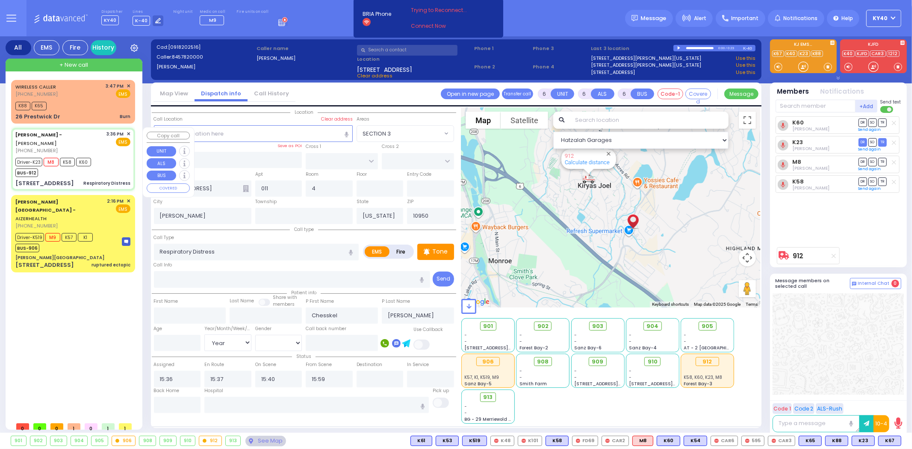
select select "Hatzalah Garages"
select select
radio input "true"
select select "Year"
select select "Hatzalah Garages"
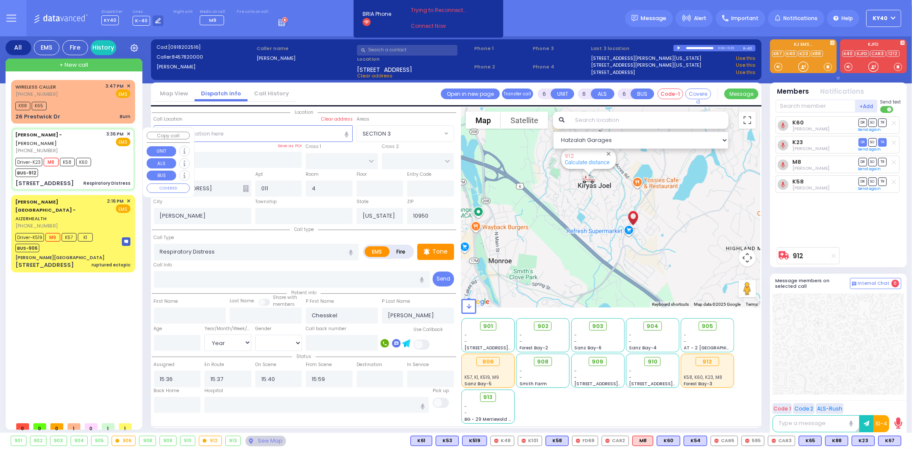
select select
radio input "true"
select select "Year"
select select "Hatzalah Garages"
select select
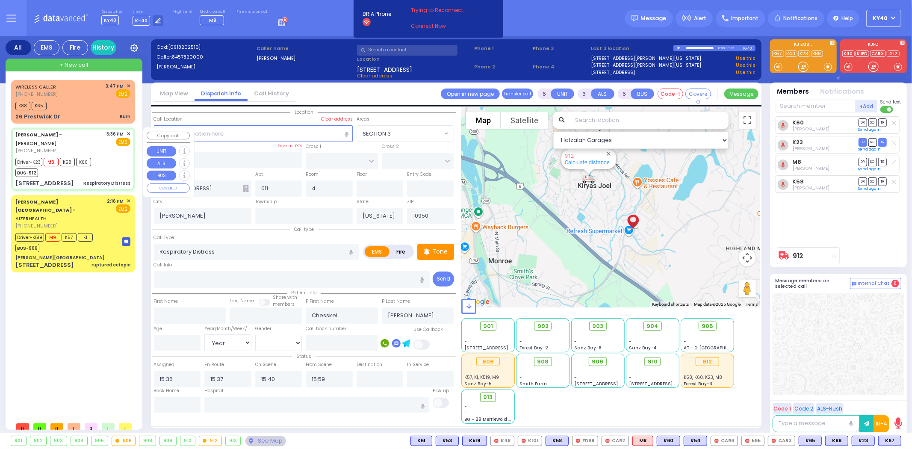
radio input "true"
select select "Year"
select select "Hatzalah Garages"
select select
radio input "true"
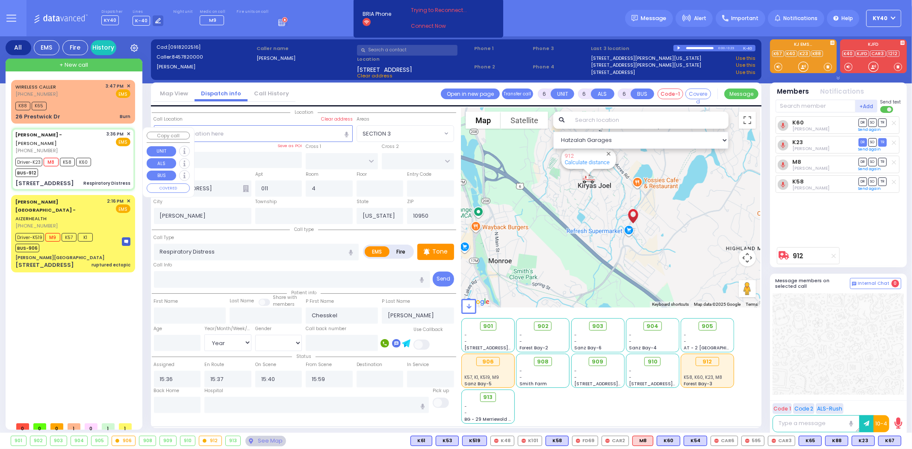
type input "58"
select select "Year"
select select "[DEMOGRAPHIC_DATA]"
select select "Hatzalah Garages"
select select
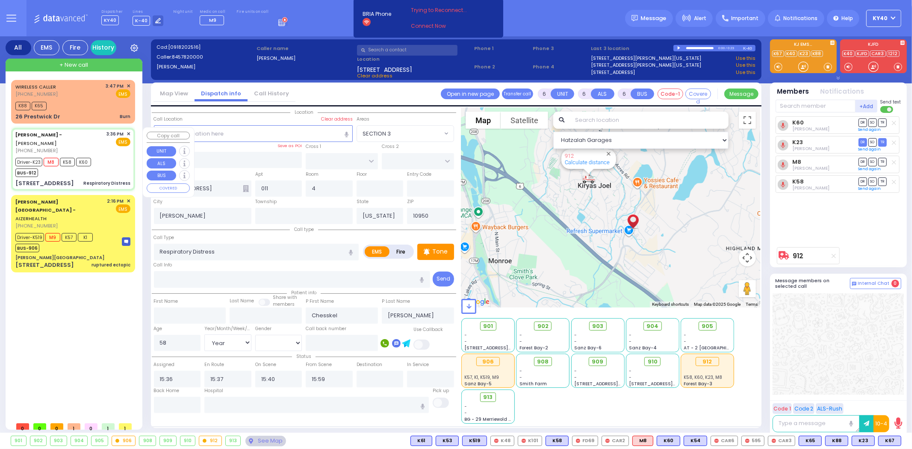
radio input "true"
select select "Year"
select select "[DEMOGRAPHIC_DATA]"
select select "Hatzalah Garages"
select select
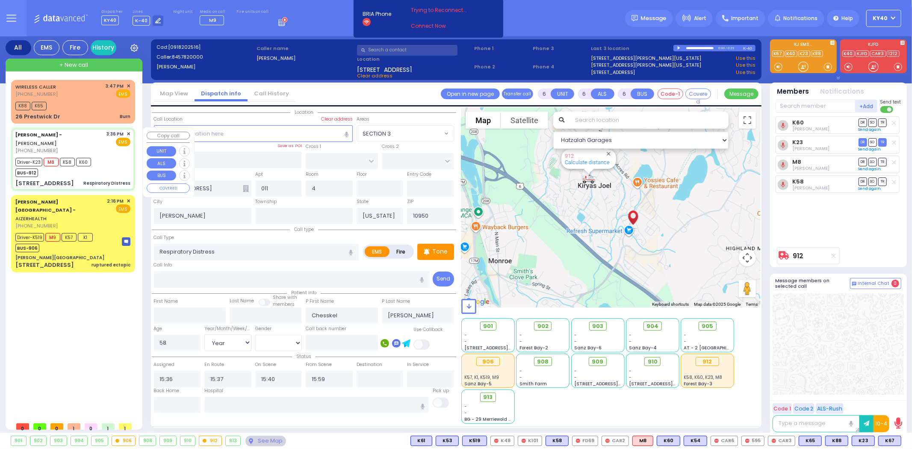
radio input "true"
select select "Year"
select select "[DEMOGRAPHIC_DATA]"
select select "Hatzalah Garages"
select select
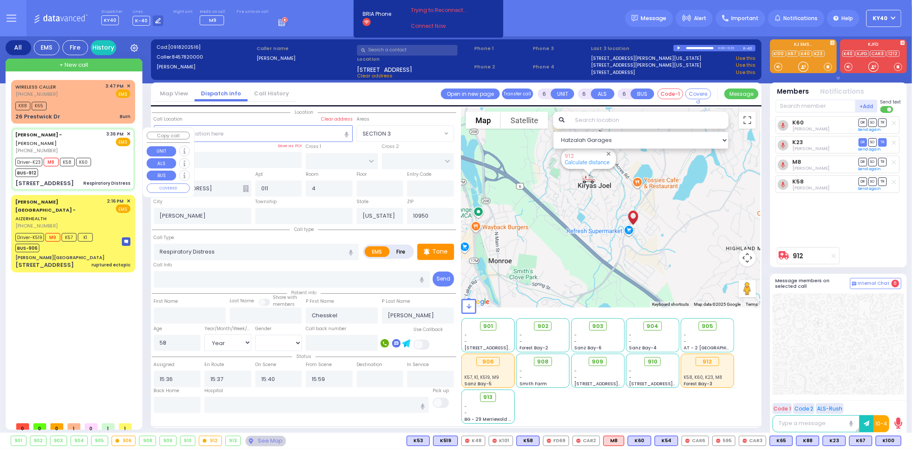
radio input "true"
select select "Year"
select select "[DEMOGRAPHIC_DATA]"
select select "Hatzalah Garages"
select select
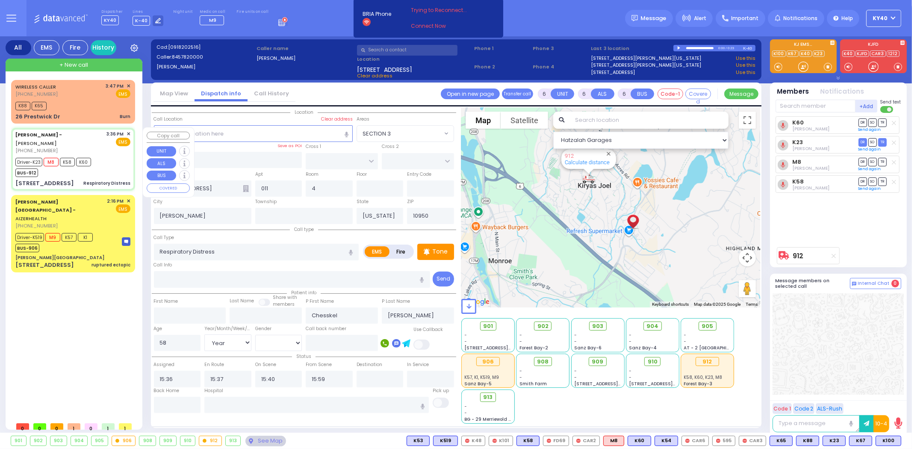
radio input "true"
select select "Year"
select select "[DEMOGRAPHIC_DATA]"
type input "16:55"
type input "17:25"
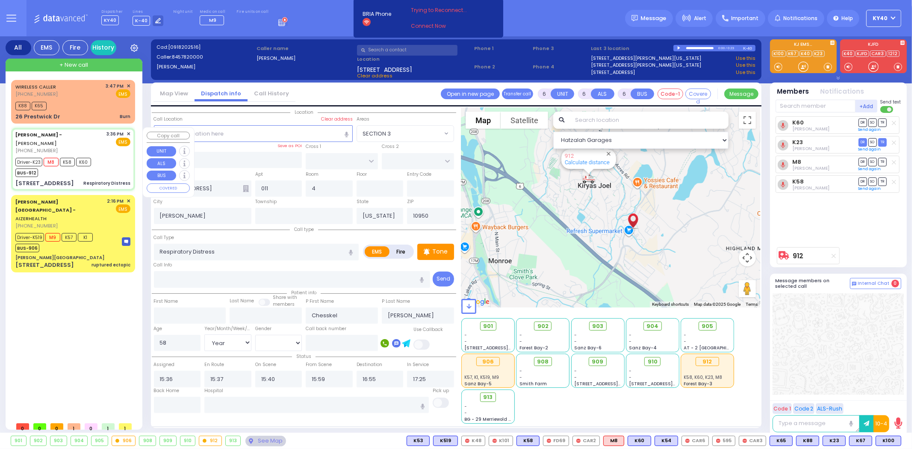
select select "Hatzalah Garages"
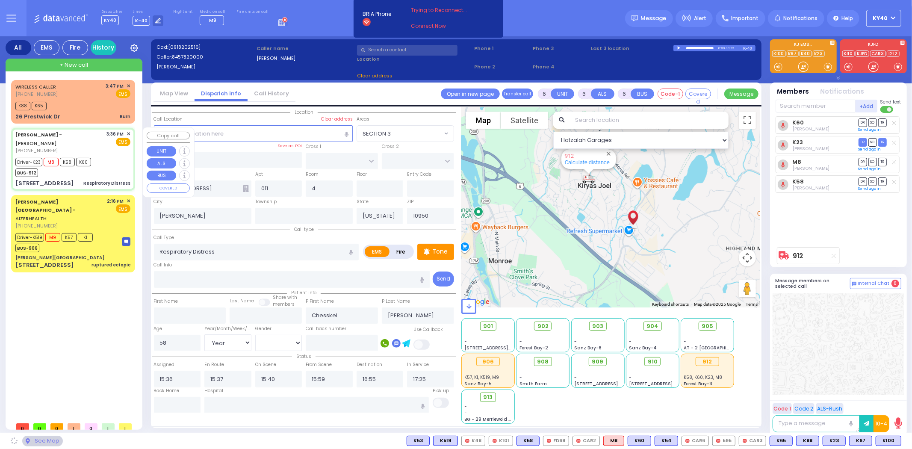
select select
radio input "true"
select select "Year"
select select "[DEMOGRAPHIC_DATA]"
select select "Hatzalah Garages"
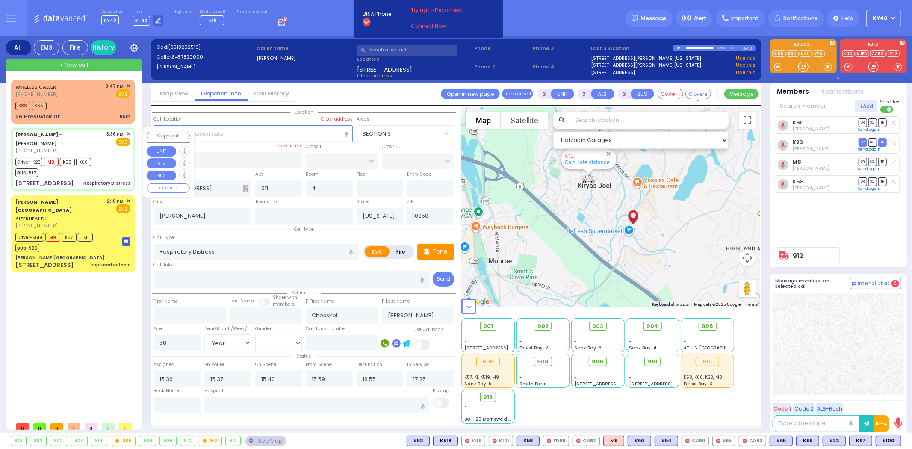
select select
radio input "true"
select select "Year"
select select "[DEMOGRAPHIC_DATA]"
select select "Hatzalah Garages"
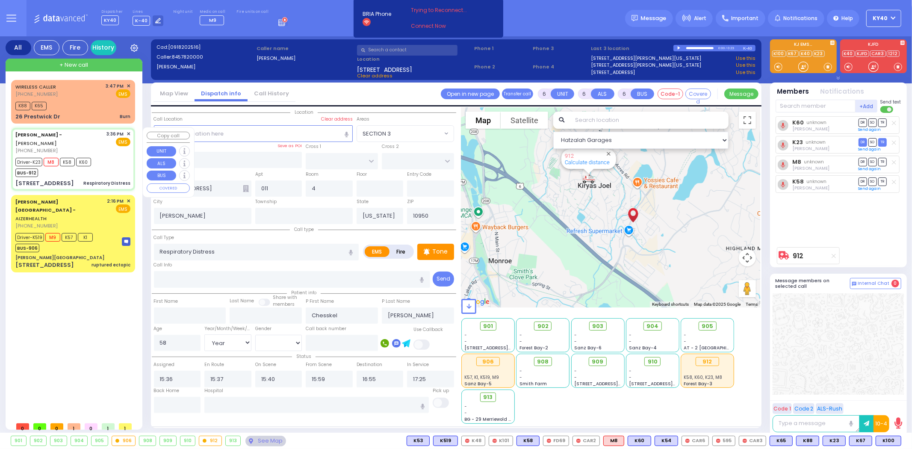
select select
radio input "true"
select select "Year"
select select "[DEMOGRAPHIC_DATA]"
select select "Hatzalah Garages"
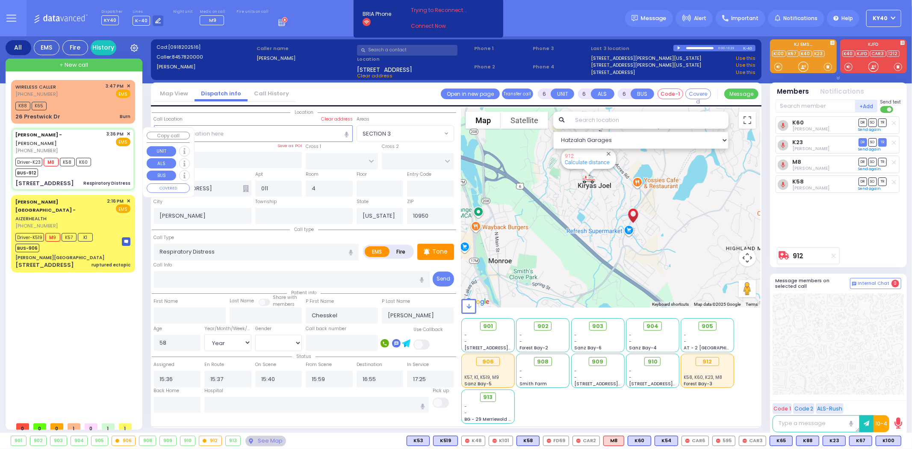
select select
radio input "true"
select select "Year"
select select "[DEMOGRAPHIC_DATA]"
select select "Hatzalah Garages"
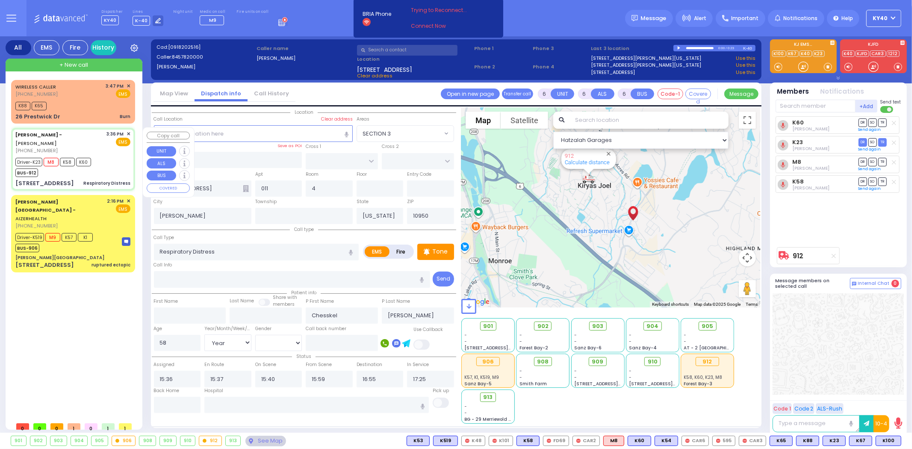
select select
radio input "true"
select select "Year"
select select "[DEMOGRAPHIC_DATA]"
select select "Hatzalah Garages"
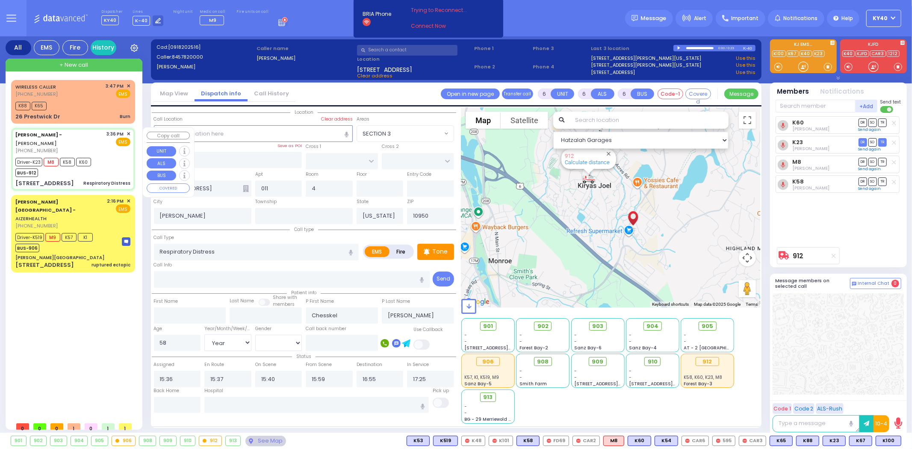
select select
radio input "true"
select select "Year"
select select "[DEMOGRAPHIC_DATA]"
select select "Hatzalah Garages"
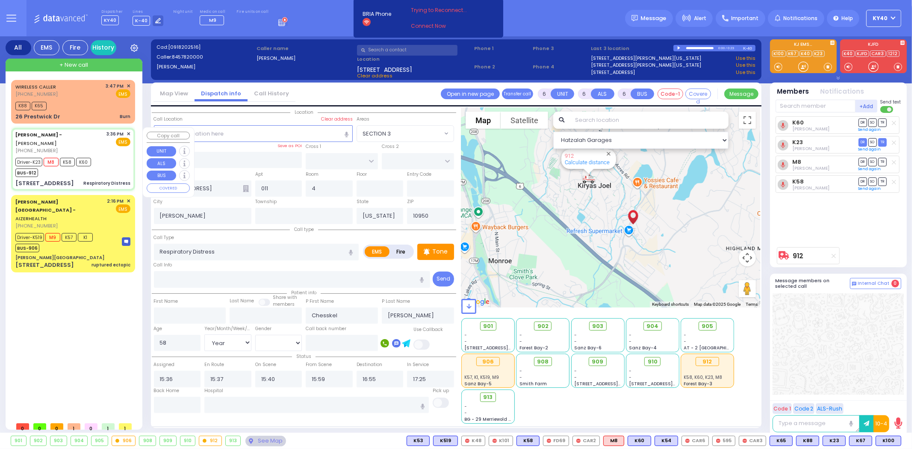
select select
radio input "true"
select select "Year"
select select "[DEMOGRAPHIC_DATA]"
select select "Hatzalah Garages"
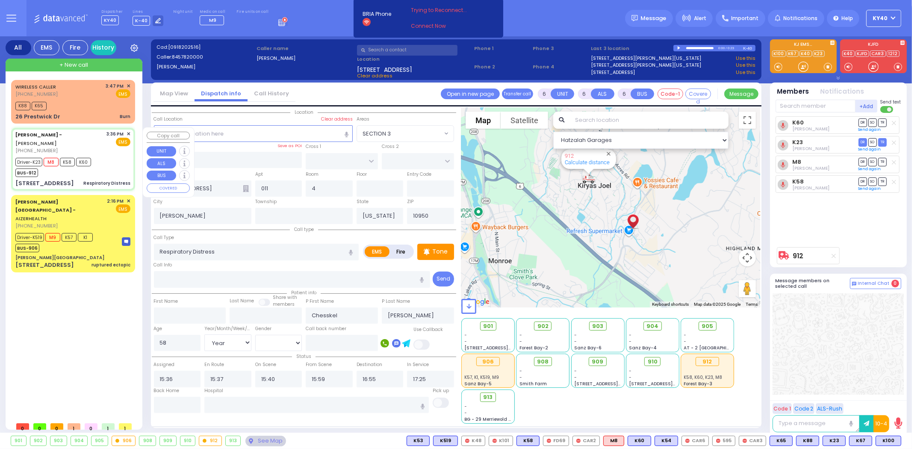
select select
radio input "true"
select select "Year"
select select "[DEMOGRAPHIC_DATA]"
select select "Hatzalah Garages"
